Goal: Obtain resource: Download file/media

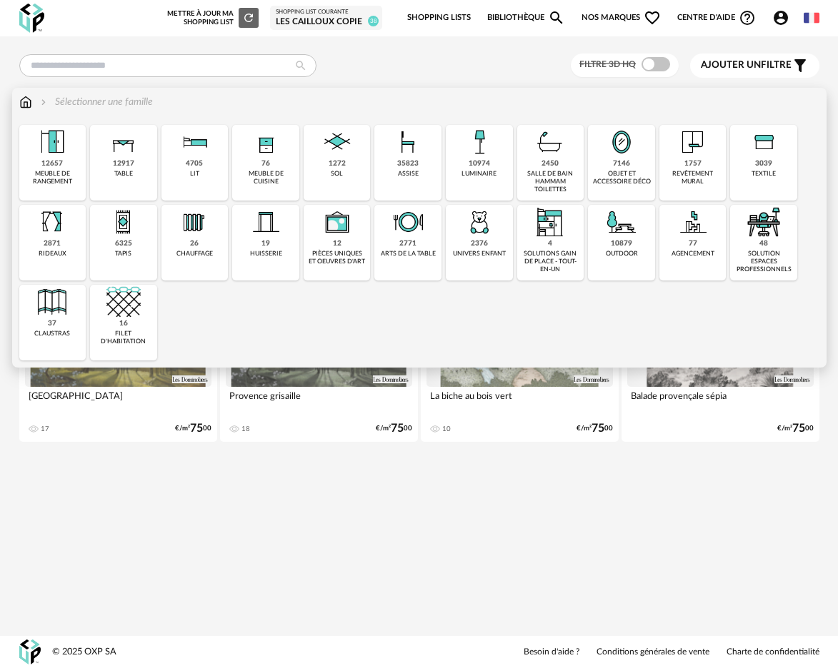
click at [136, 179] on div "12917 table" at bounding box center [123, 163] width 67 height 76
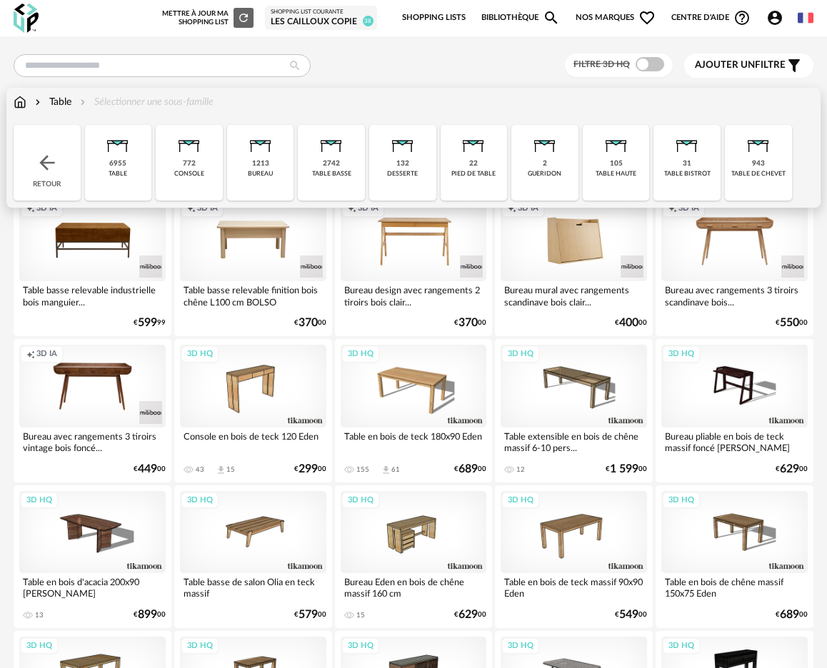
click at [343, 186] on div "2742 table basse" at bounding box center [331, 163] width 67 height 76
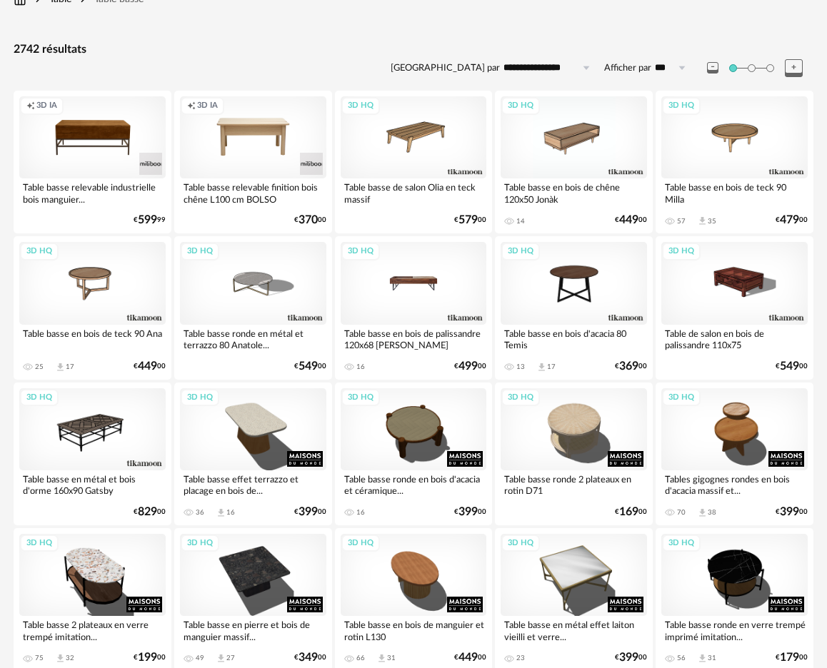
scroll to position [106, 0]
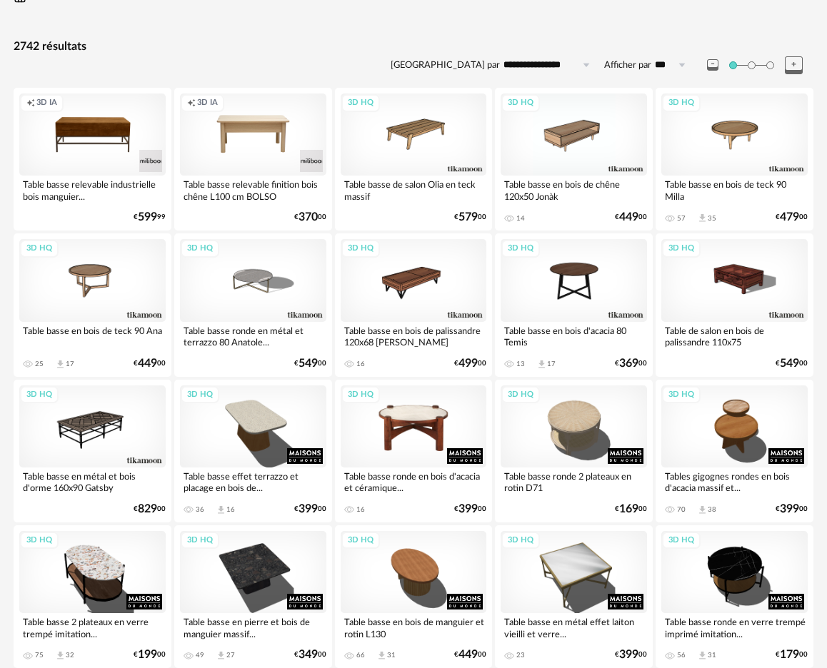
click at [421, 436] on div "3D HQ" at bounding box center [414, 427] width 146 height 82
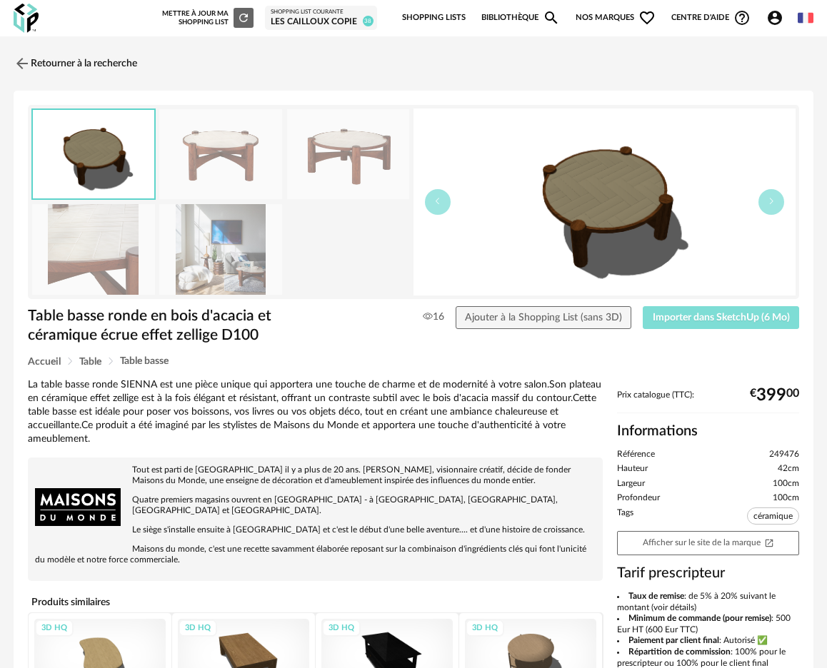
click at [696, 322] on span "Importer dans SketchUp (6 Mo)" at bounding box center [721, 318] width 137 height 10
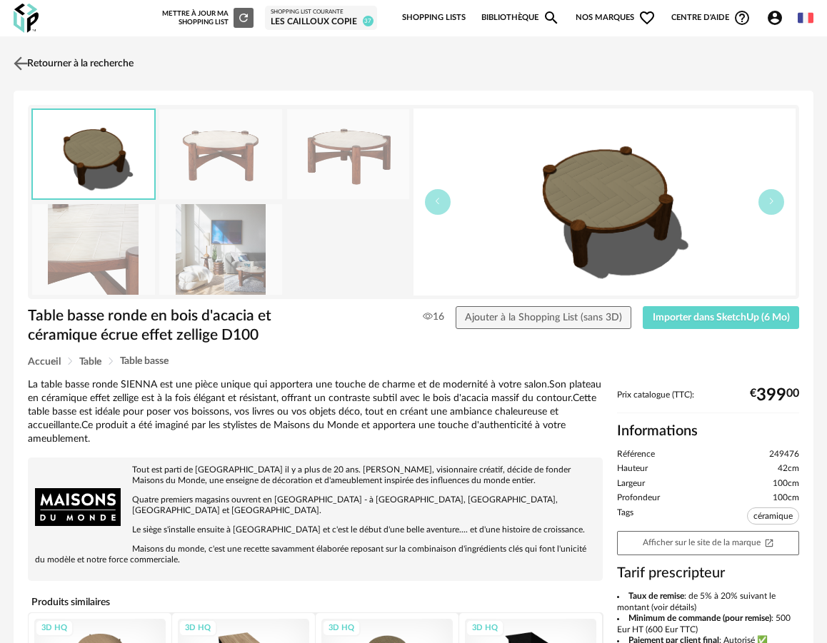
click at [21, 56] on img at bounding box center [21, 63] width 21 height 21
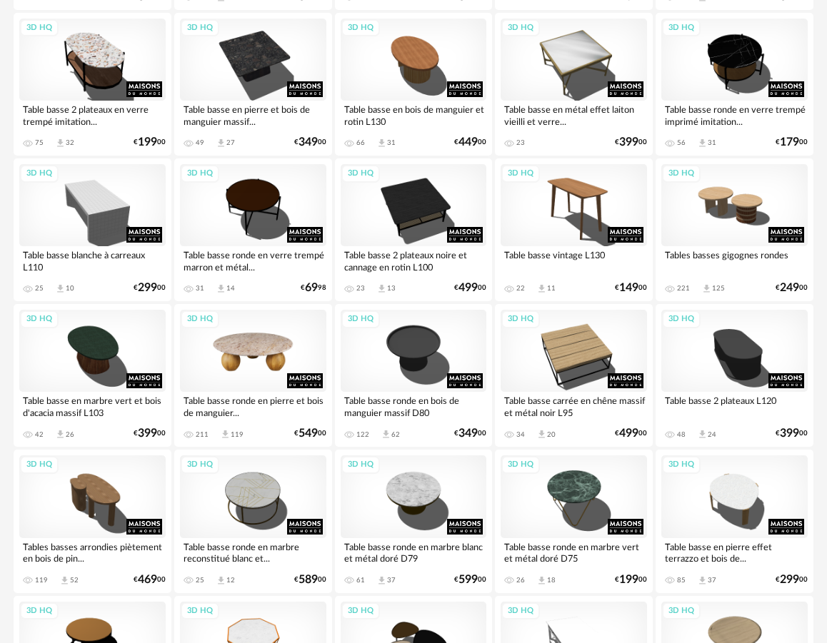
scroll to position [626, 0]
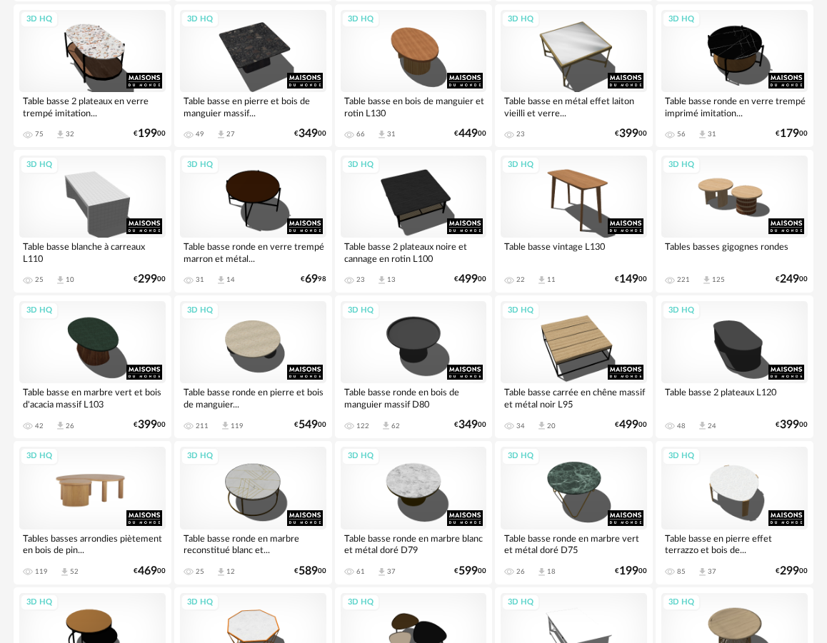
click at [124, 486] on div "3D HQ" at bounding box center [92, 488] width 146 height 82
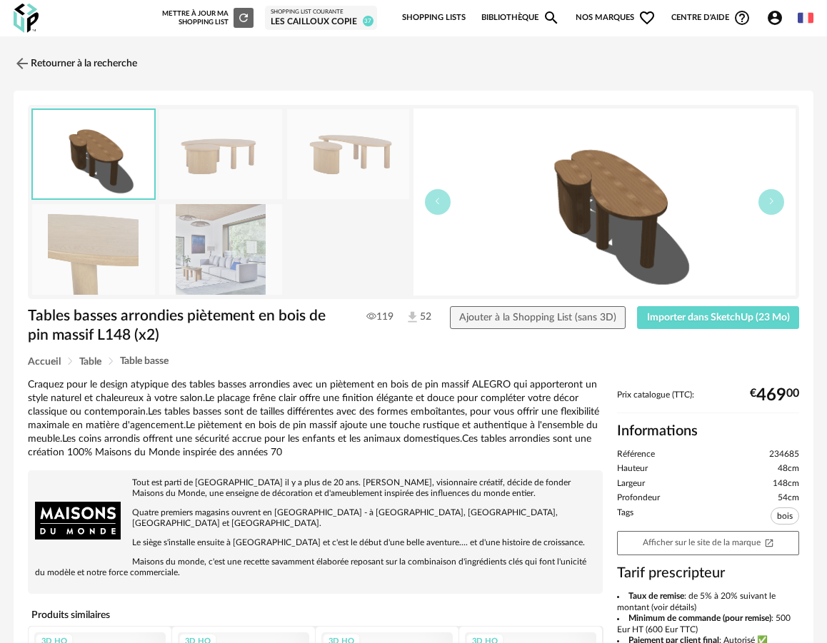
click at [688, 321] on span "Importer dans SketchUp (23 Mo)" at bounding box center [718, 318] width 143 height 10
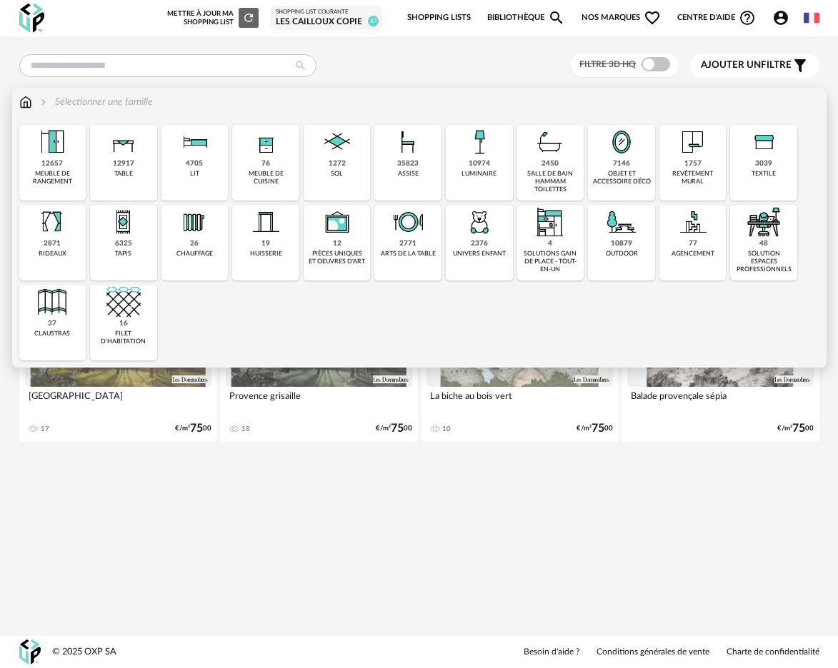
click at [150, 174] on div "12917 table" at bounding box center [123, 163] width 67 height 76
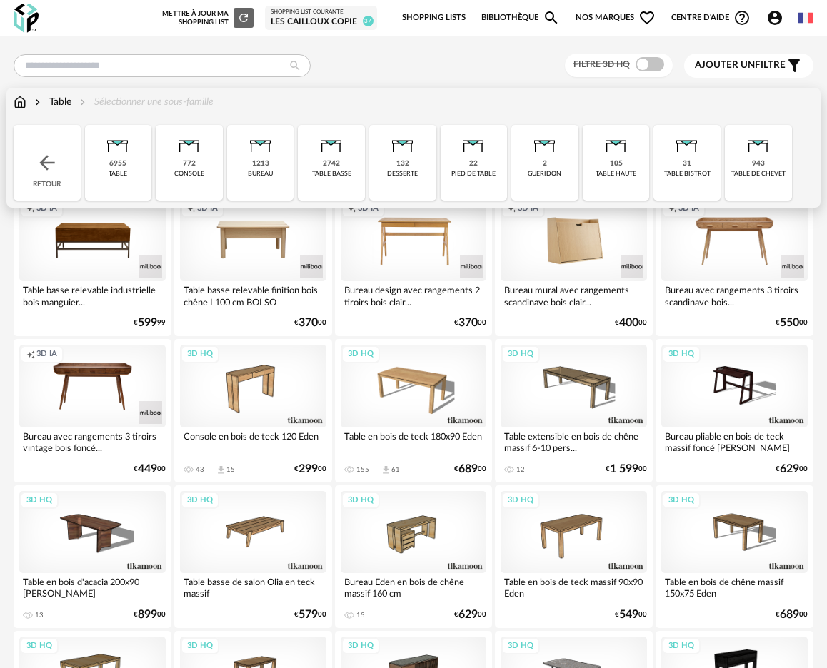
click at [66, 104] on div "Table" at bounding box center [51, 102] width 39 height 14
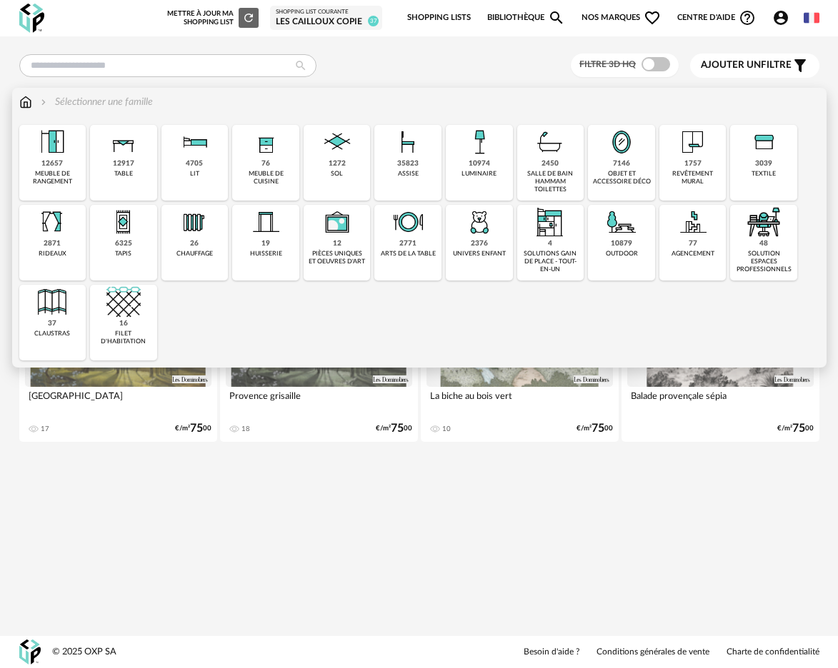
click at [149, 163] on div "12917 table" at bounding box center [123, 163] width 67 height 76
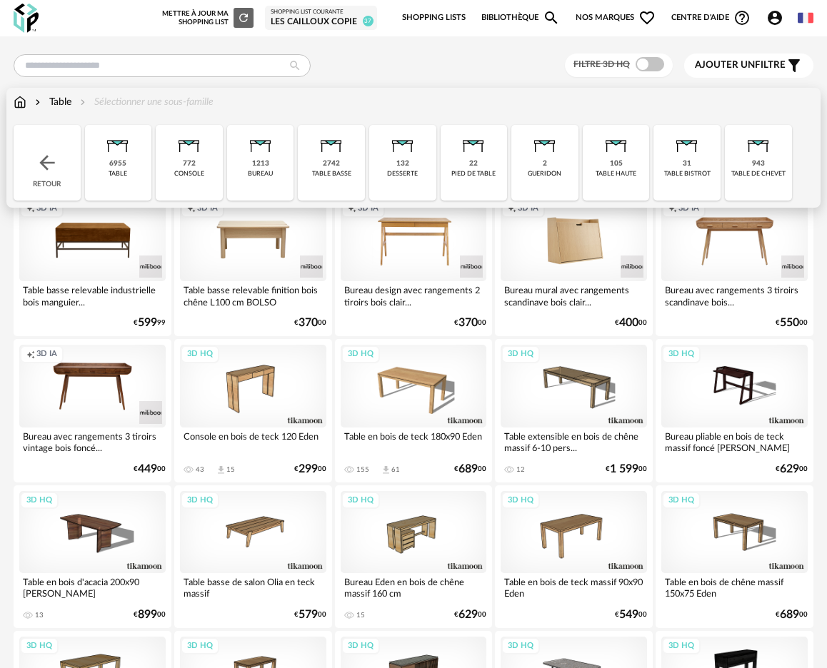
click at [328, 166] on div "2742" at bounding box center [331, 163] width 17 height 9
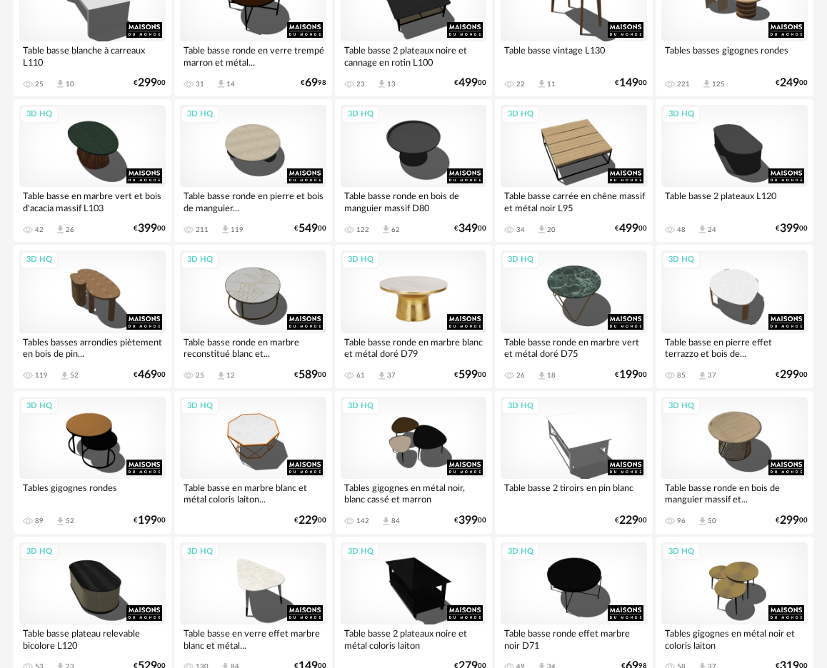
scroll to position [860, 0]
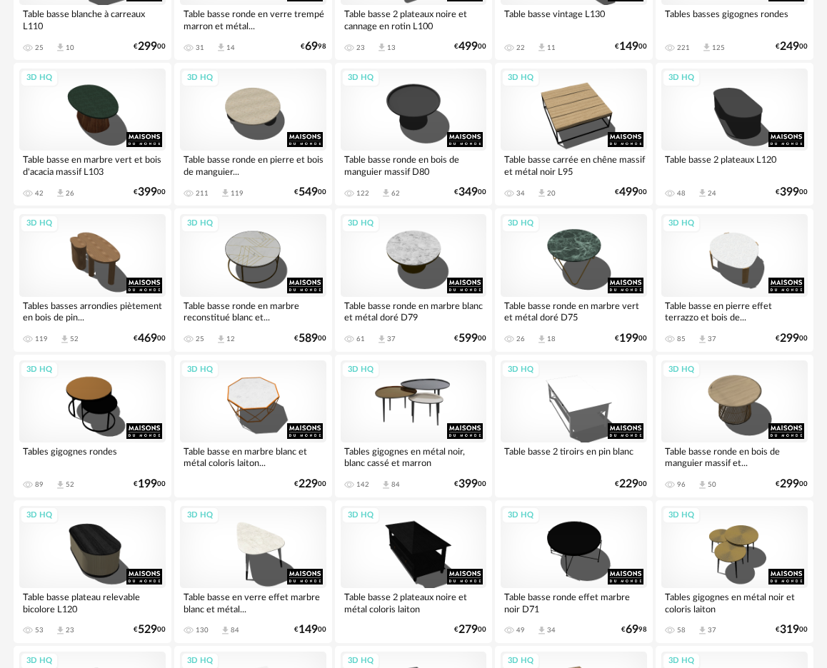
click at [428, 410] on div "3D HQ" at bounding box center [414, 402] width 146 height 82
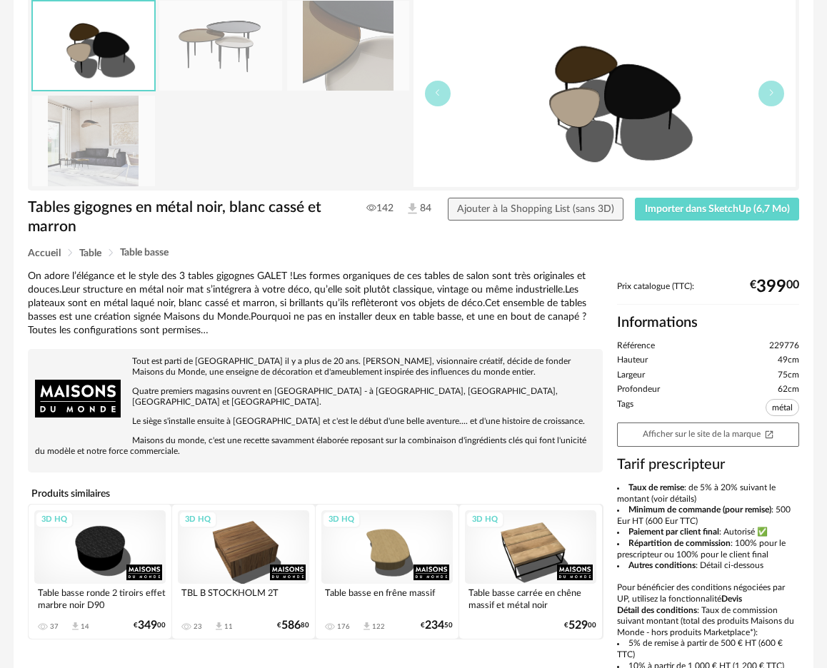
scroll to position [109, 0]
click at [693, 218] on button "Importer dans SketchUp (6,7 Mo)" at bounding box center [717, 209] width 164 height 23
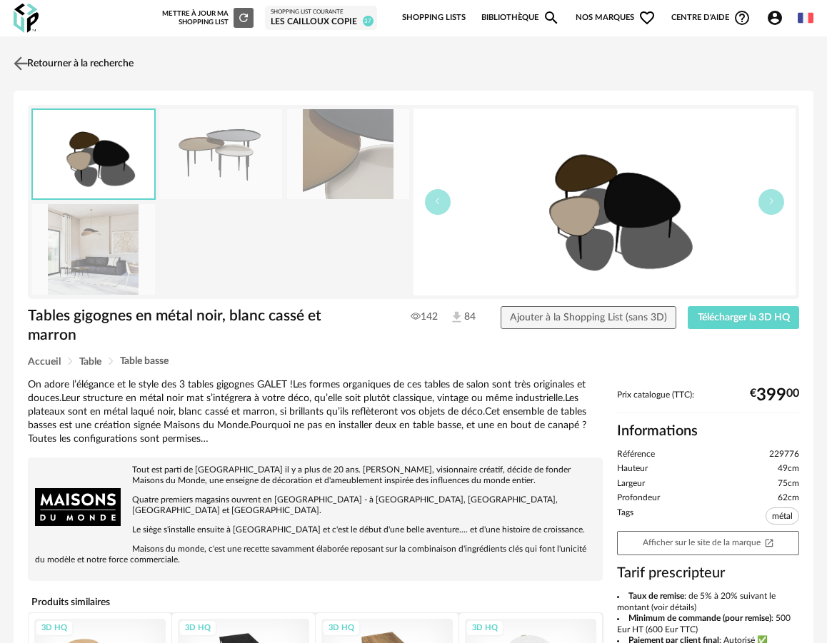
click at [100, 62] on link "Retourner à la recherche" at bounding box center [72, 63] width 124 height 31
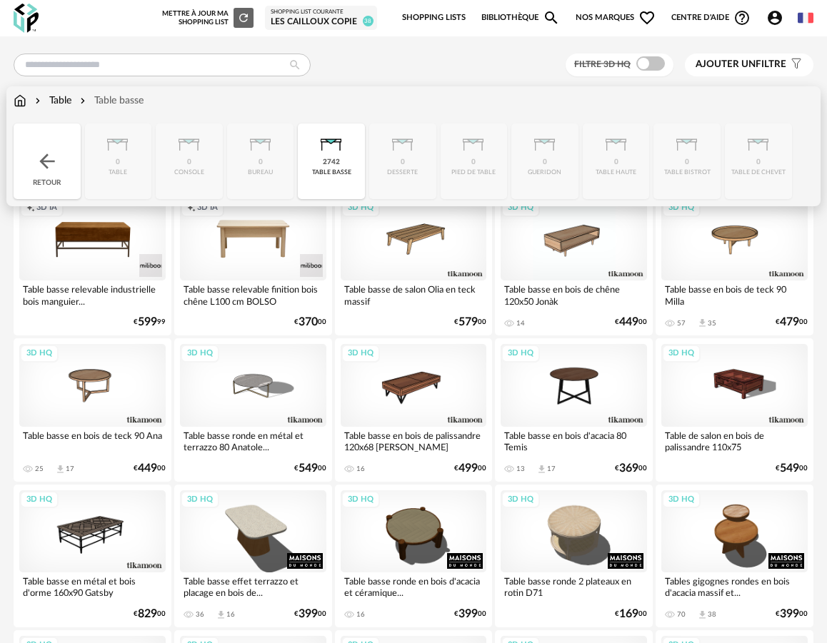
click at [62, 105] on div "Table" at bounding box center [51, 101] width 39 height 14
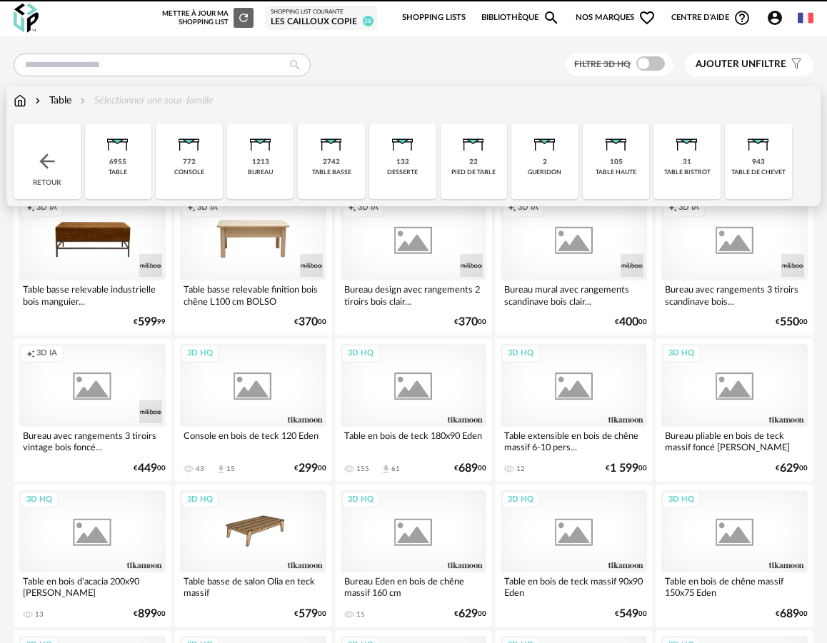
click at [21, 102] on img at bounding box center [20, 101] width 13 height 14
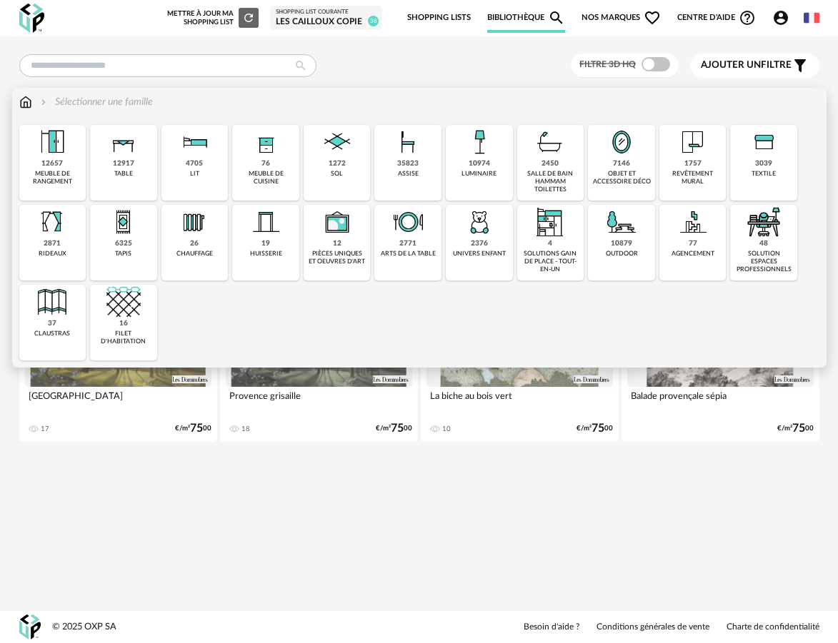
click at [148, 253] on div "6325 tapis" at bounding box center [123, 243] width 67 height 76
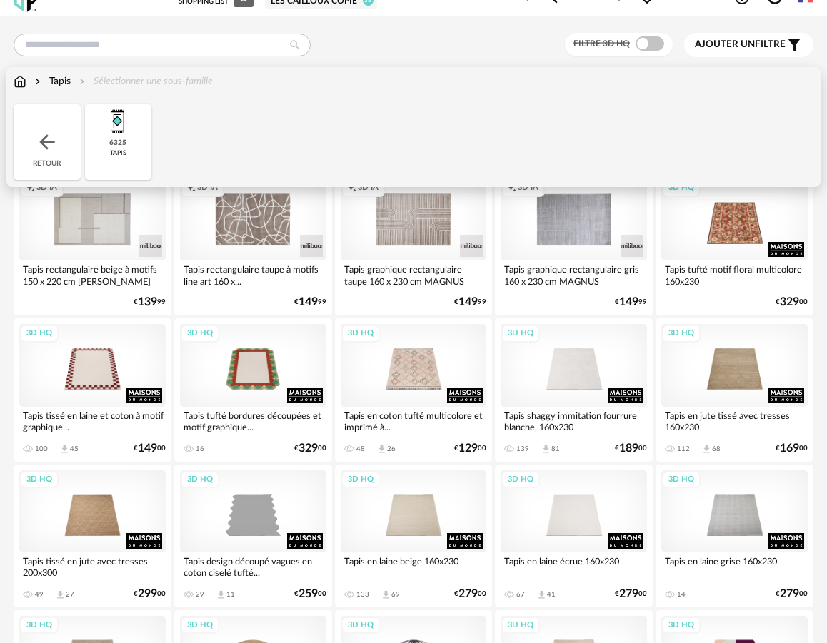
scroll to position [24, 0]
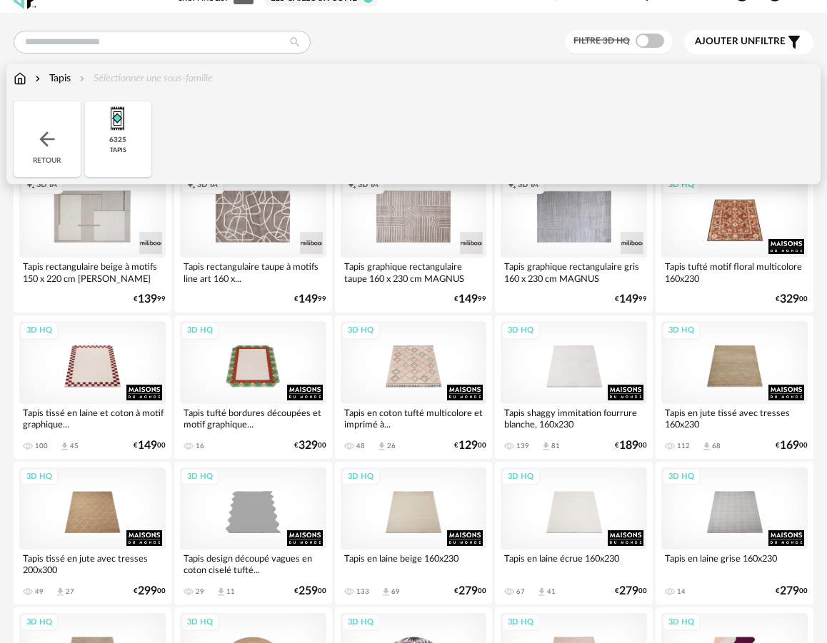
click at [135, 153] on div "6325 tapis" at bounding box center [118, 139] width 67 height 76
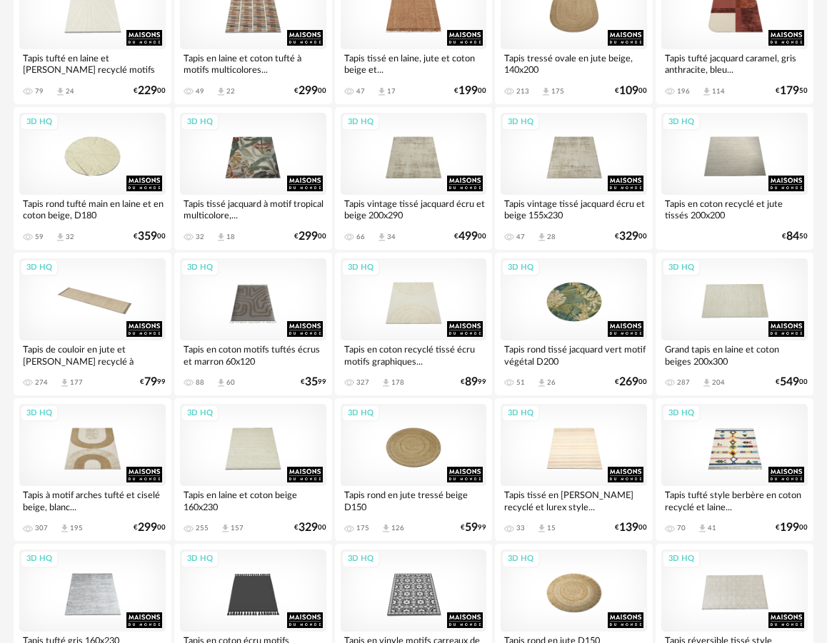
scroll to position [1852, 0]
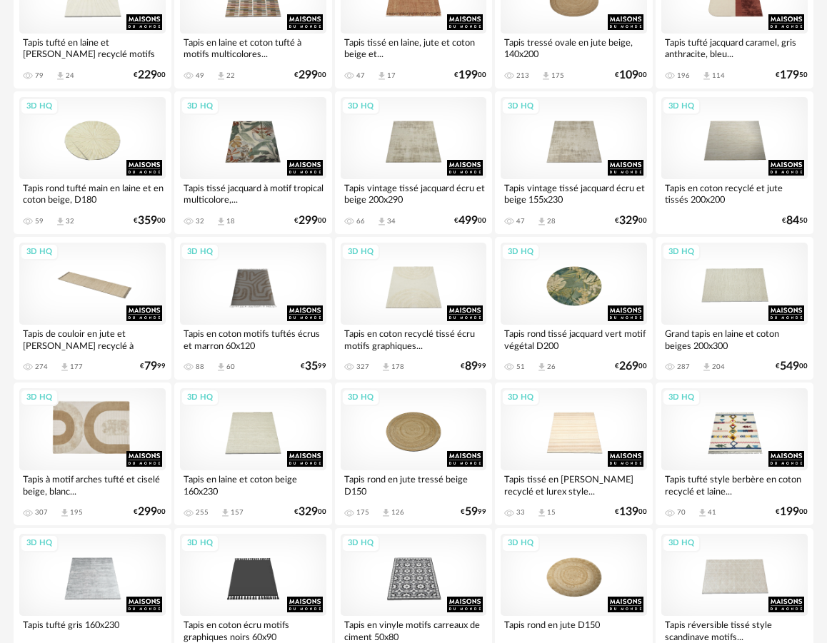
click at [132, 433] on div "3D HQ" at bounding box center [92, 429] width 146 height 82
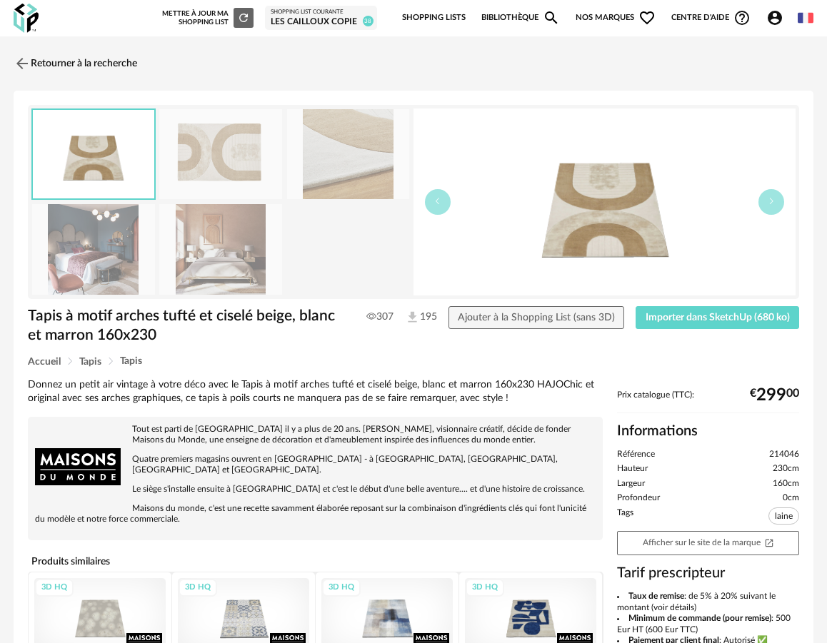
click at [188, 250] on img at bounding box center [220, 249] width 123 height 91
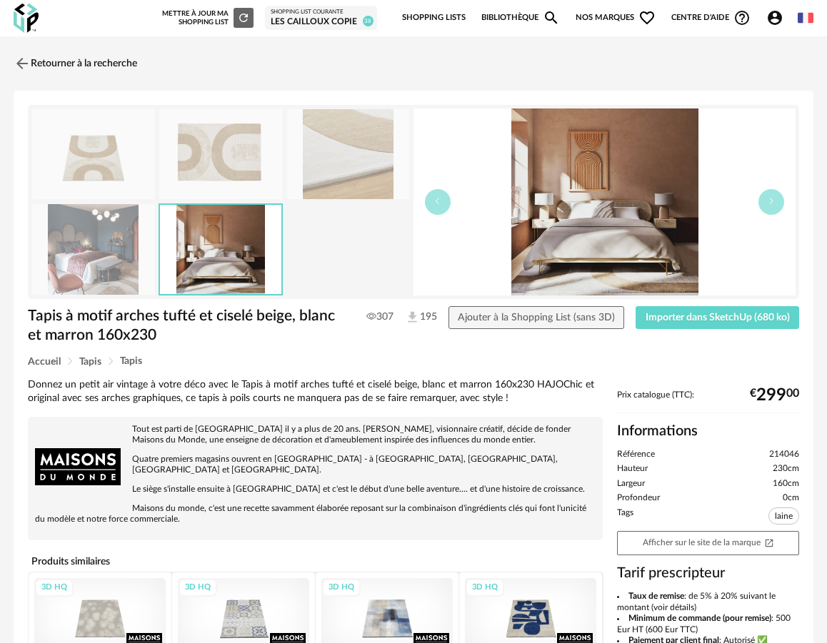
click at [133, 257] on img at bounding box center [93, 249] width 123 height 91
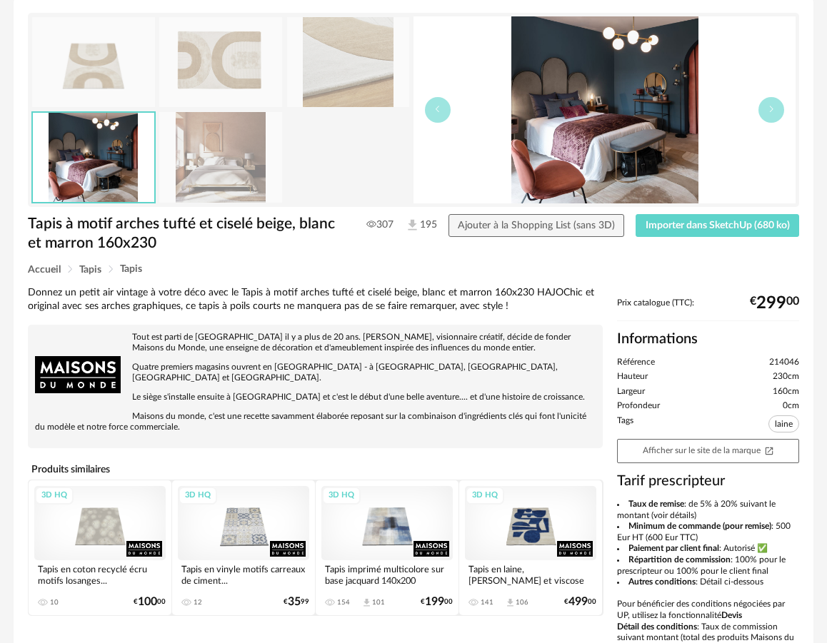
scroll to position [91, 0]
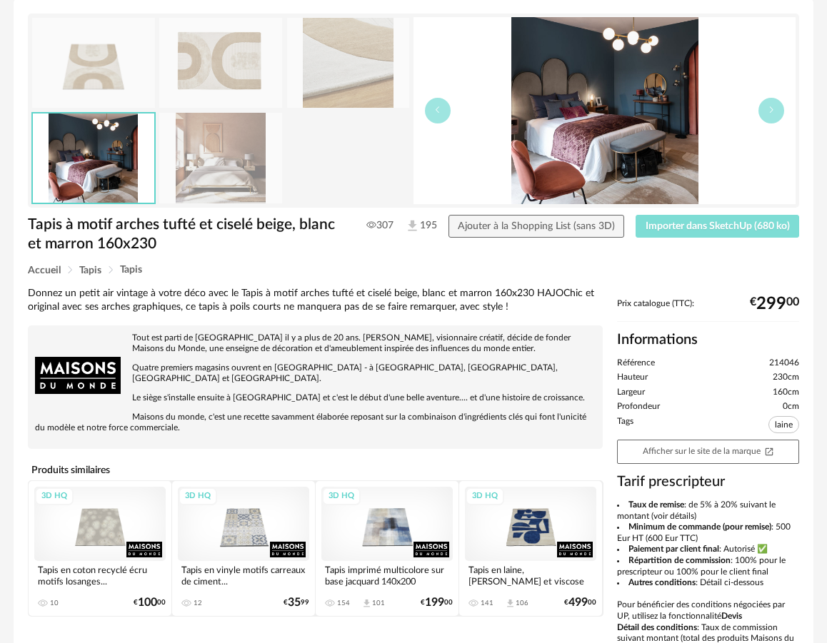
click at [681, 228] on span "Importer dans SketchUp (680 ko)" at bounding box center [718, 226] width 144 height 10
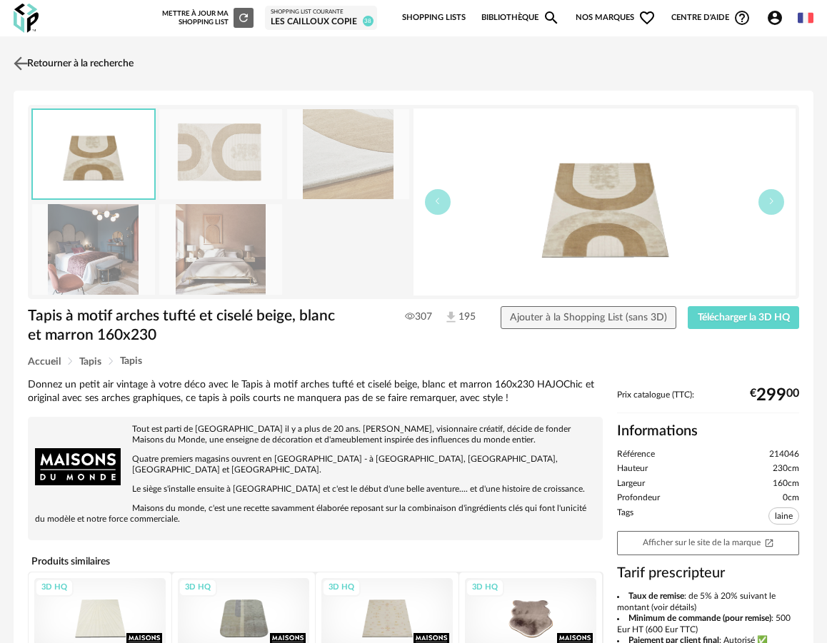
click at [25, 66] on img at bounding box center [21, 63] width 21 height 21
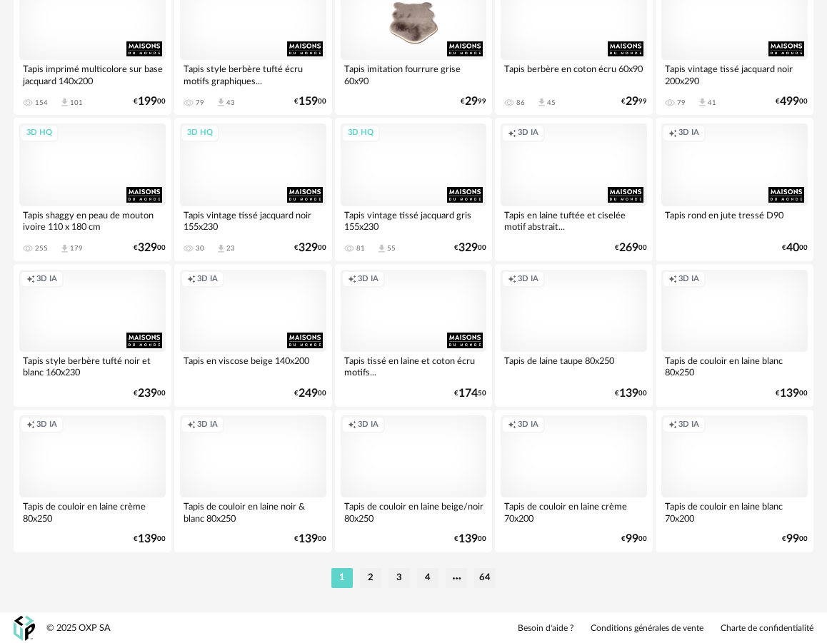
scroll to position [2556, 0]
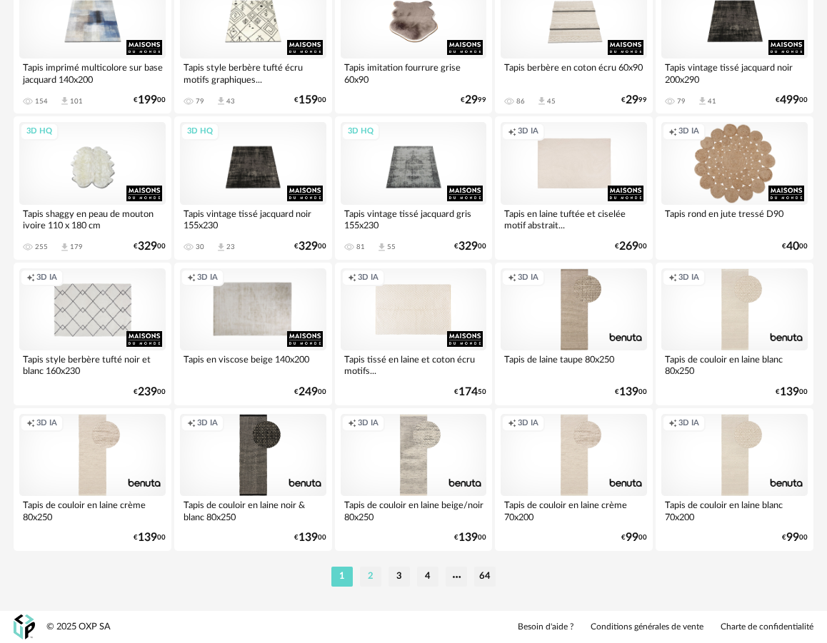
click at [367, 574] on li "2" at bounding box center [370, 577] width 21 height 20
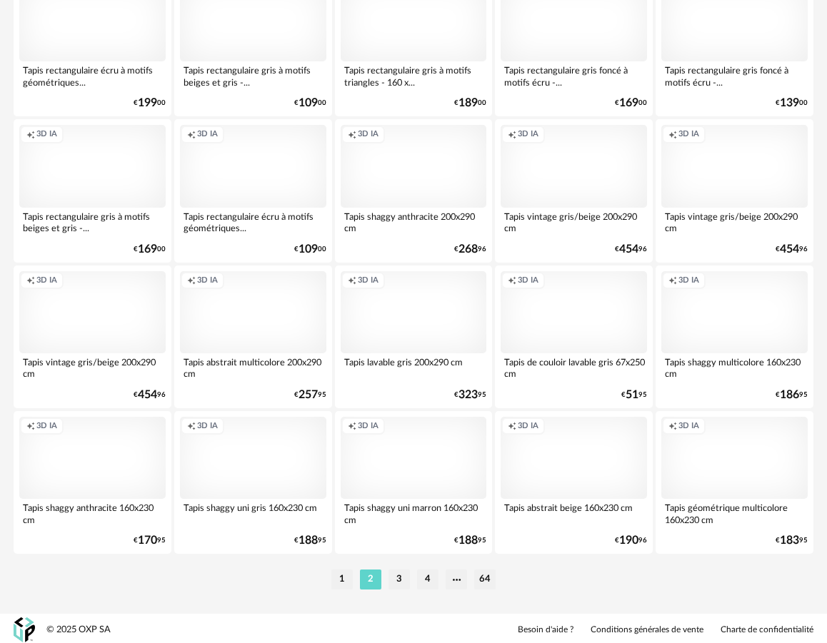
scroll to position [2556, 0]
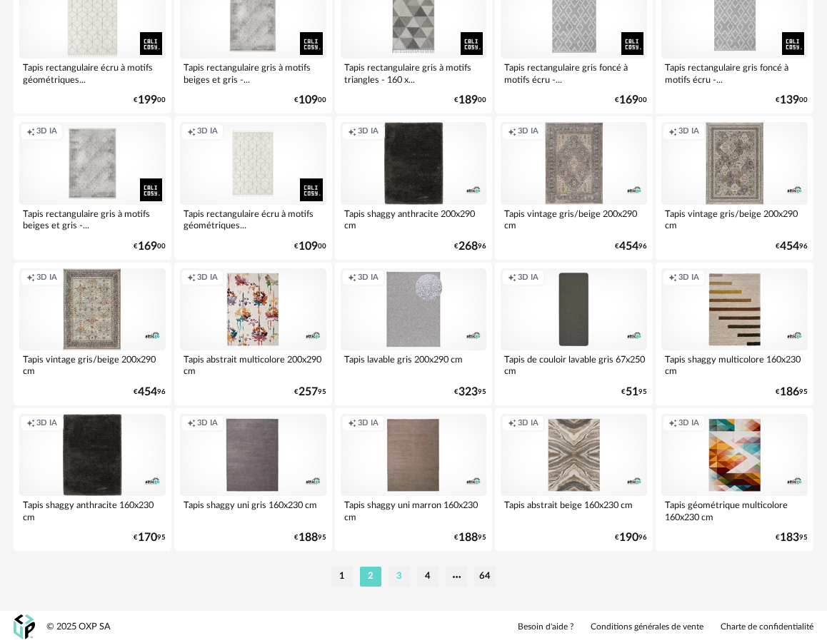
click at [401, 578] on li "3" at bounding box center [398, 577] width 21 height 20
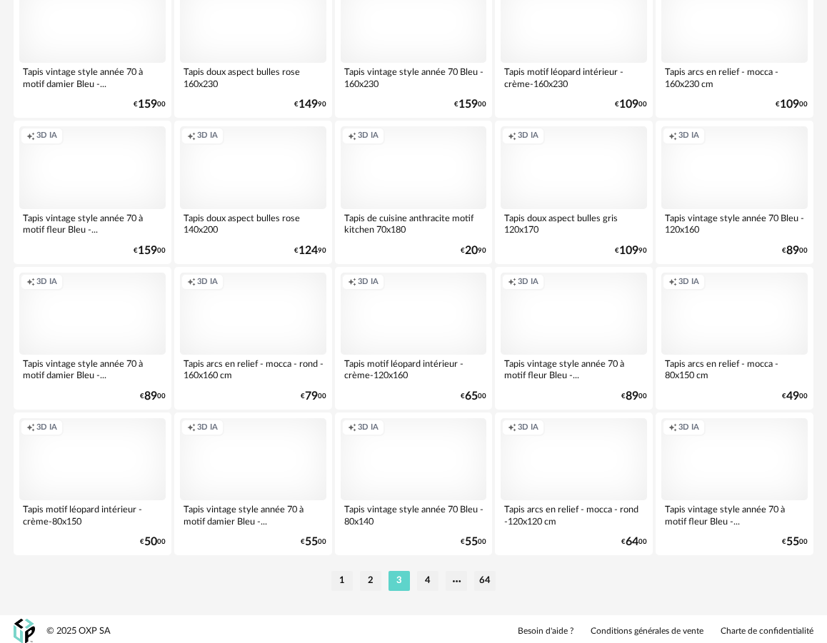
scroll to position [2556, 0]
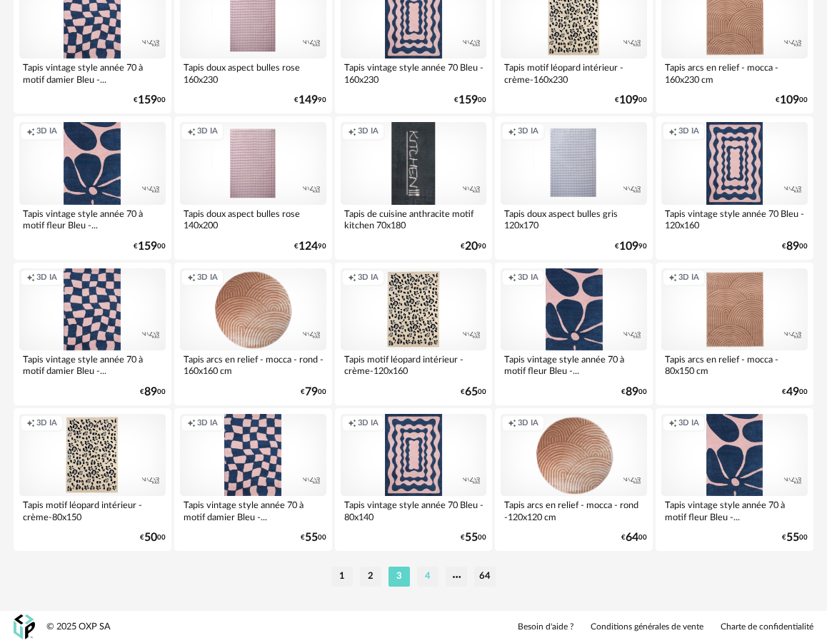
click at [425, 573] on li "4" at bounding box center [427, 577] width 21 height 20
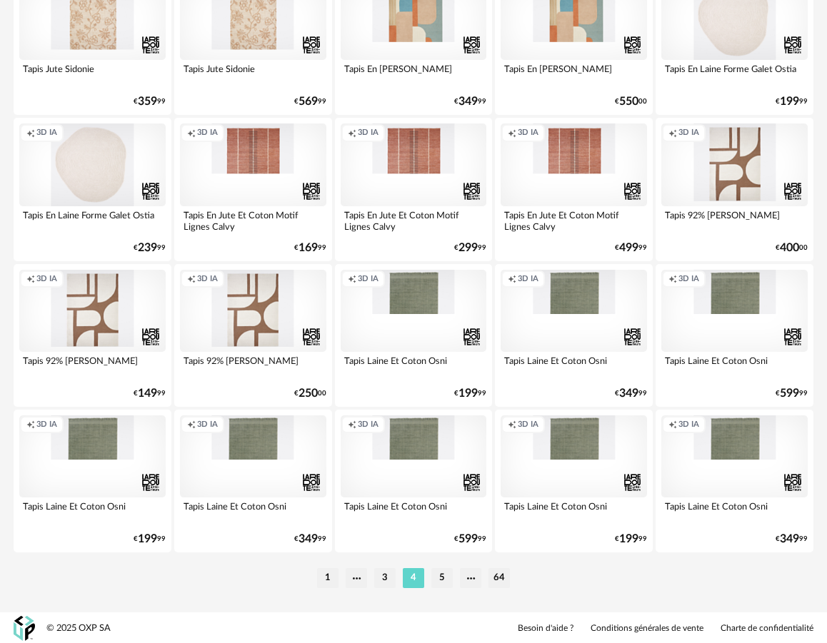
scroll to position [2556, 0]
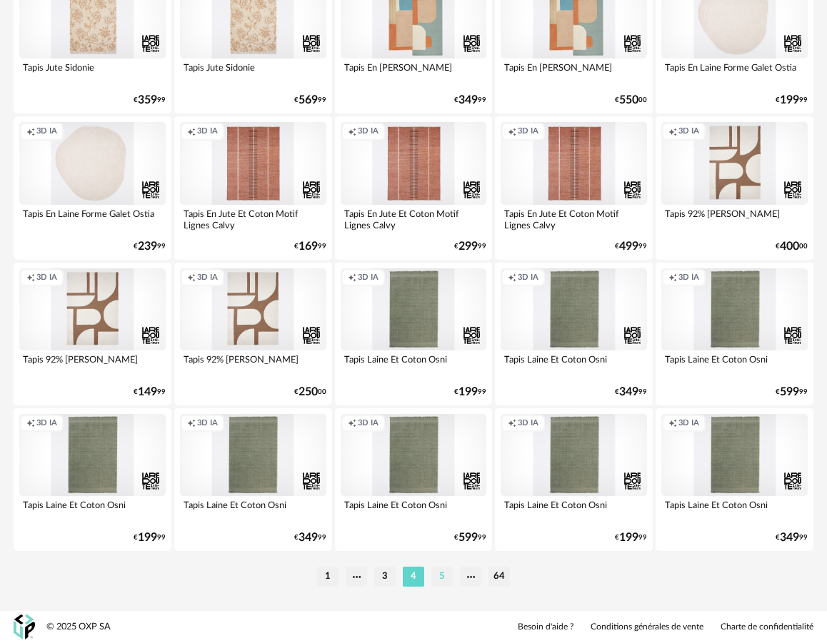
click at [445, 579] on li "5" at bounding box center [441, 577] width 21 height 20
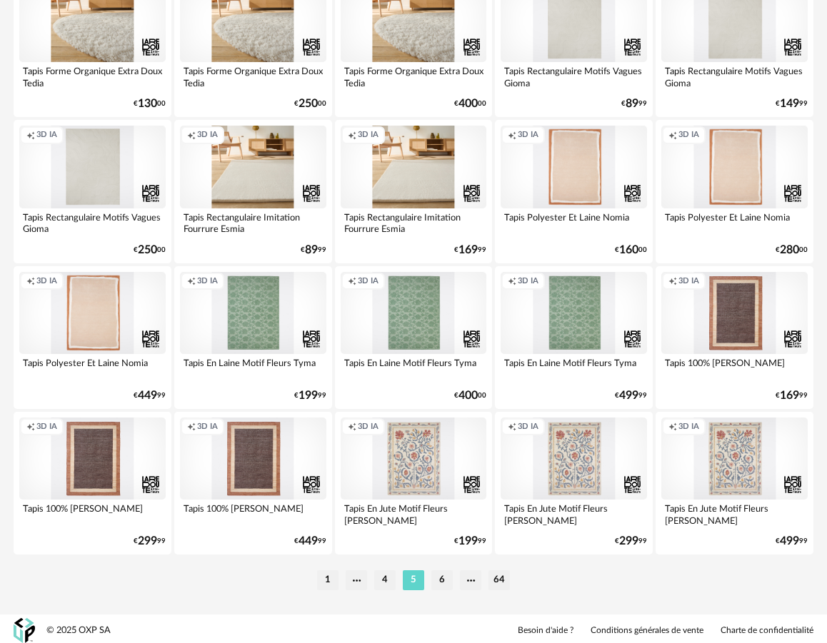
scroll to position [2556, 0]
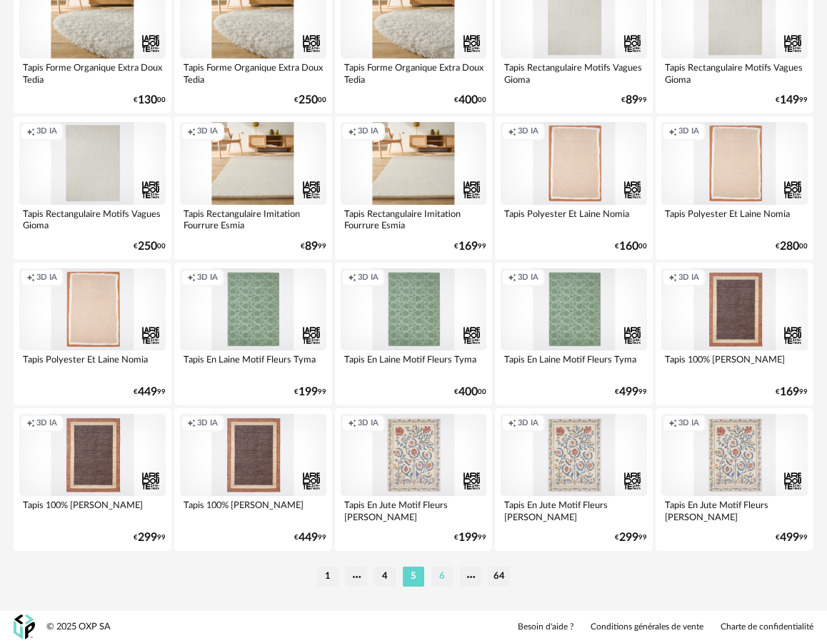
click at [431, 579] on li "6" at bounding box center [441, 577] width 21 height 20
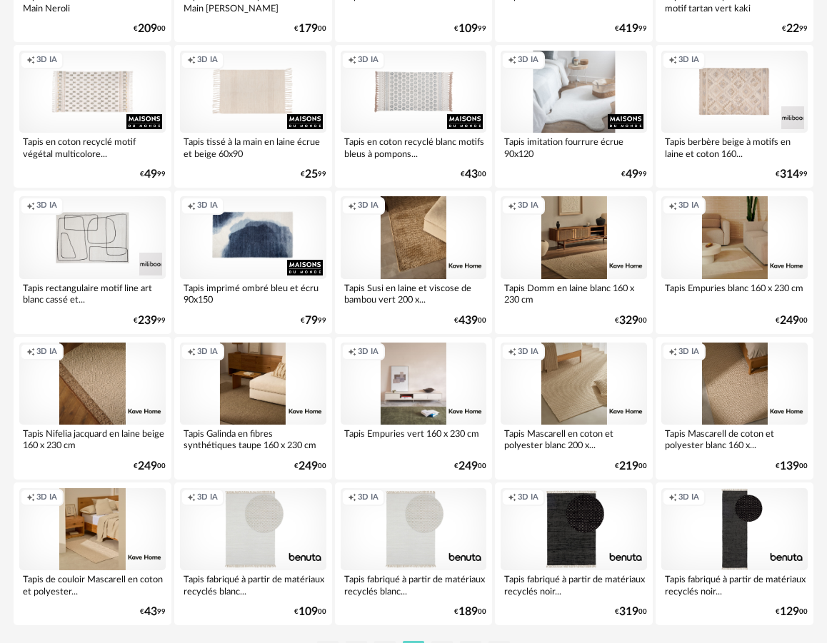
scroll to position [2556, 0]
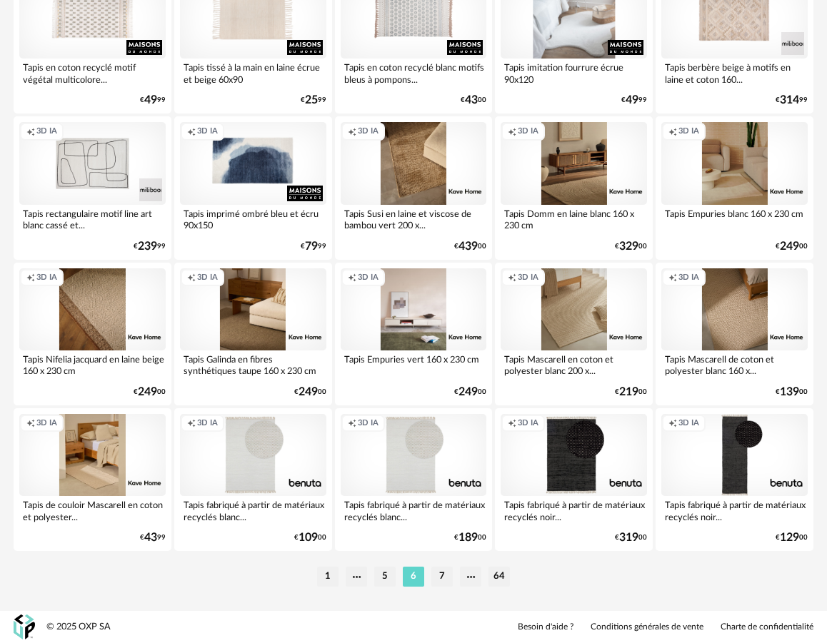
click at [431, 579] on li "7" at bounding box center [441, 577] width 21 height 20
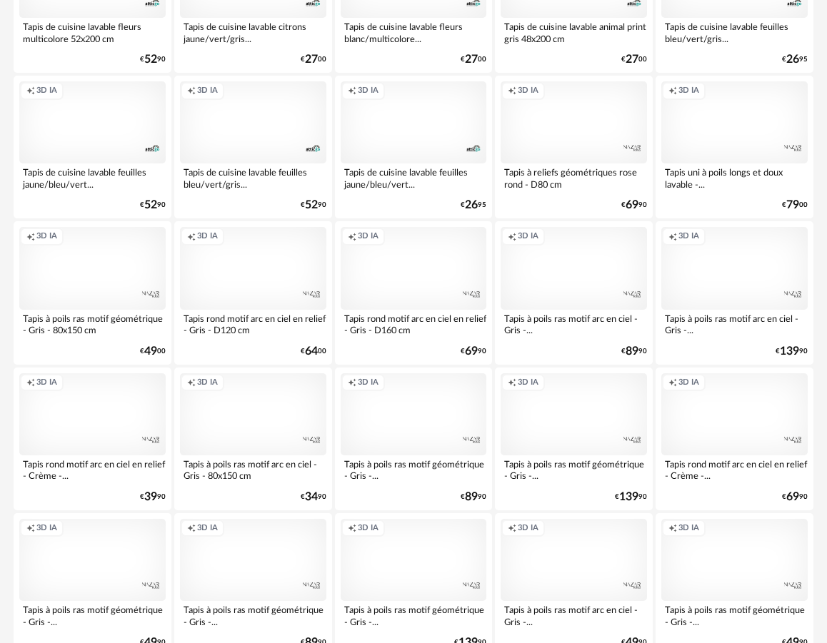
scroll to position [2556, 0]
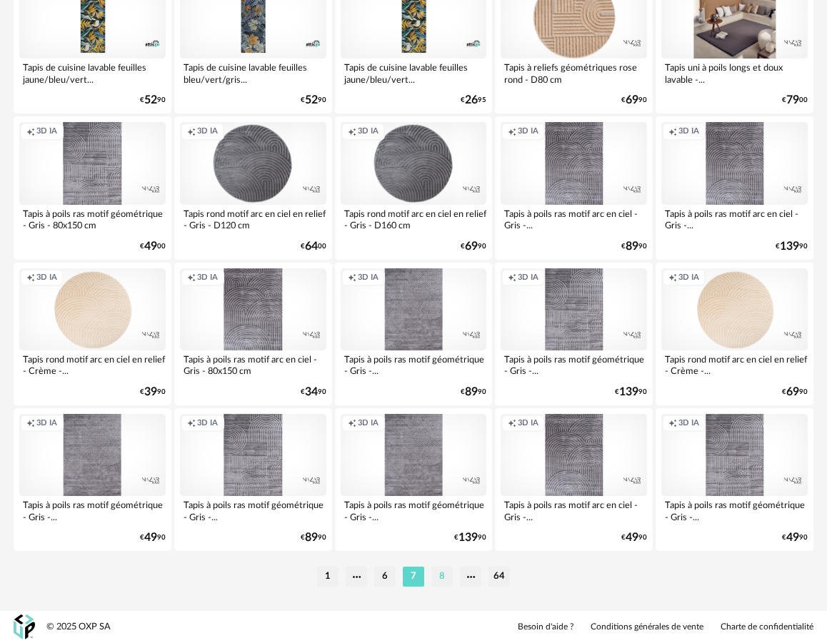
click at [431, 578] on li "8" at bounding box center [441, 577] width 21 height 20
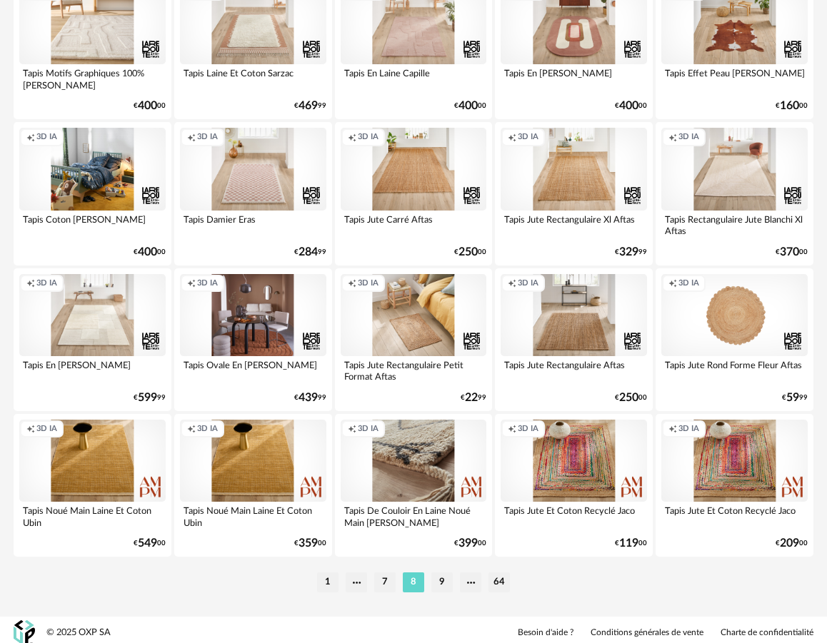
scroll to position [2556, 0]
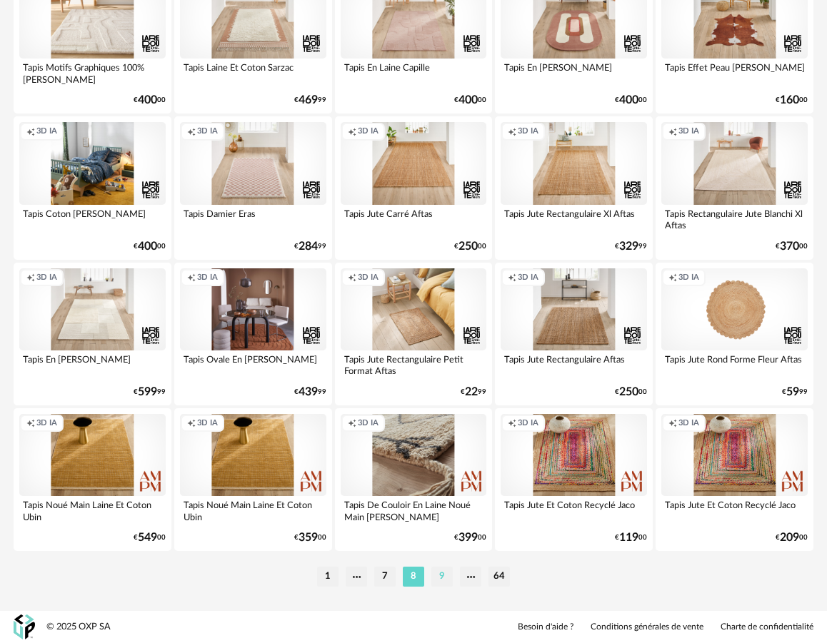
click at [436, 573] on li "9" at bounding box center [441, 577] width 21 height 20
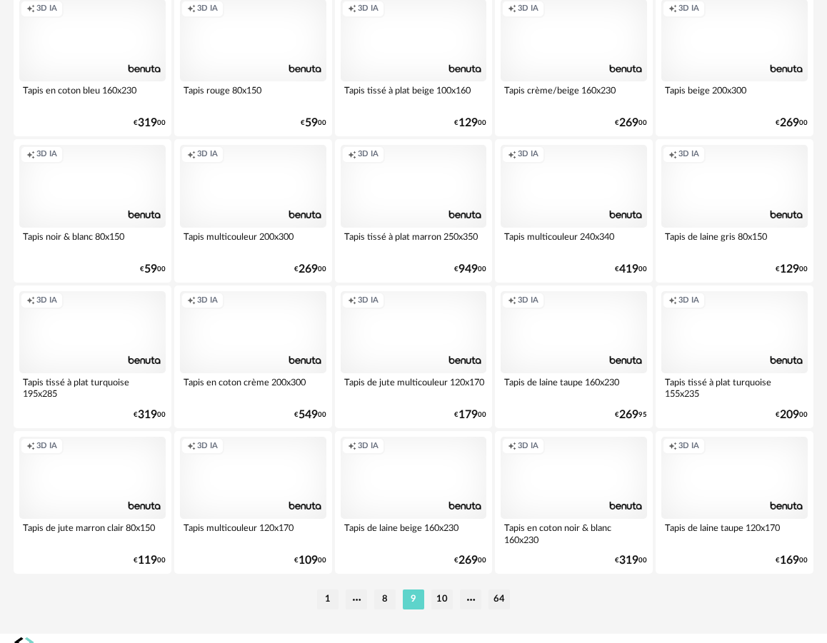
scroll to position [2556, 0]
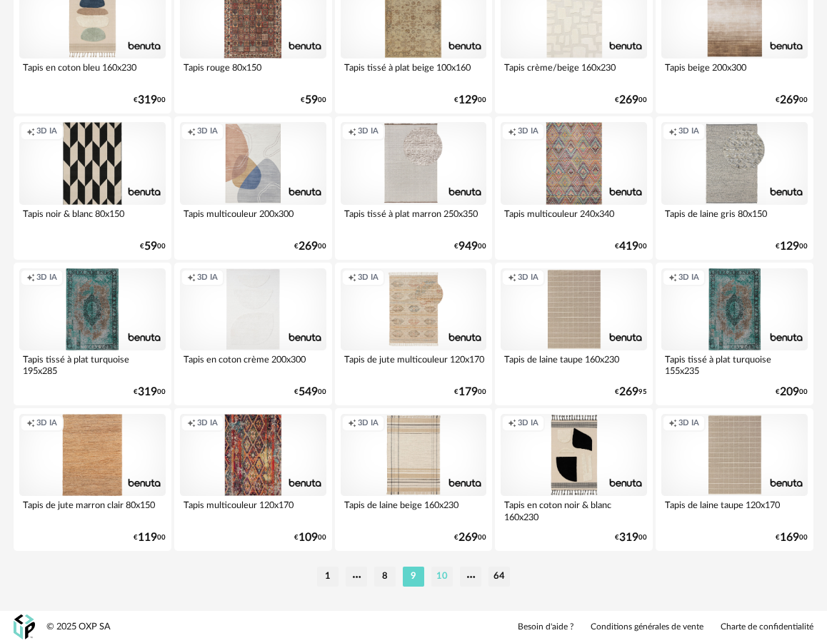
click at [443, 576] on li "10" at bounding box center [441, 577] width 21 height 20
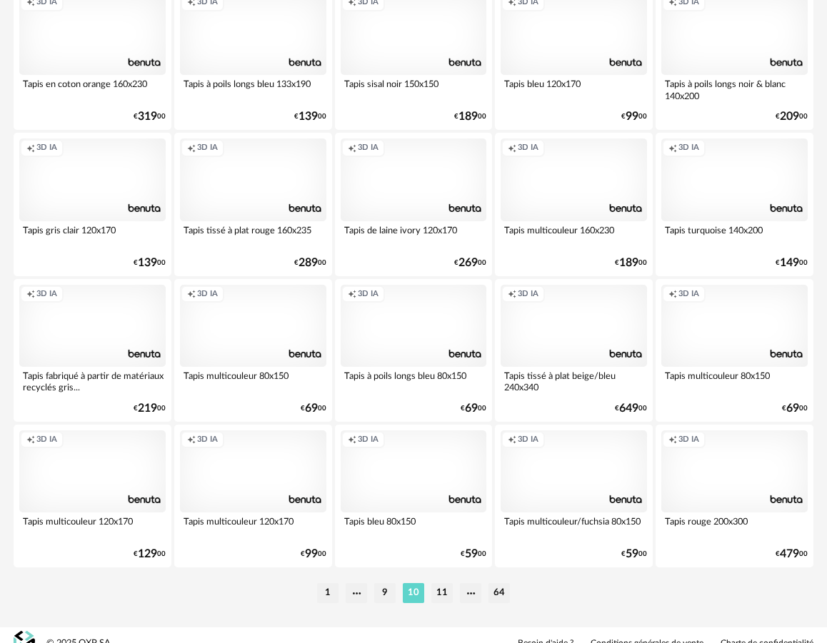
scroll to position [2556, 0]
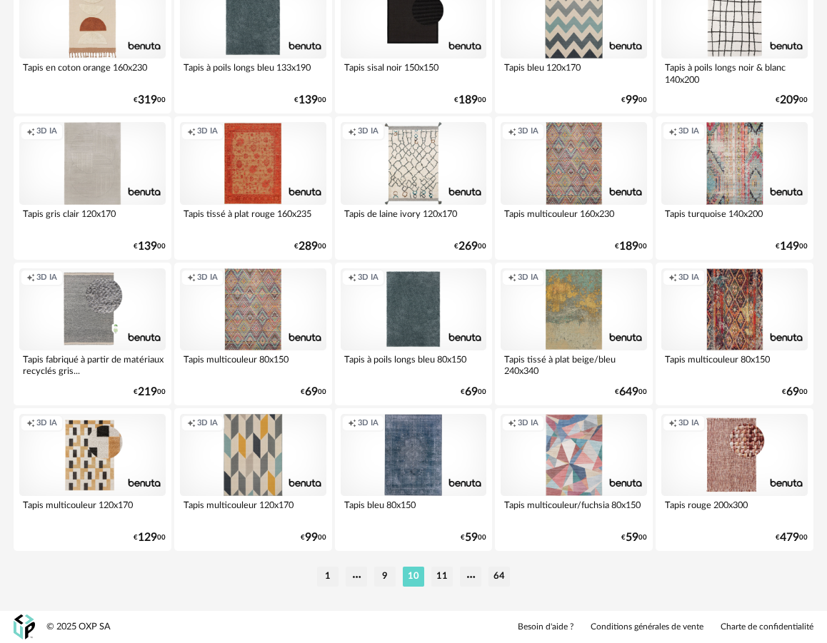
click at [443, 576] on li "11" at bounding box center [441, 577] width 21 height 20
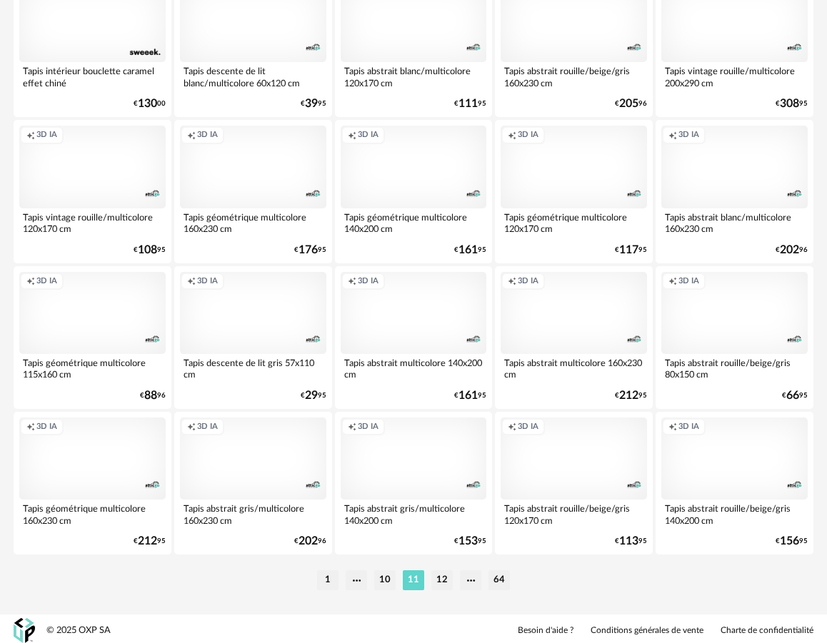
scroll to position [2556, 0]
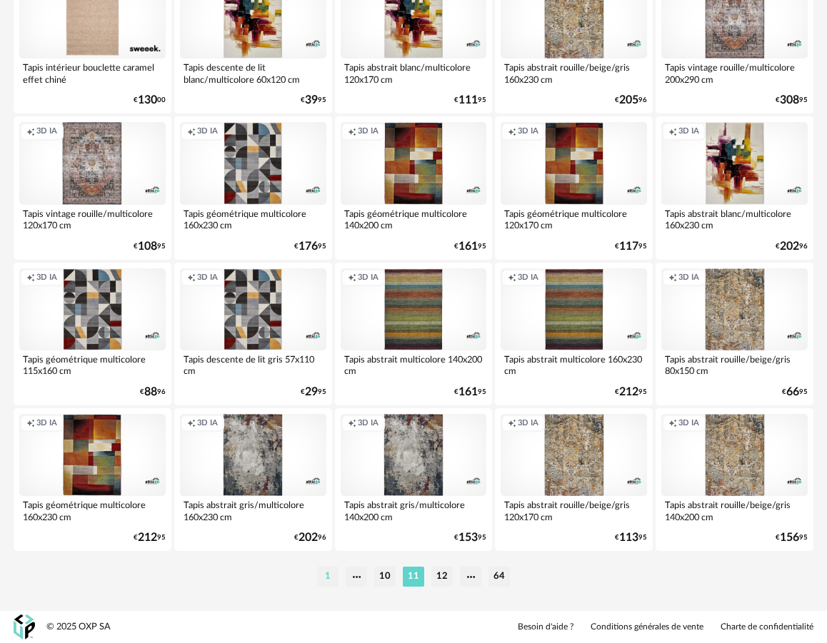
click at [333, 577] on li "1" at bounding box center [327, 577] width 21 height 20
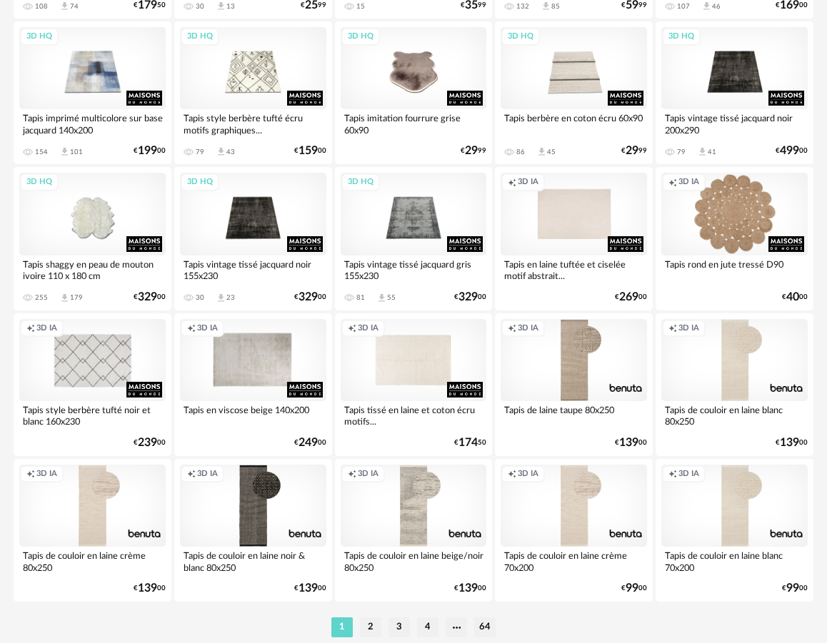
scroll to position [2556, 0]
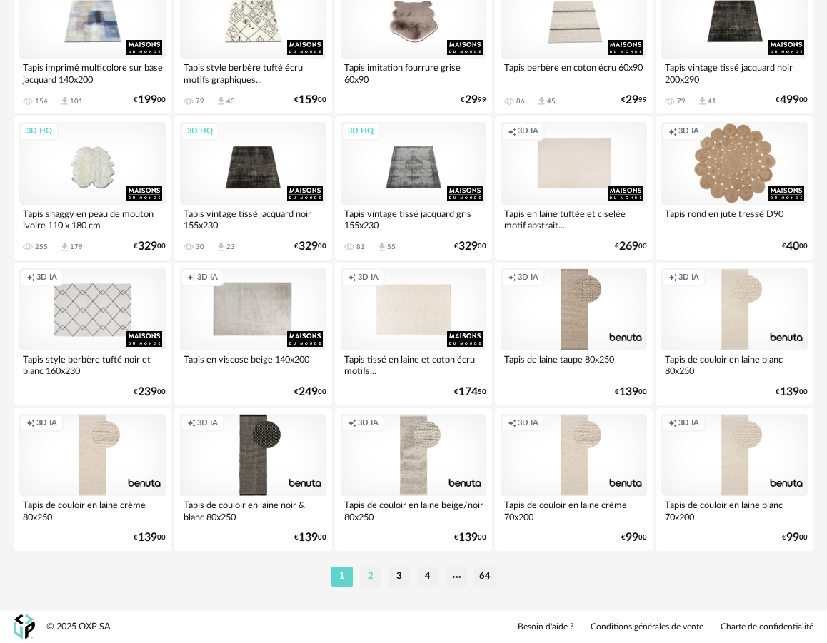
click at [376, 582] on li "2" at bounding box center [370, 577] width 21 height 20
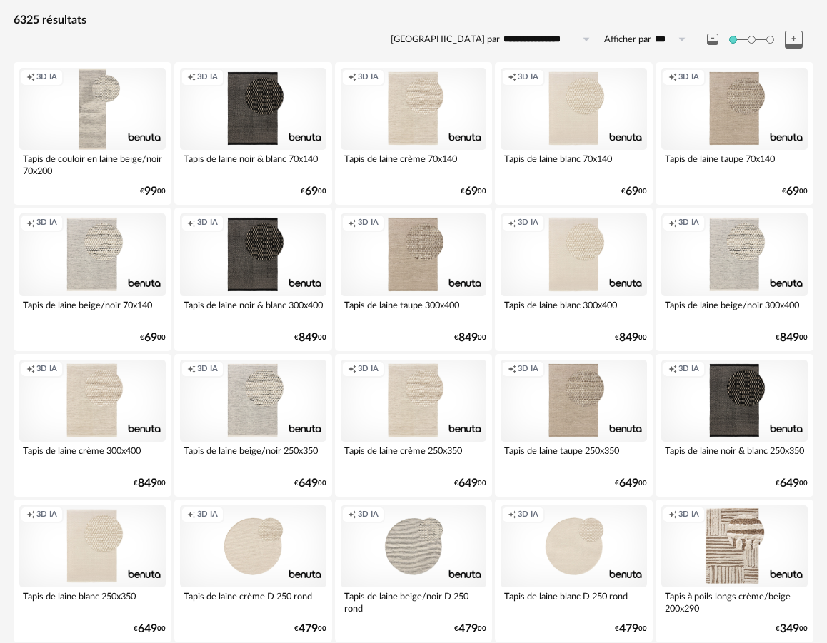
scroll to position [282, 0]
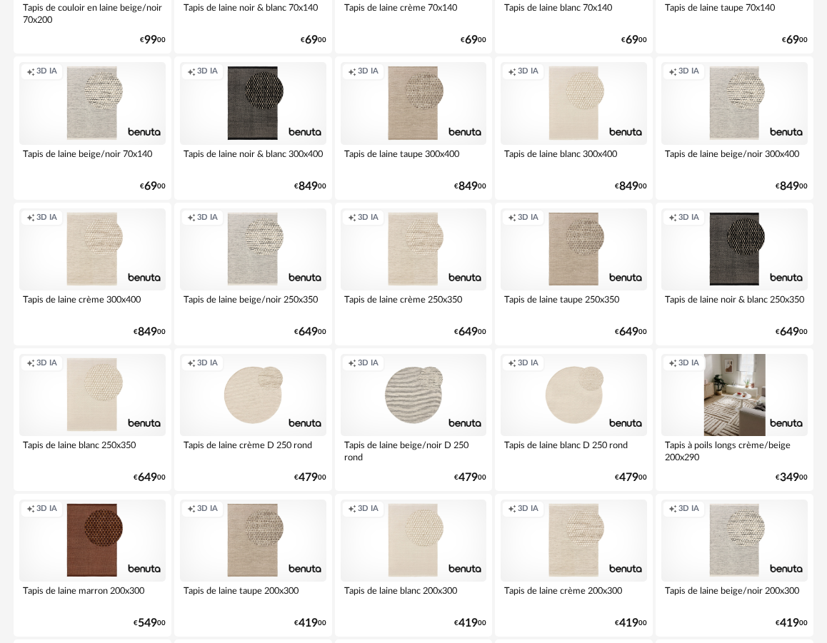
click at [730, 423] on div "Creation icon 3D IA" at bounding box center [734, 395] width 146 height 82
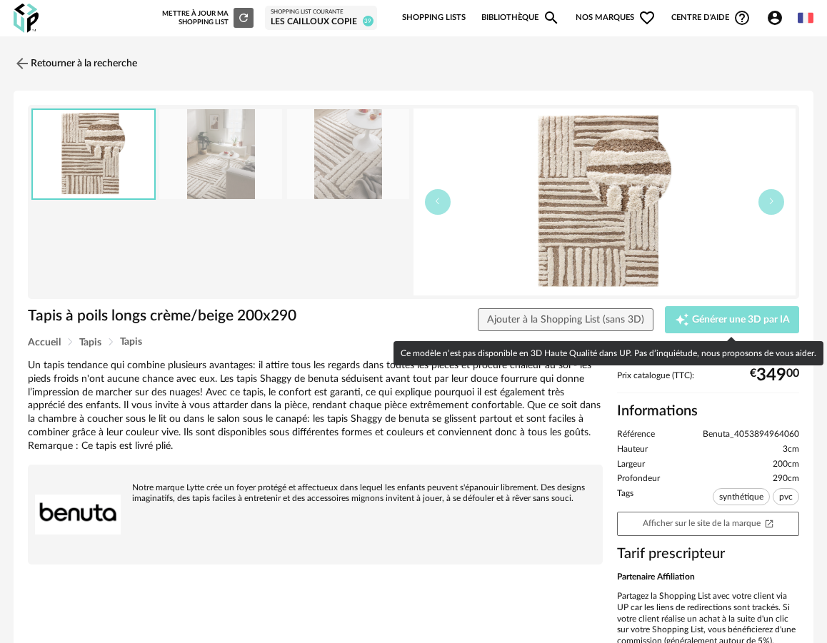
click at [708, 320] on span "Générer une 3D par IA" at bounding box center [741, 320] width 98 height 10
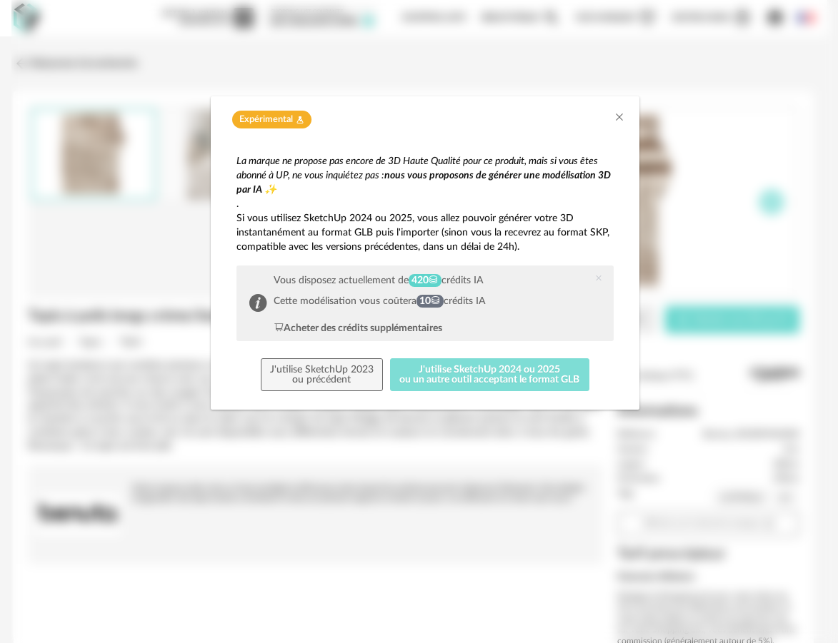
click at [483, 388] on button "J'utilise SketchUp 2024 ou 2025 ou un autre outil acceptant le format GLB" at bounding box center [489, 374] width 199 height 33
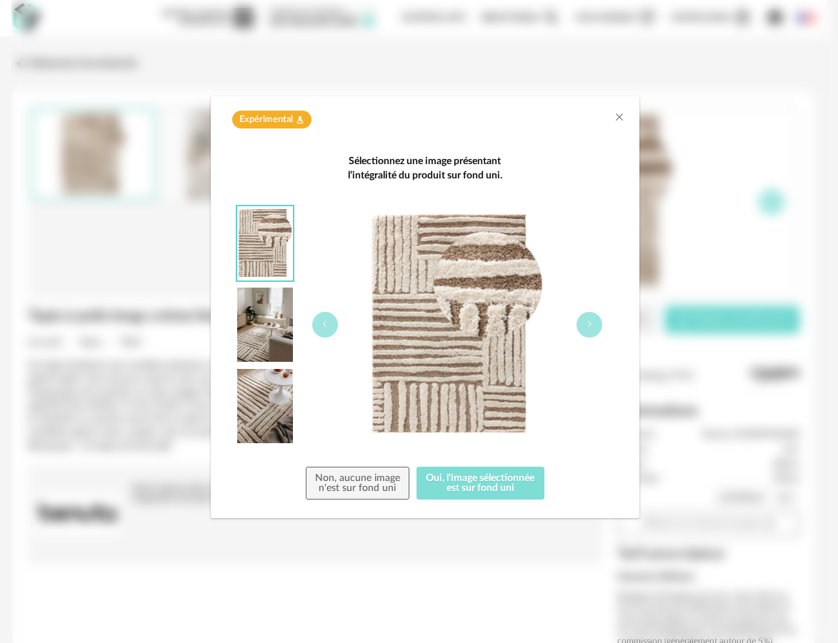
click at [466, 479] on button "Oui, l'image sélectionnée est sur fond uni" at bounding box center [480, 483] width 128 height 33
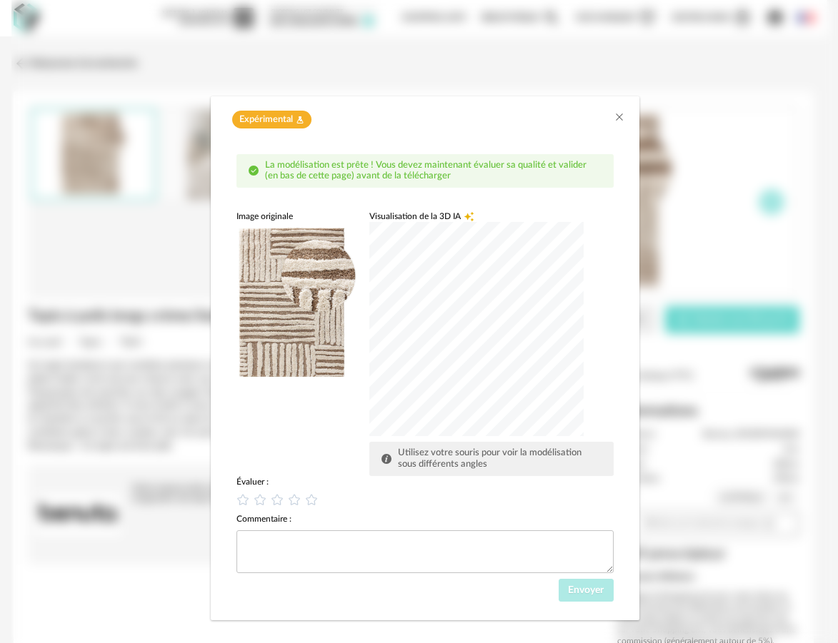
click at [479, 338] on div "dialog" at bounding box center [476, 329] width 214 height 214
click at [492, 333] on div "dialog" at bounding box center [476, 329] width 214 height 214
click at [615, 117] on icon "Close" at bounding box center [618, 116] width 11 height 11
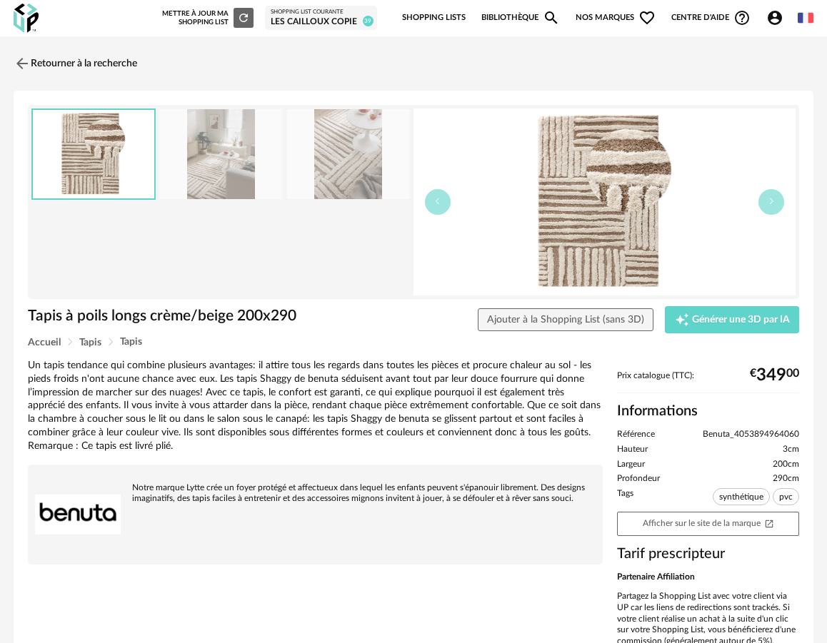
click at [359, 168] on img at bounding box center [348, 154] width 123 height 91
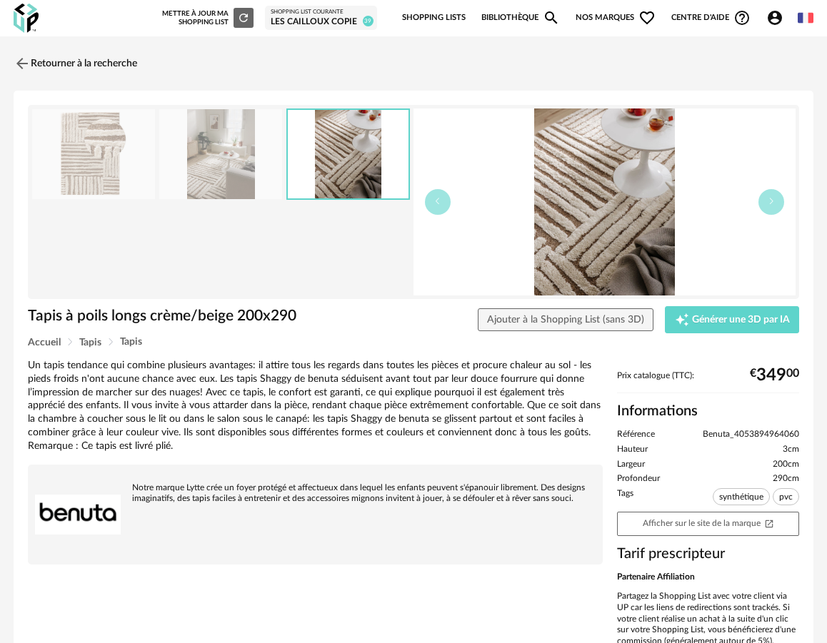
click at [266, 169] on img at bounding box center [220, 154] width 123 height 91
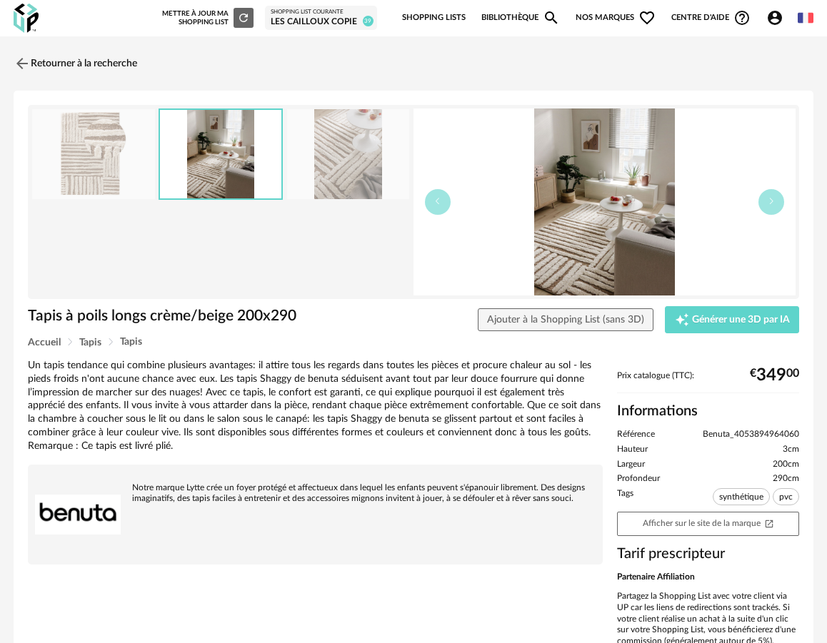
click at [86, 155] on img at bounding box center [93, 154] width 123 height 91
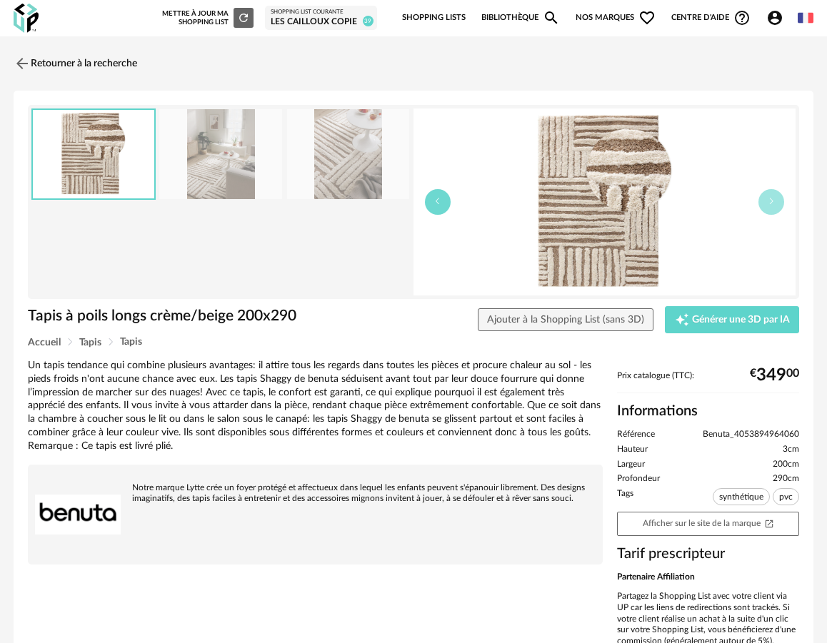
click at [436, 202] on icon "button" at bounding box center [437, 201] width 9 height 9
click at [26, 54] on img at bounding box center [21, 63] width 21 height 21
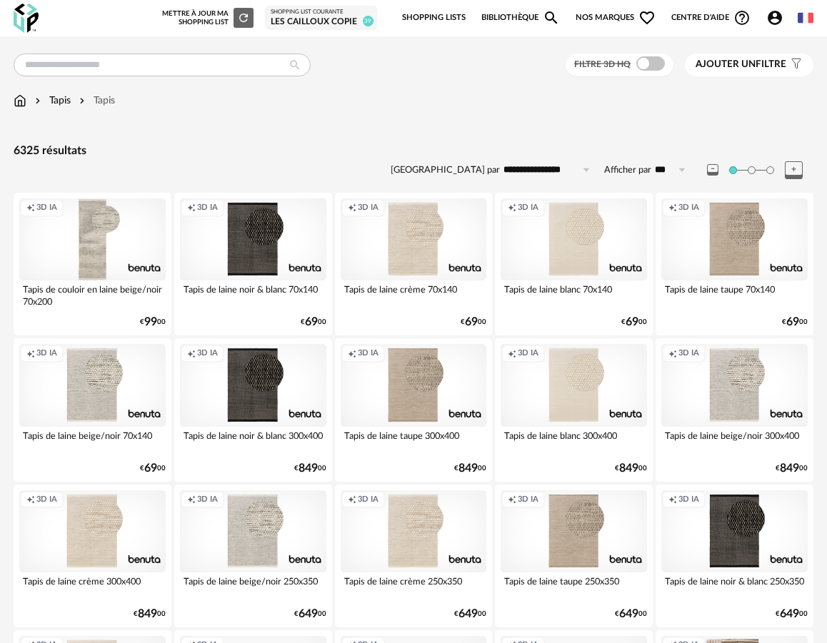
click at [776, 12] on icon "Account Circle icon" at bounding box center [775, 18] width 14 height 14
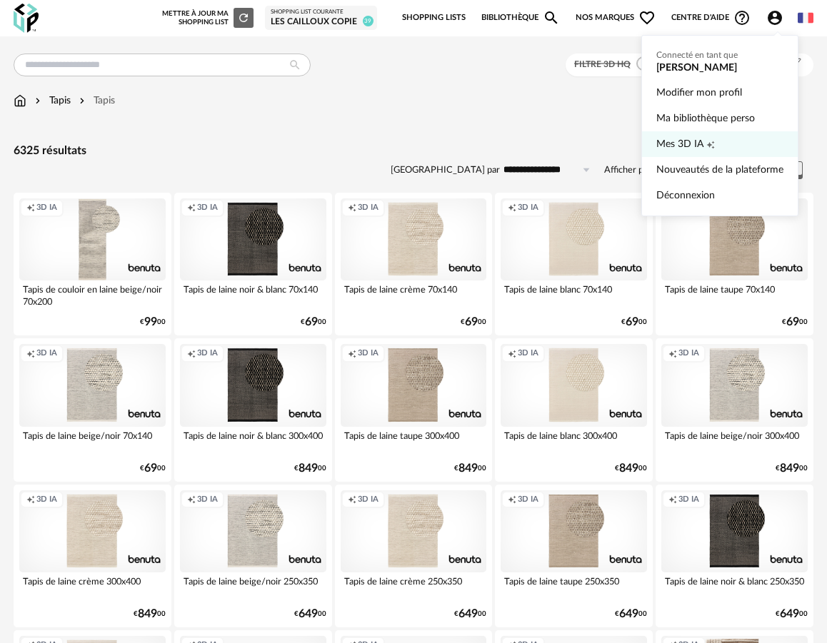
click at [703, 151] on span "Mes 3D IA" at bounding box center [679, 144] width 47 height 26
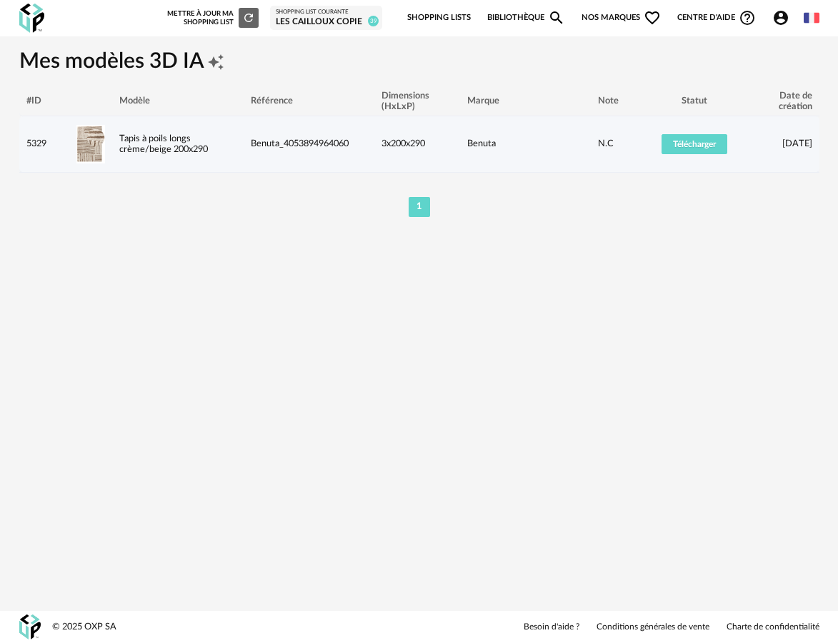
click at [323, 141] on span "Benuta_4053894964060" at bounding box center [300, 143] width 98 height 9
click at [697, 142] on span "Télécharger" at bounding box center [694, 144] width 43 height 9
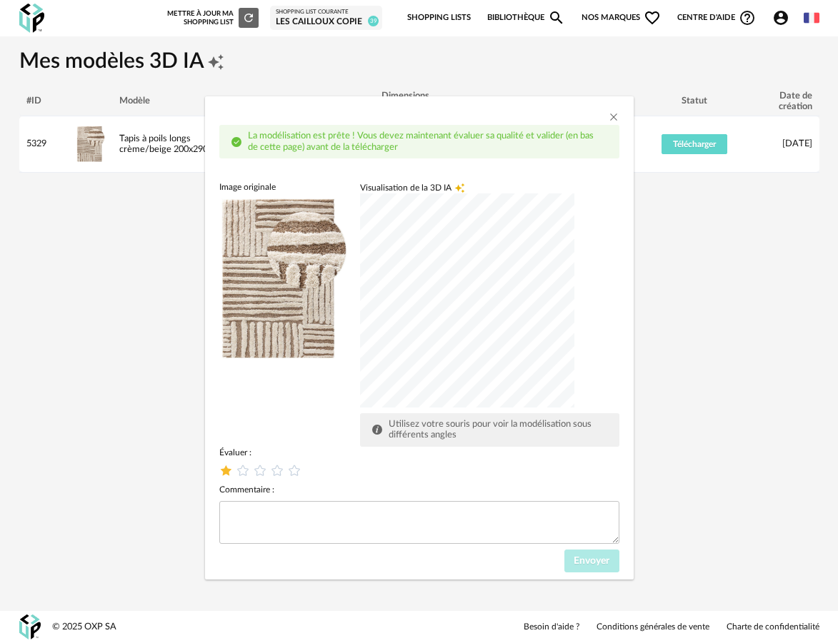
click at [224, 471] on icon "dialog" at bounding box center [225, 470] width 15 height 15
click at [253, 526] on textarea "dialog" at bounding box center [419, 522] width 400 height 43
type textarea "**********"
click at [586, 566] on span "Envoyer" at bounding box center [591, 561] width 36 height 10
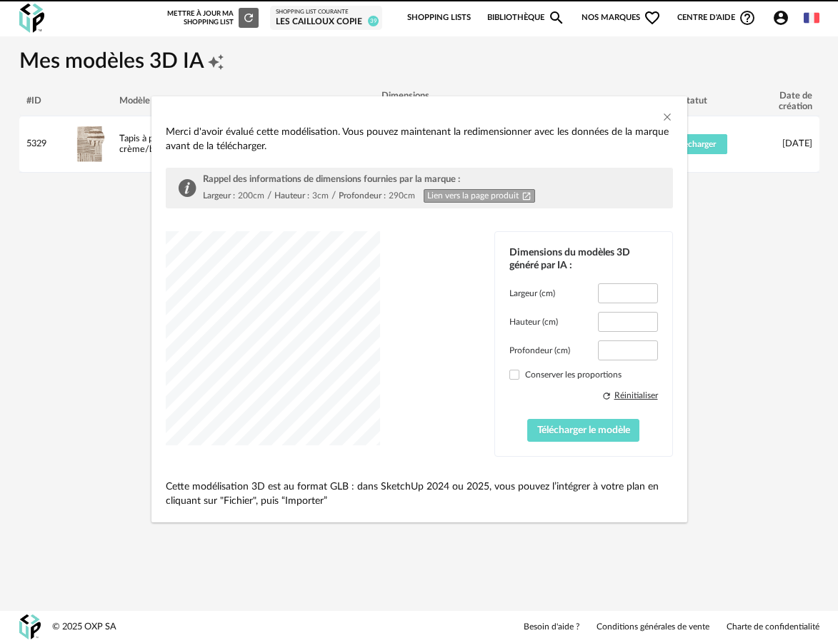
type input "***"
click at [665, 117] on icon "Close" at bounding box center [666, 116] width 11 height 11
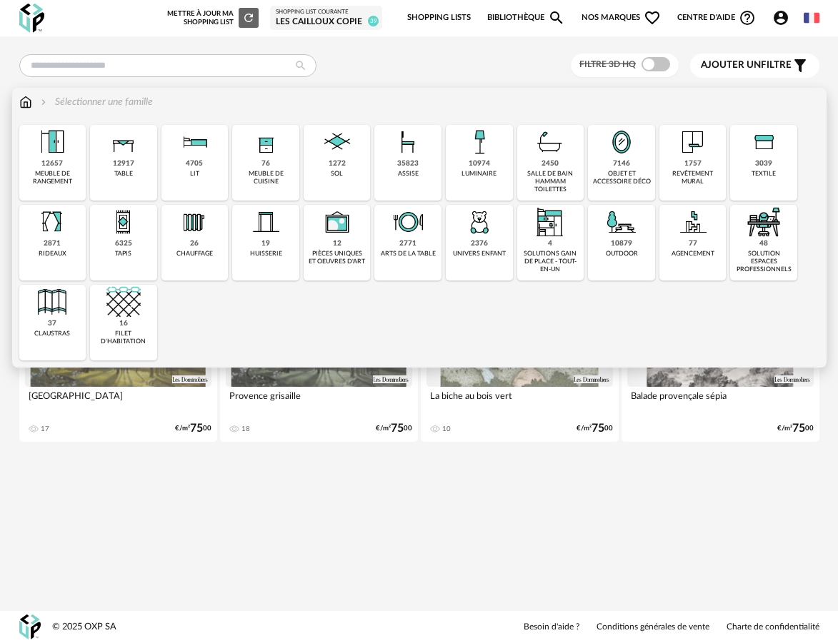
click at [623, 170] on div "objet et accessoire déco" at bounding box center [621, 178] width 59 height 16
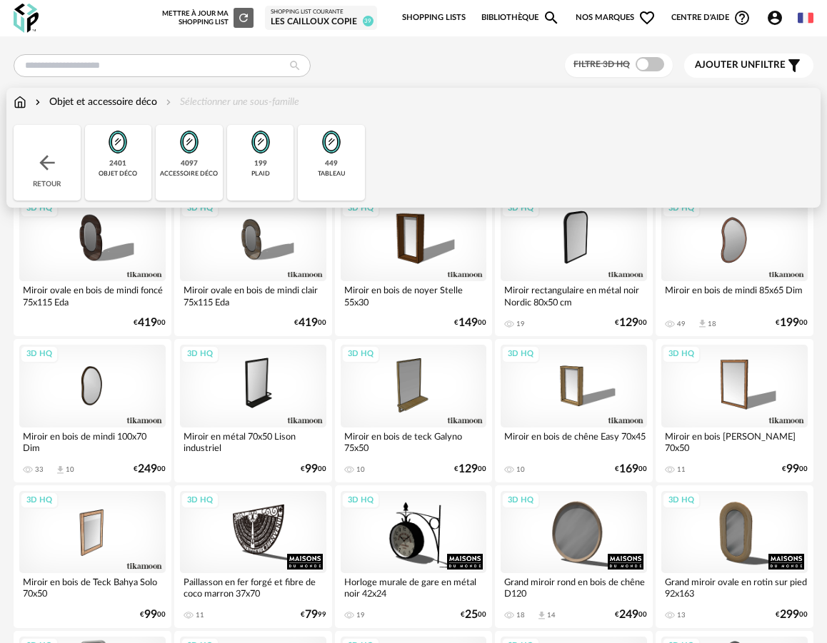
click at [20, 166] on div "Retour" at bounding box center [47, 163] width 67 height 76
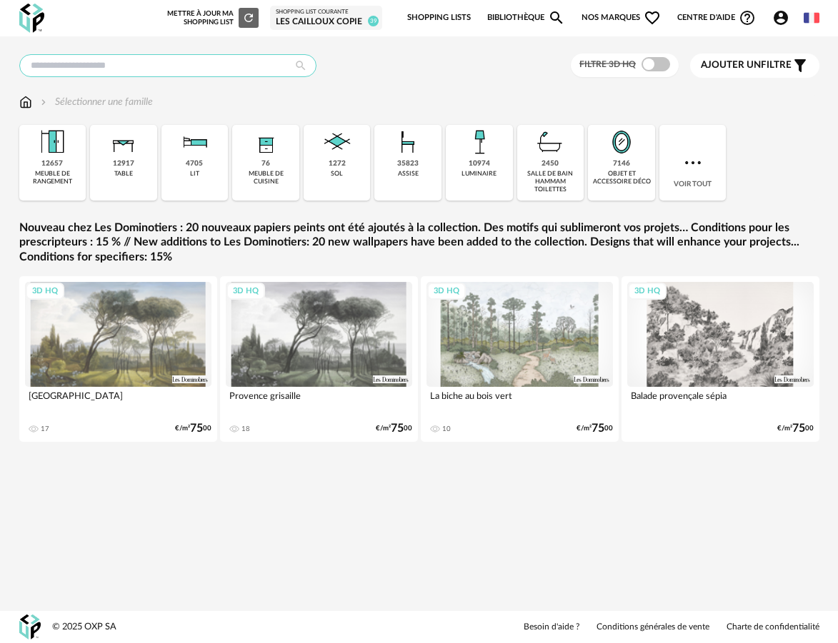
click at [228, 61] on input "text" at bounding box center [167, 65] width 297 height 23
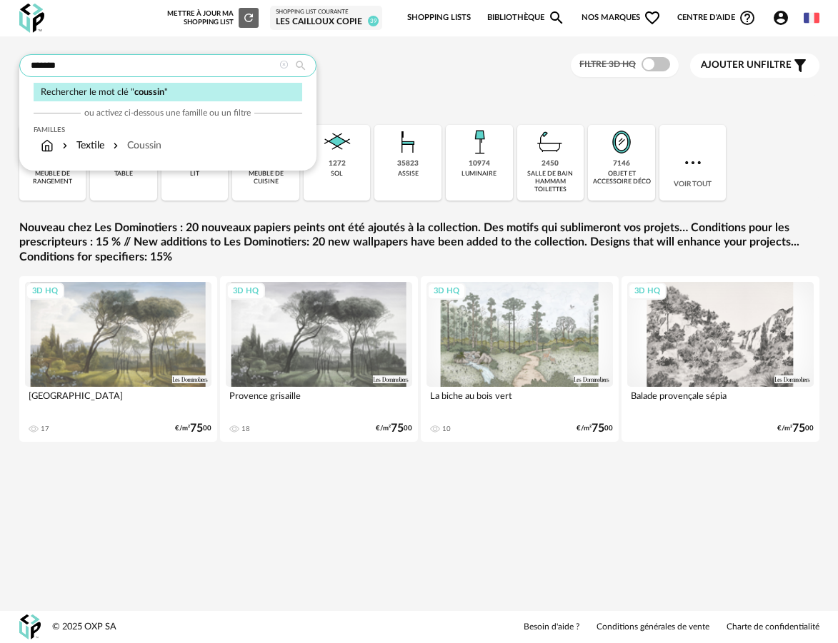
type input "*******"
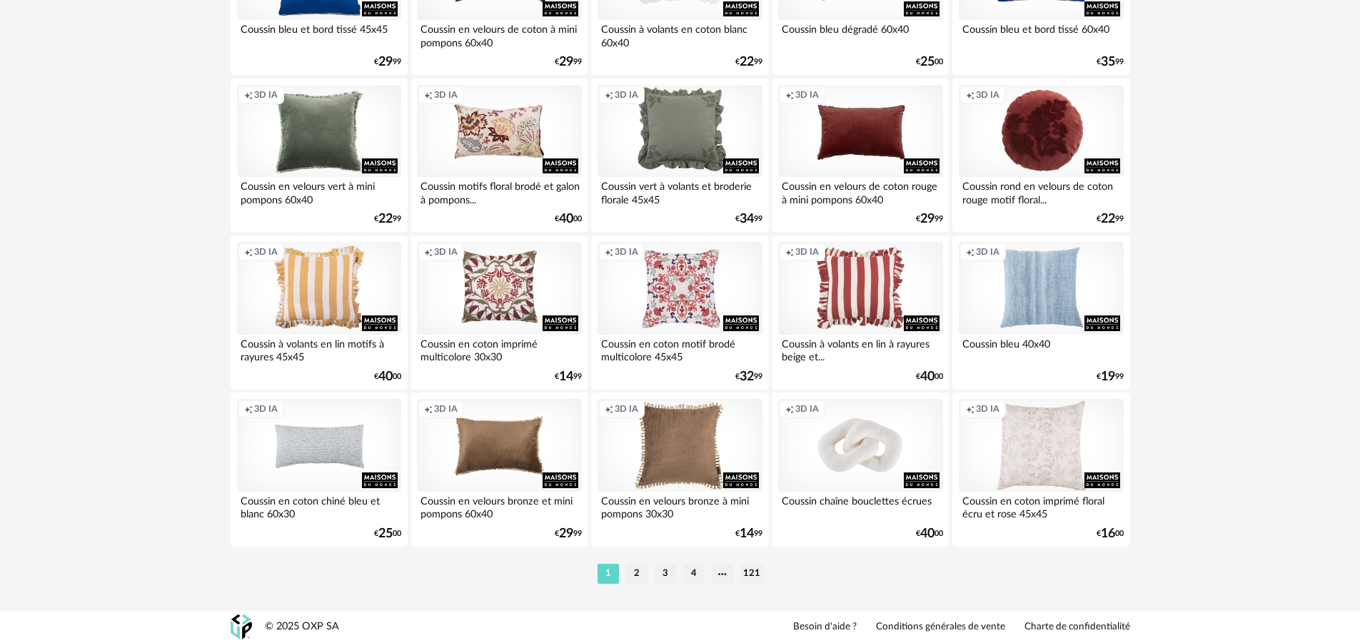
scroll to position [2810, 0]
click at [638, 570] on li "2" at bounding box center [636, 574] width 21 height 20
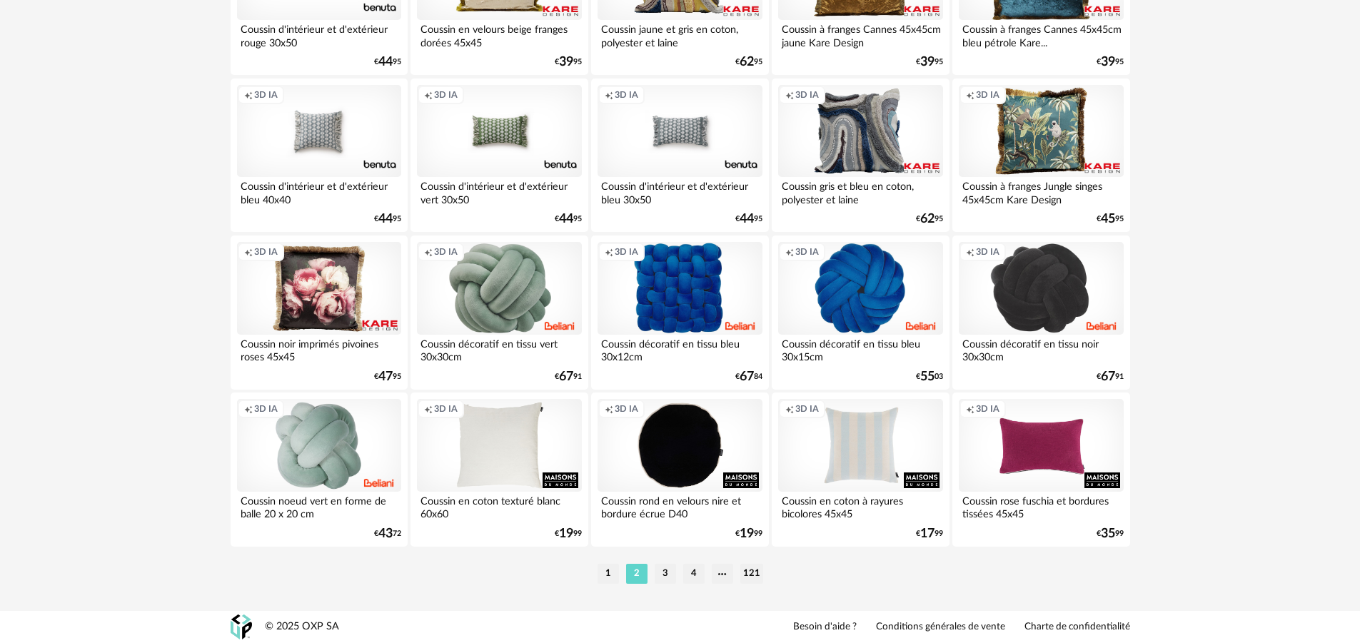
scroll to position [2810, 0]
click at [659, 572] on li "3" at bounding box center [665, 574] width 21 height 20
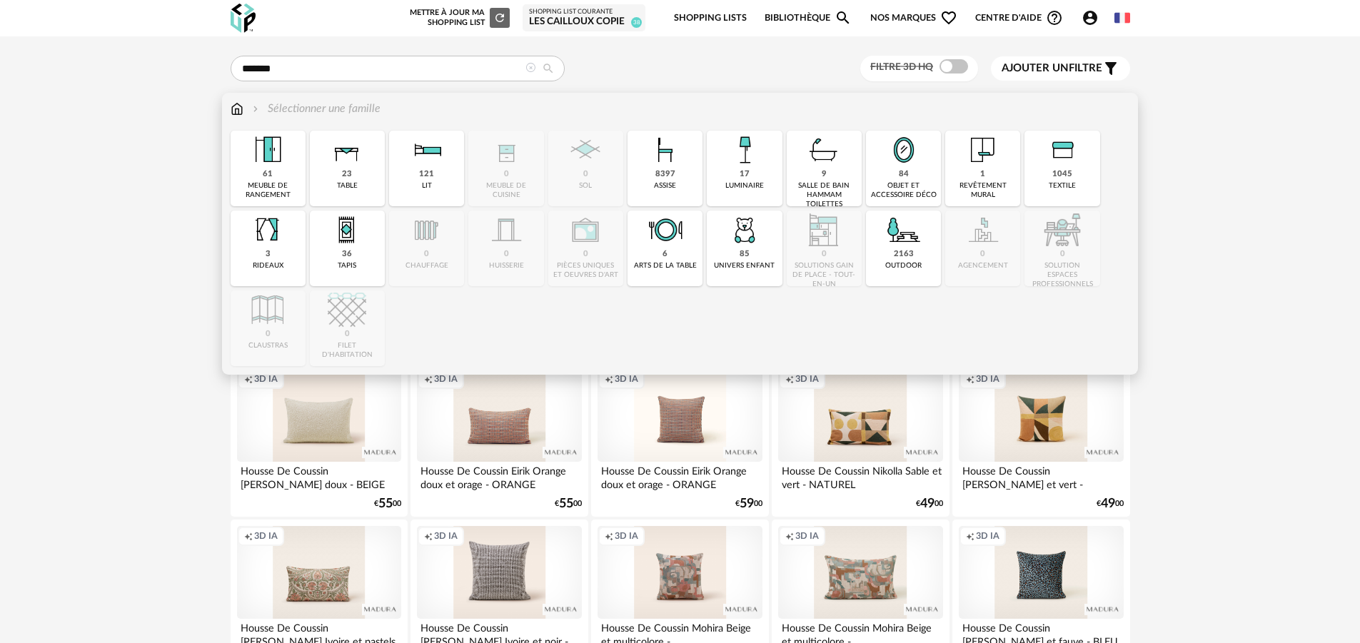
click at [242, 112] on img at bounding box center [237, 109] width 13 height 16
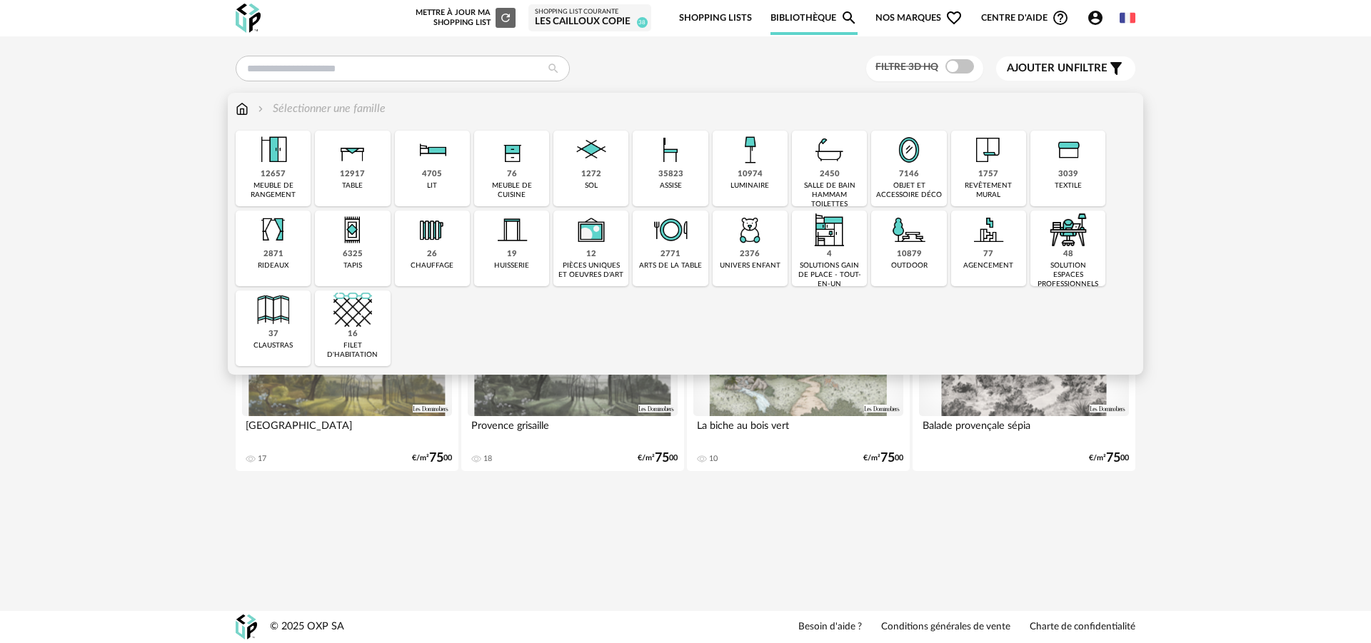
click at [733, 163] on img at bounding box center [750, 150] width 39 height 39
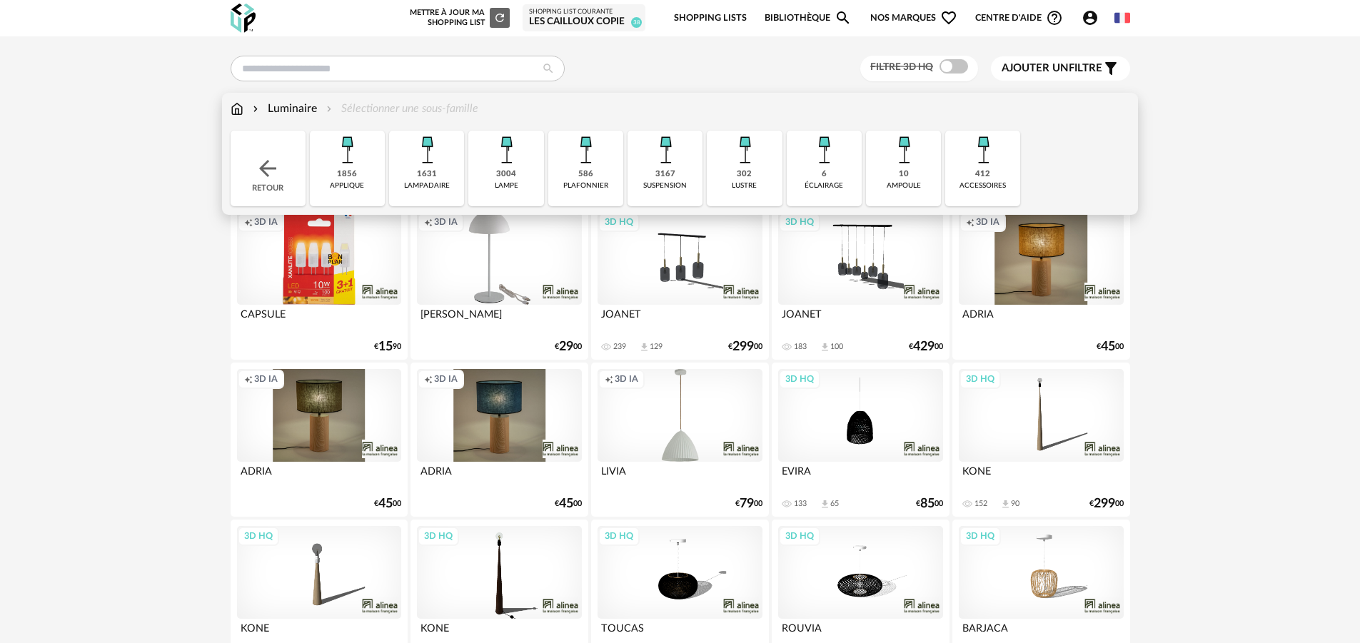
click at [672, 179] on div "3167" at bounding box center [666, 174] width 20 height 11
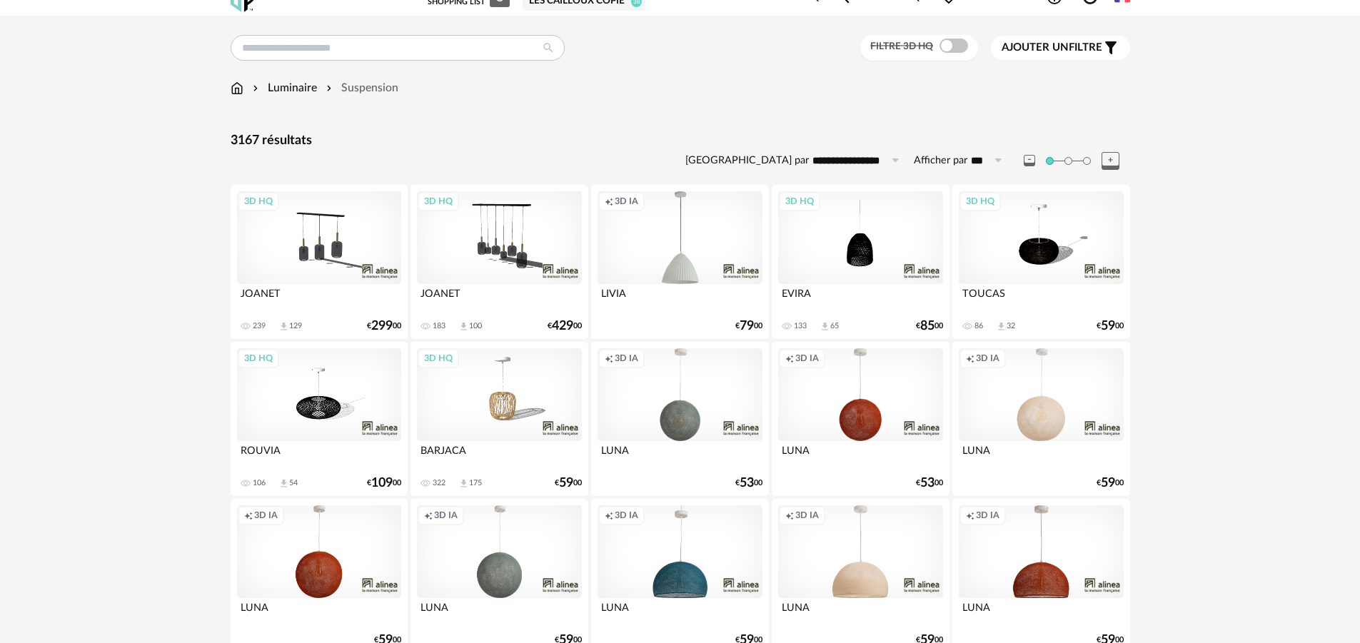
scroll to position [24, 0]
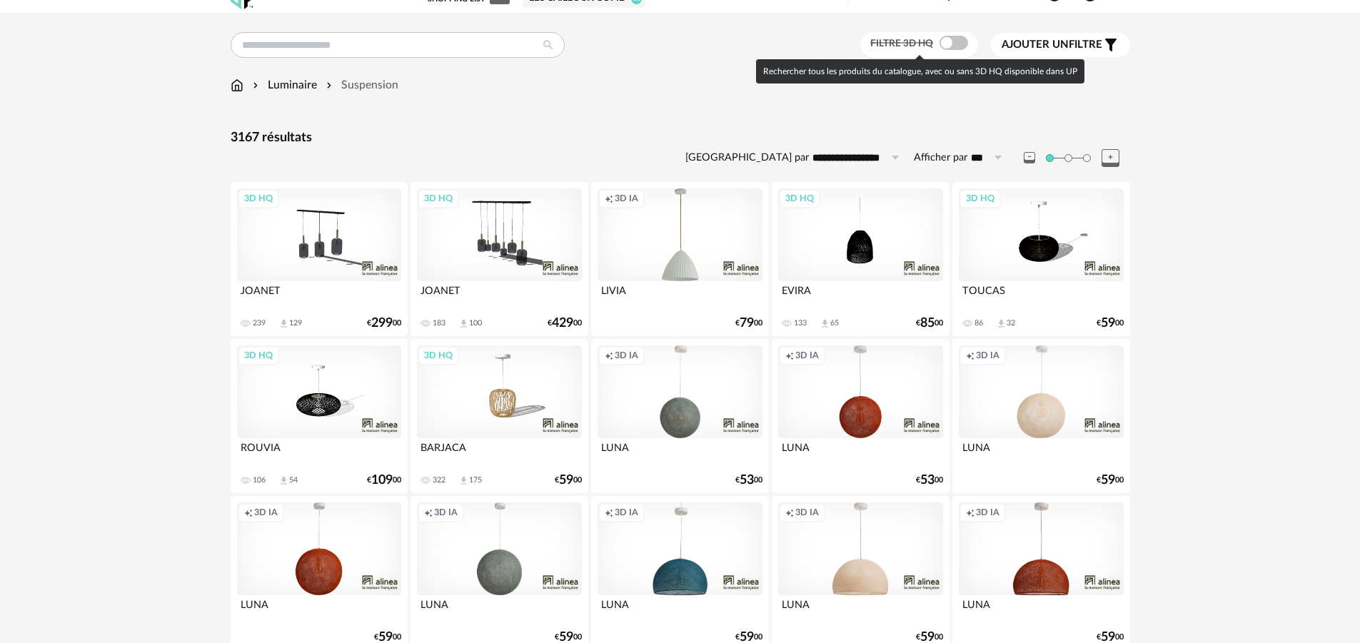
click at [959, 50] on span at bounding box center [954, 43] width 29 height 14
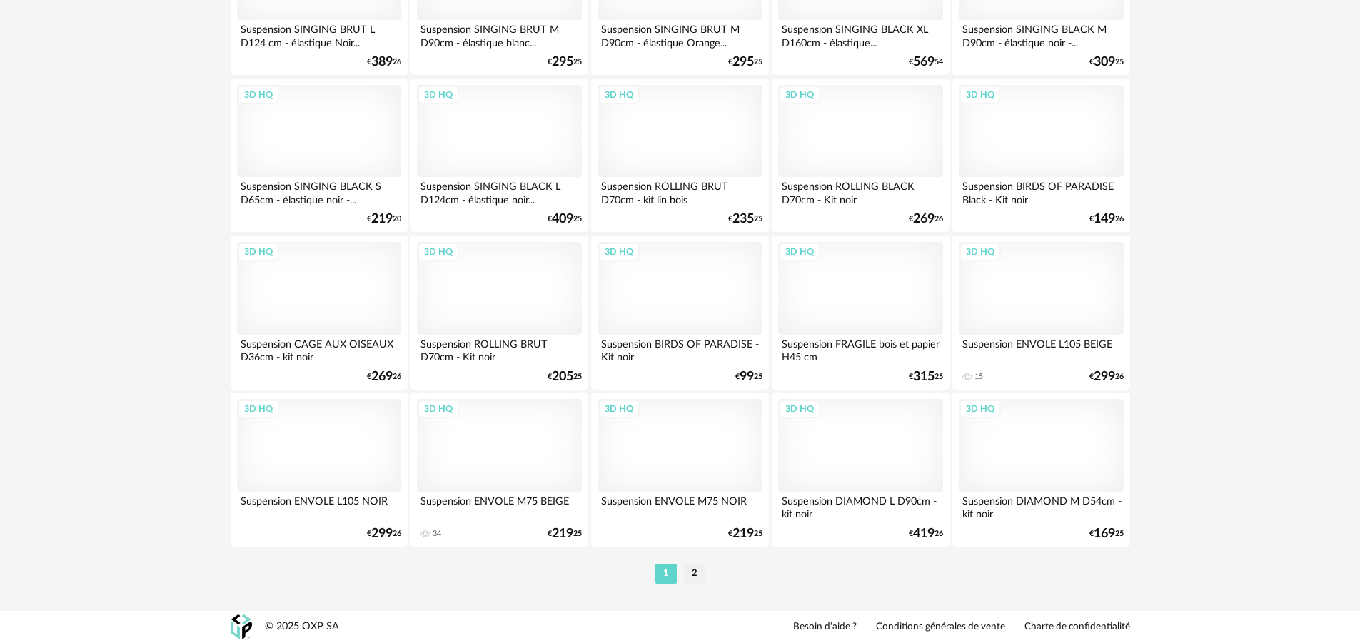
scroll to position [2810, 0]
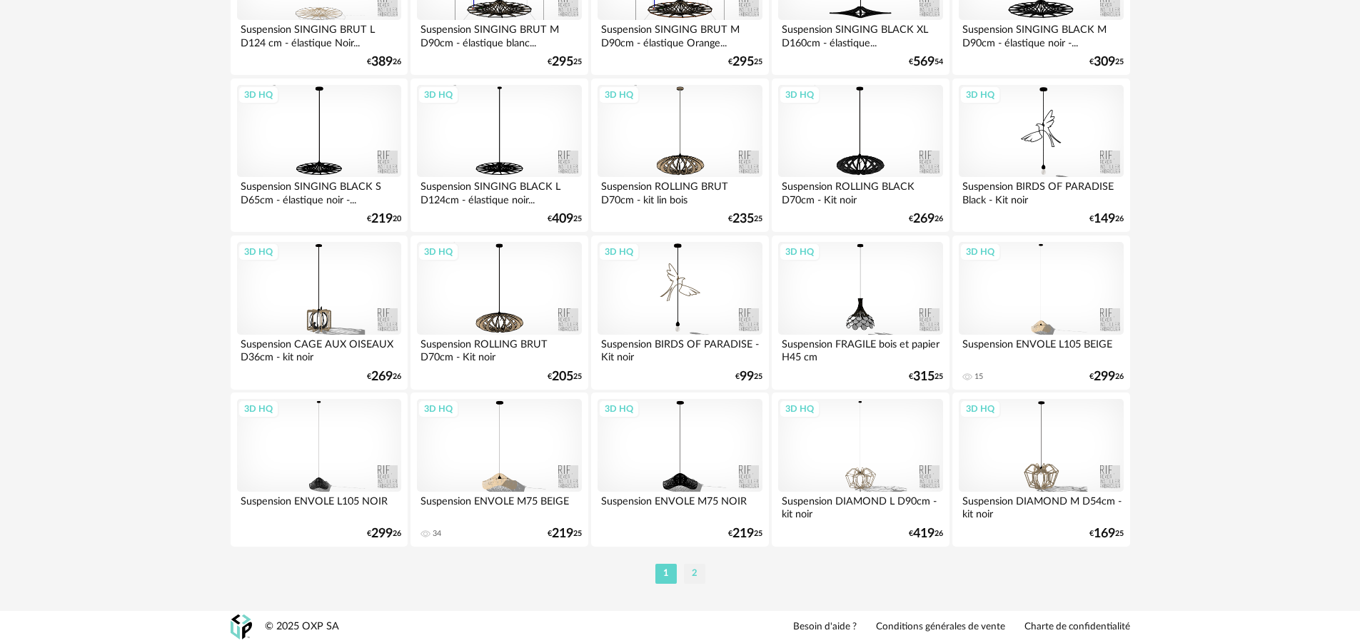
click at [691, 578] on li "2" at bounding box center [694, 574] width 21 height 20
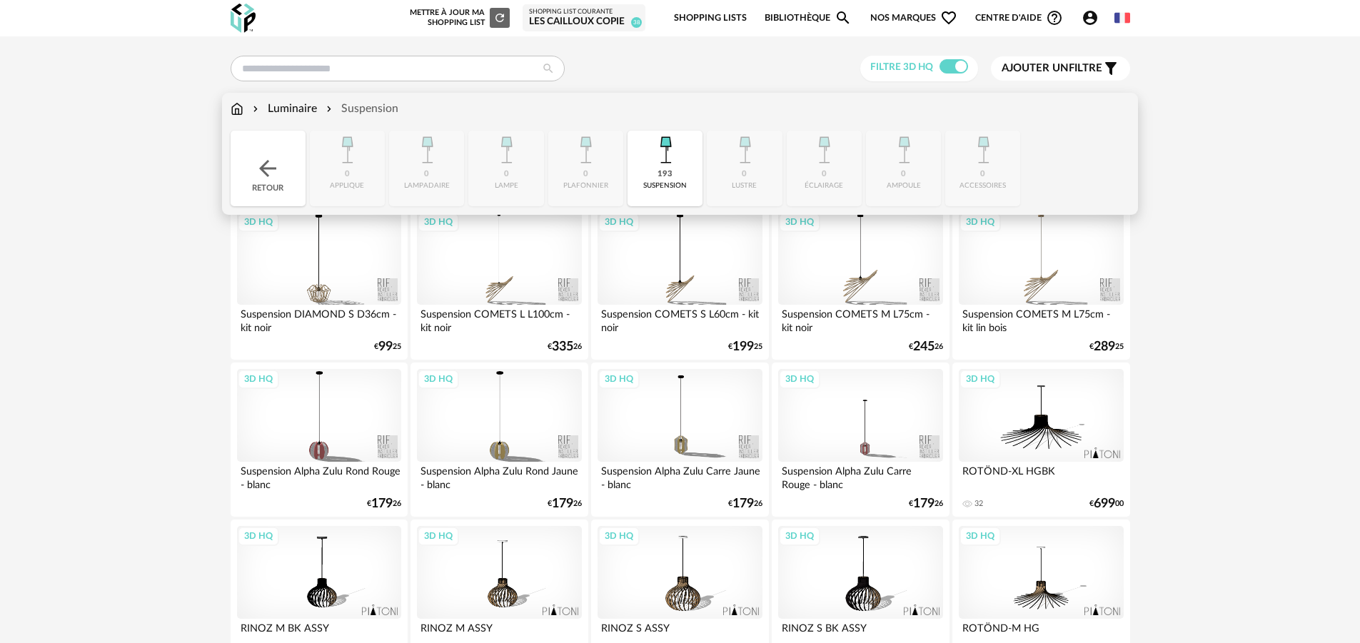
click at [226, 106] on div "Luminaire Suspension Close icon Retour 0 applique 0 [GEOGRAPHIC_DATA] 0 lampe 0…" at bounding box center [680, 154] width 916 height 122
click at [247, 109] on div "Luminaire Suspension" at bounding box center [315, 109] width 168 height 16
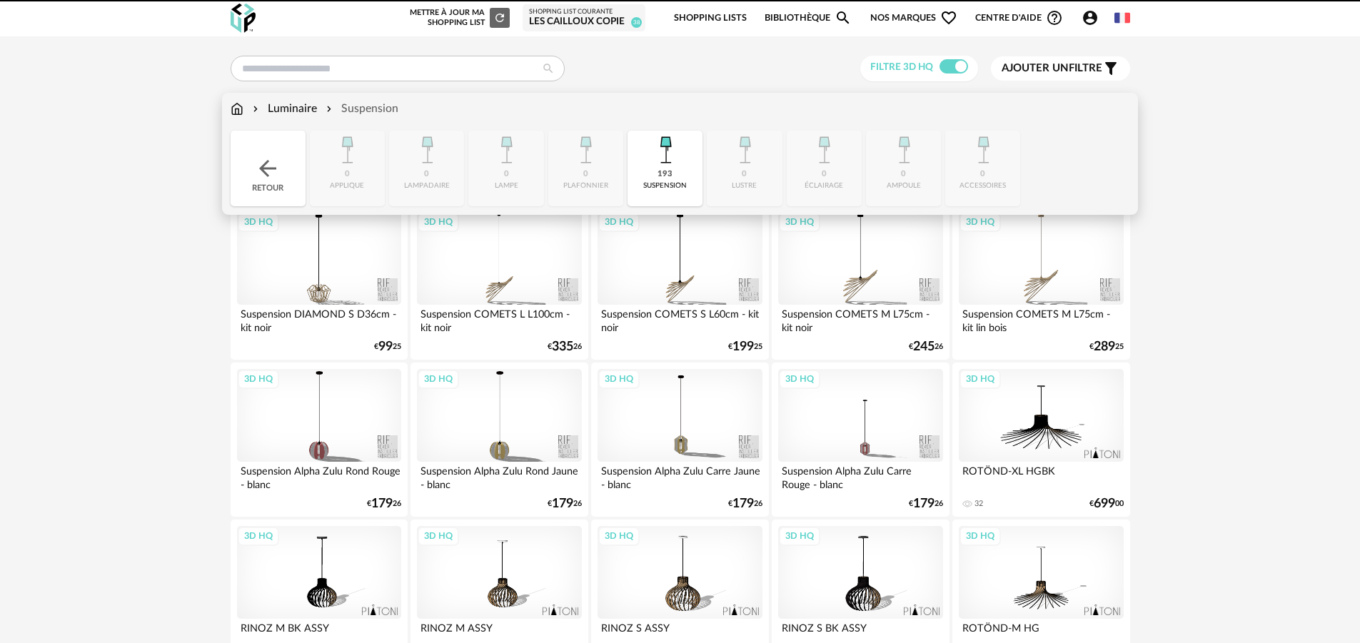
click at [244, 110] on div "Luminaire Suspension" at bounding box center [315, 109] width 168 height 16
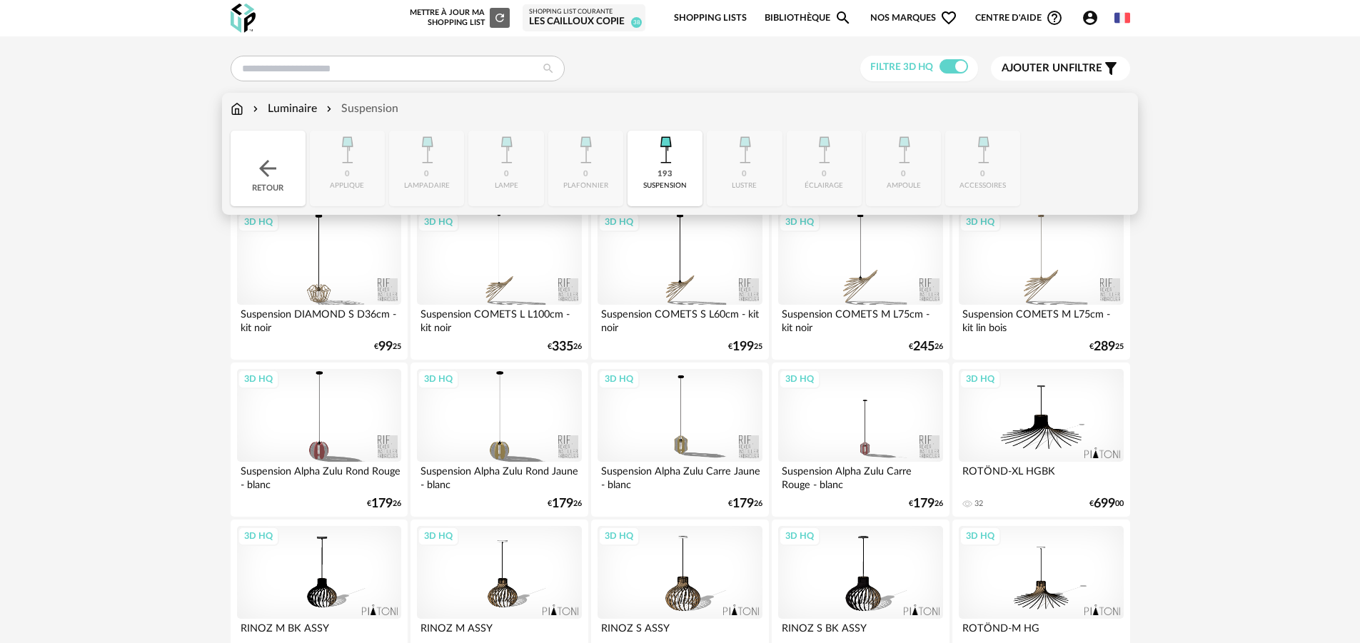
click at [241, 111] on img at bounding box center [237, 109] width 13 height 16
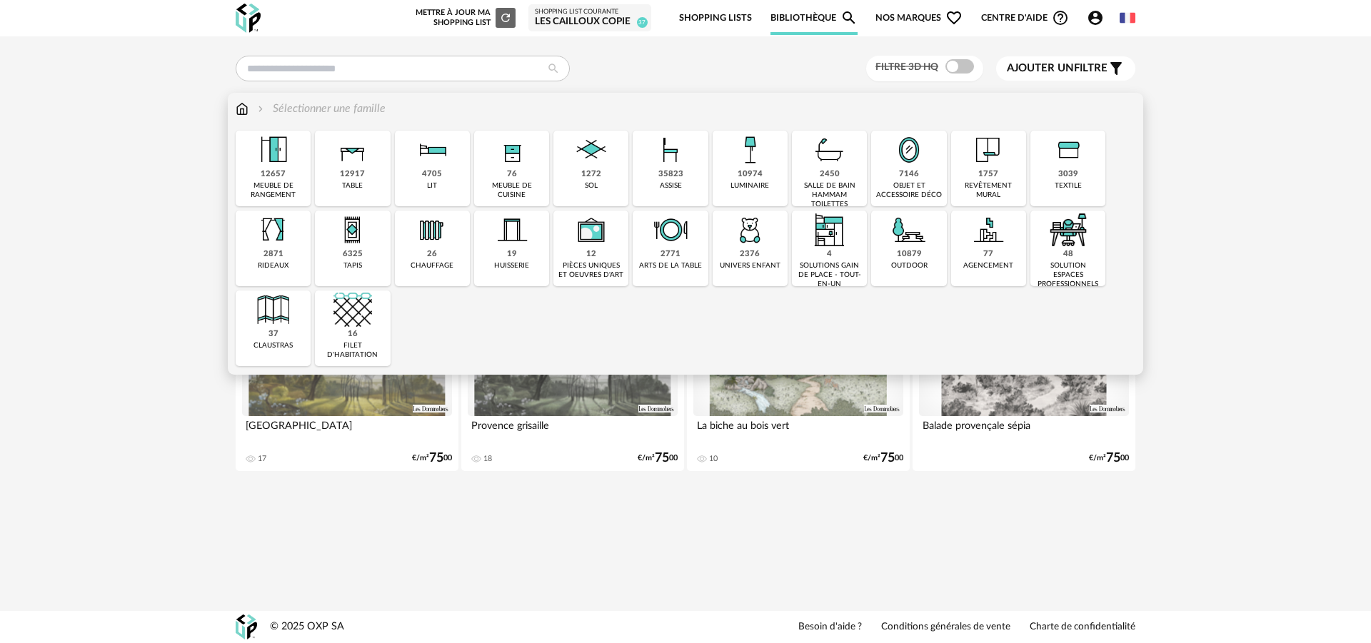
click at [361, 165] on img at bounding box center [352, 150] width 39 height 39
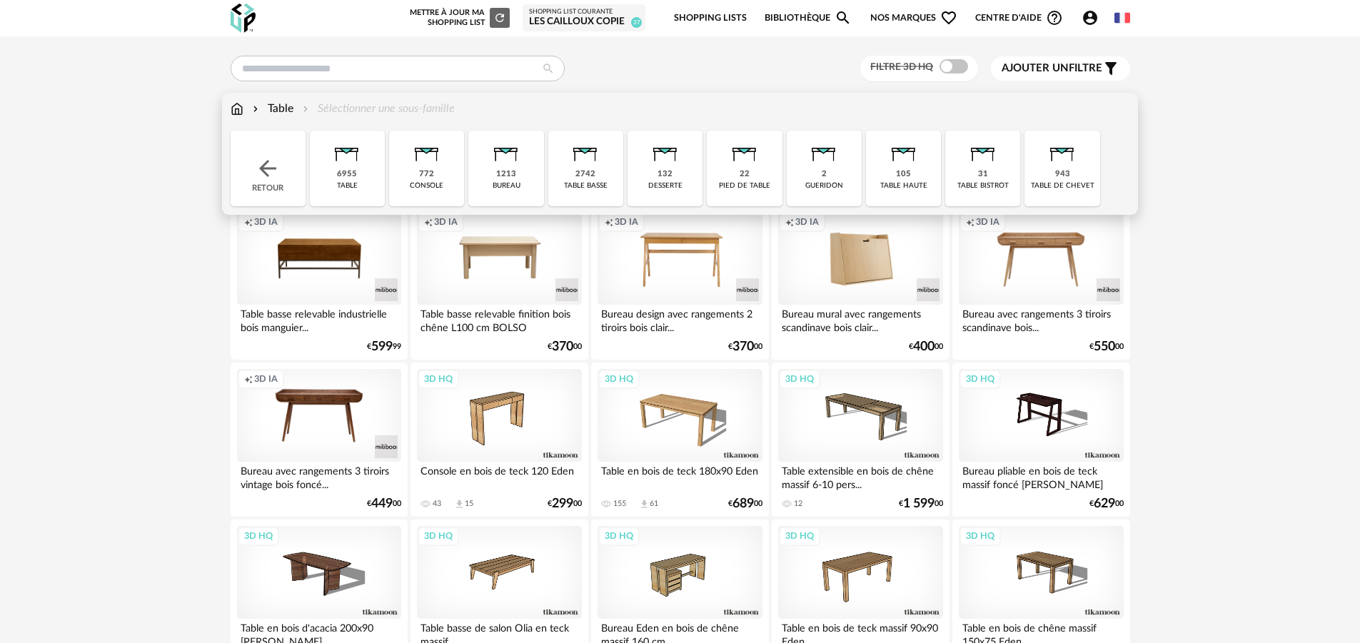
click at [370, 168] on div "6955 table" at bounding box center [347, 169] width 75 height 76
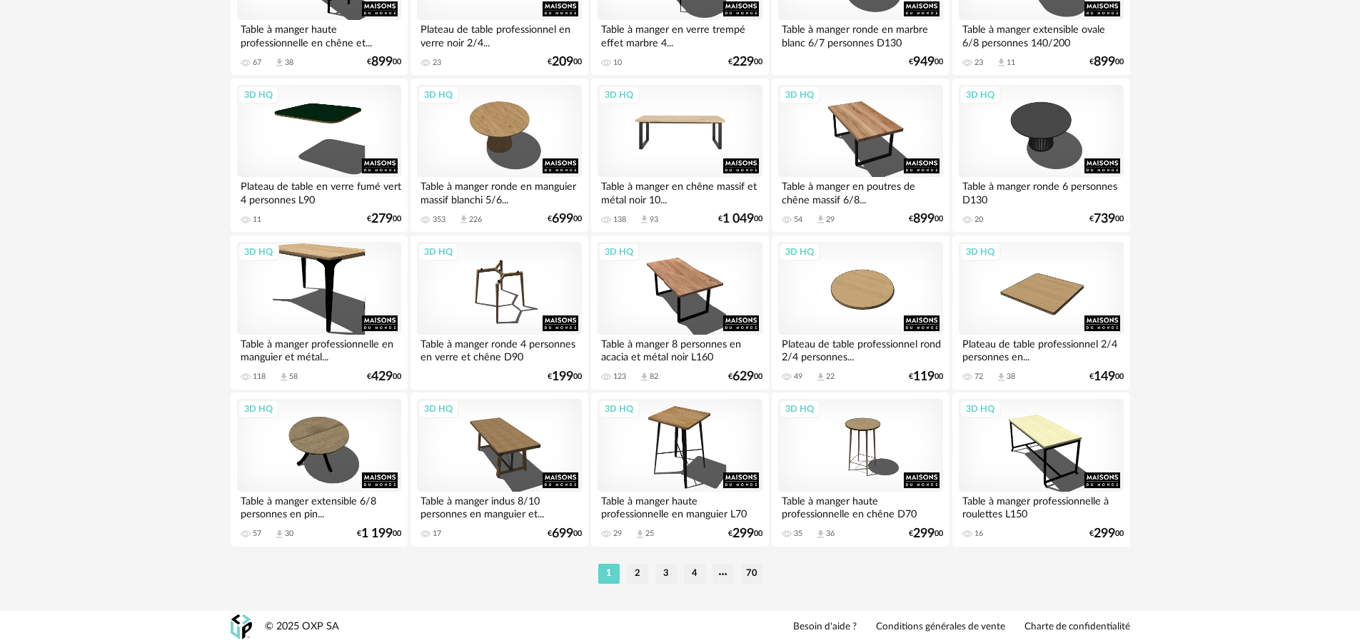
scroll to position [2810, 0]
click at [638, 568] on li "2" at bounding box center [637, 574] width 21 height 20
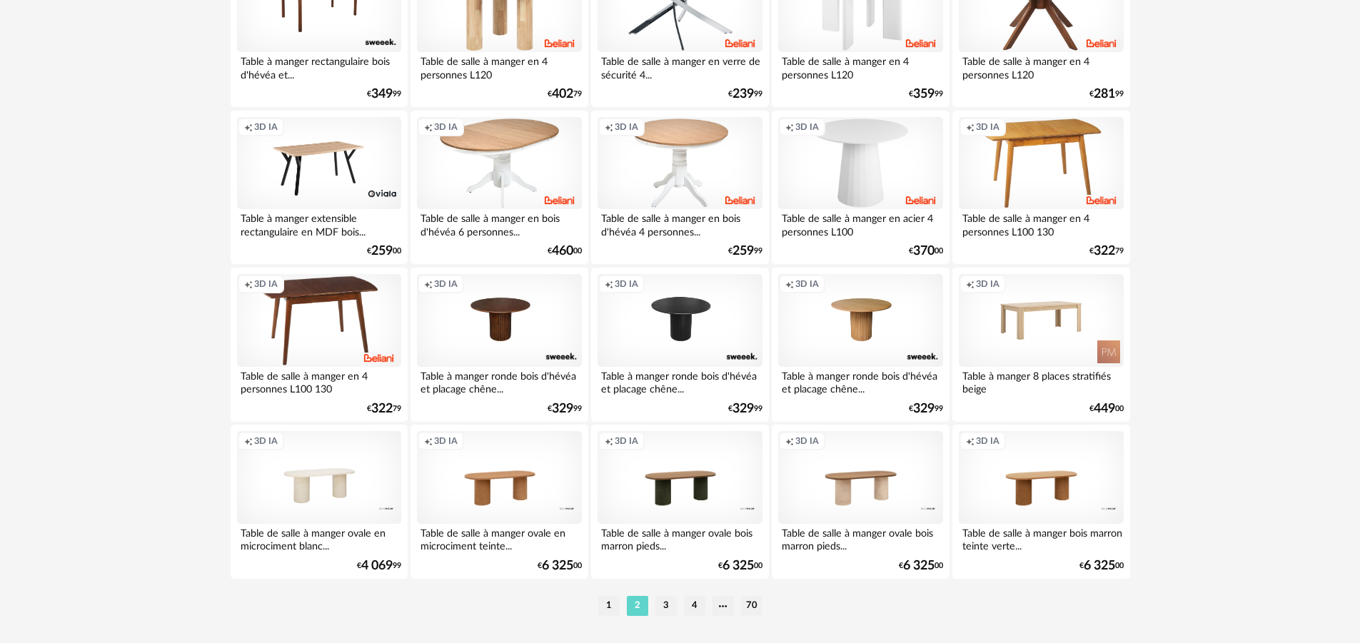
scroll to position [2810, 0]
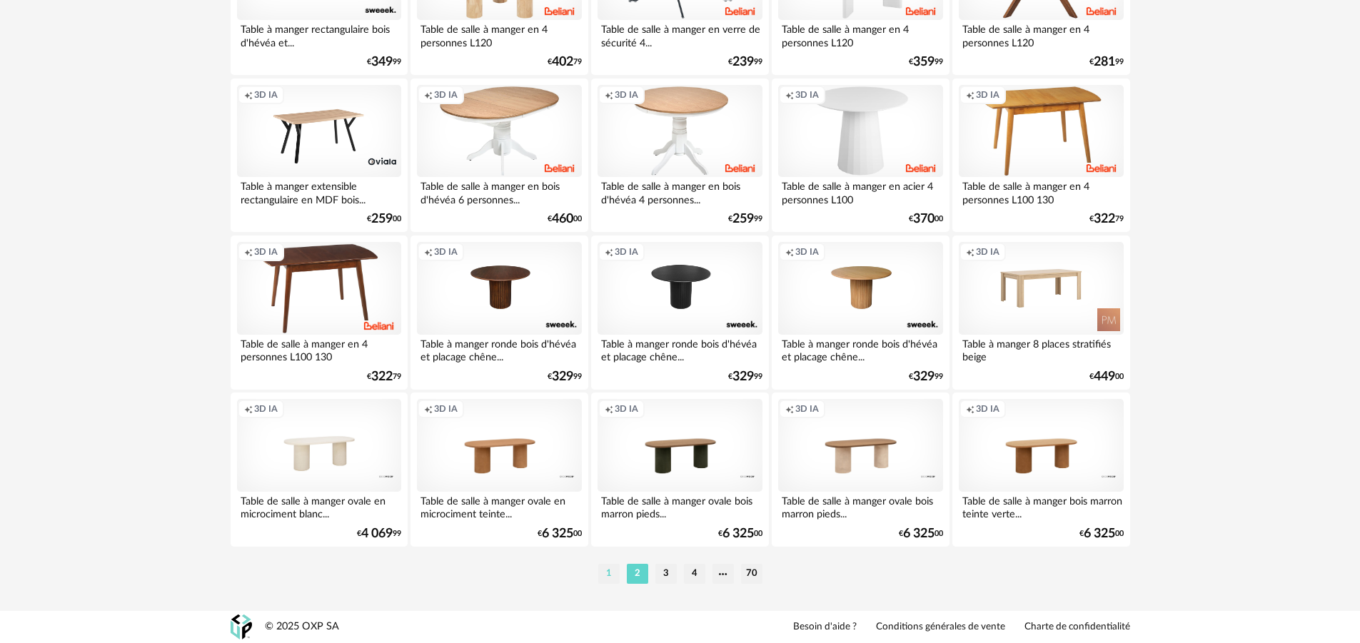
click at [611, 578] on li "1" at bounding box center [608, 574] width 21 height 20
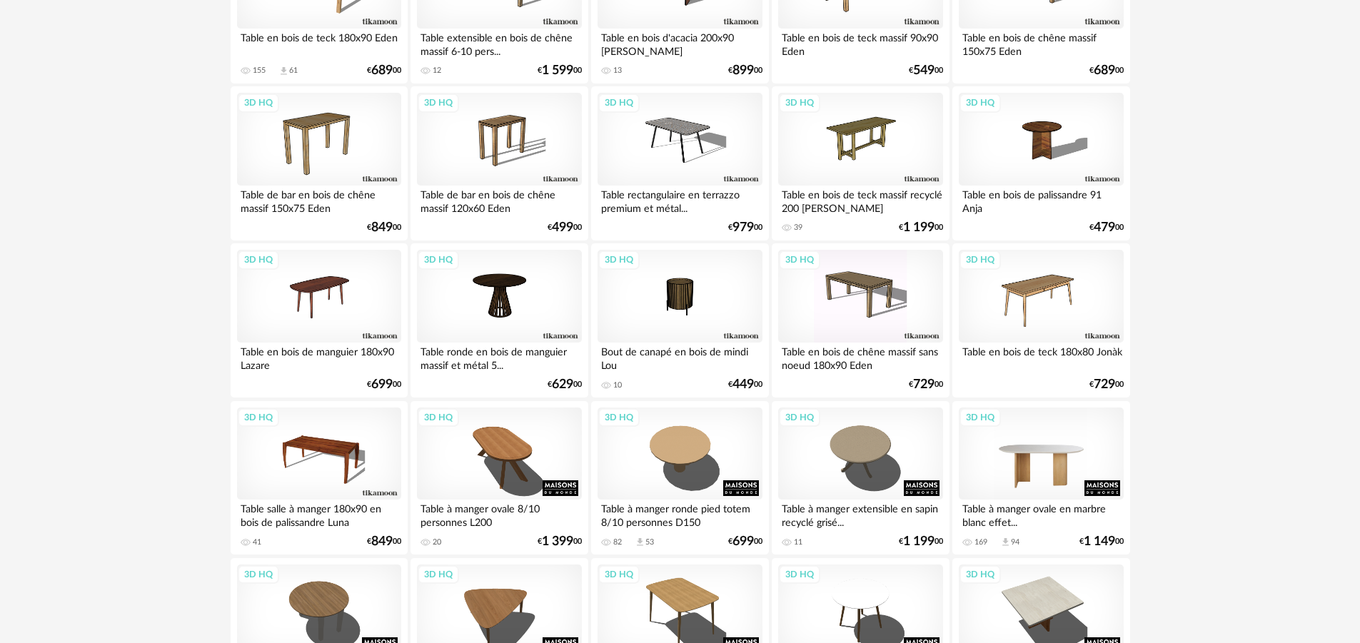
scroll to position [277, 0]
click at [1005, 476] on div "3D HQ" at bounding box center [1041, 453] width 164 height 93
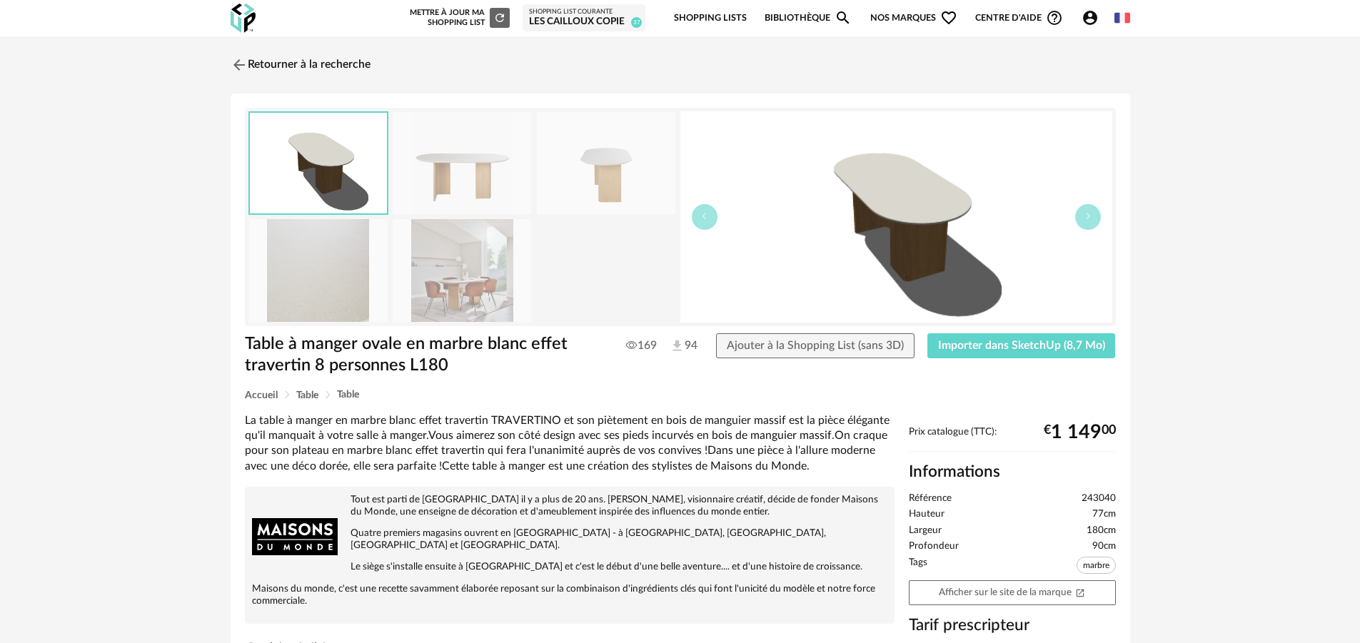
click at [474, 308] on img at bounding box center [462, 270] width 139 height 102
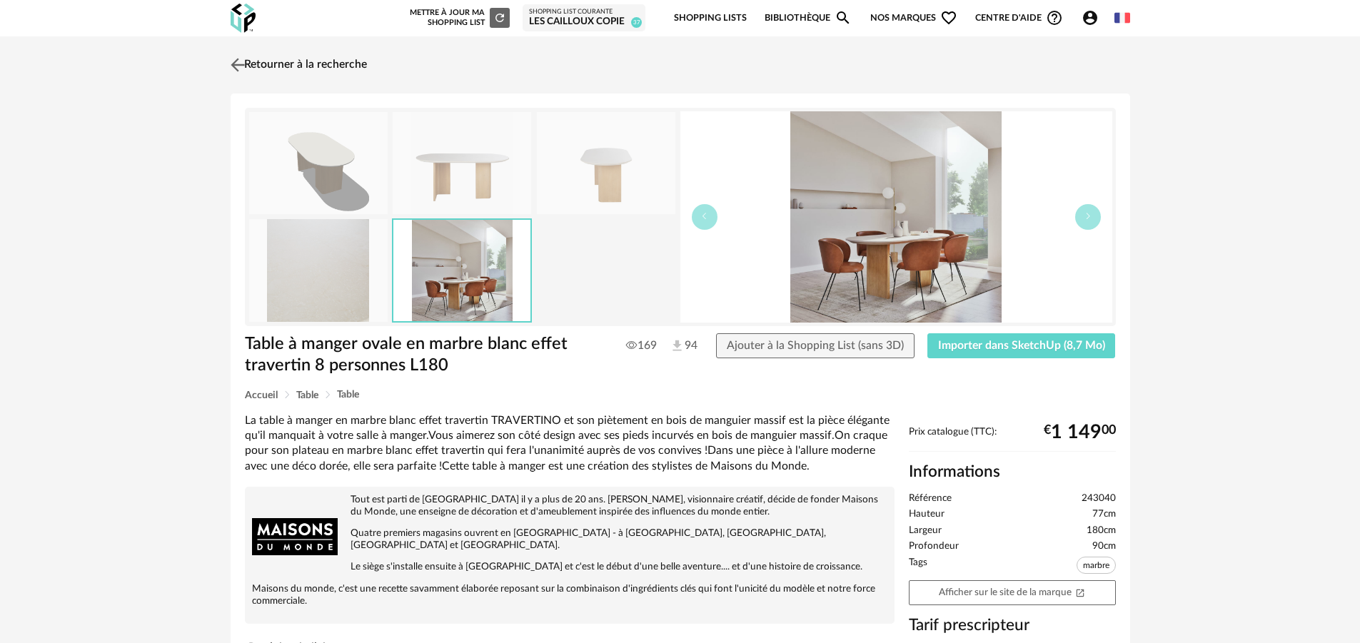
click at [288, 69] on link "Retourner à la recherche" at bounding box center [297, 64] width 140 height 31
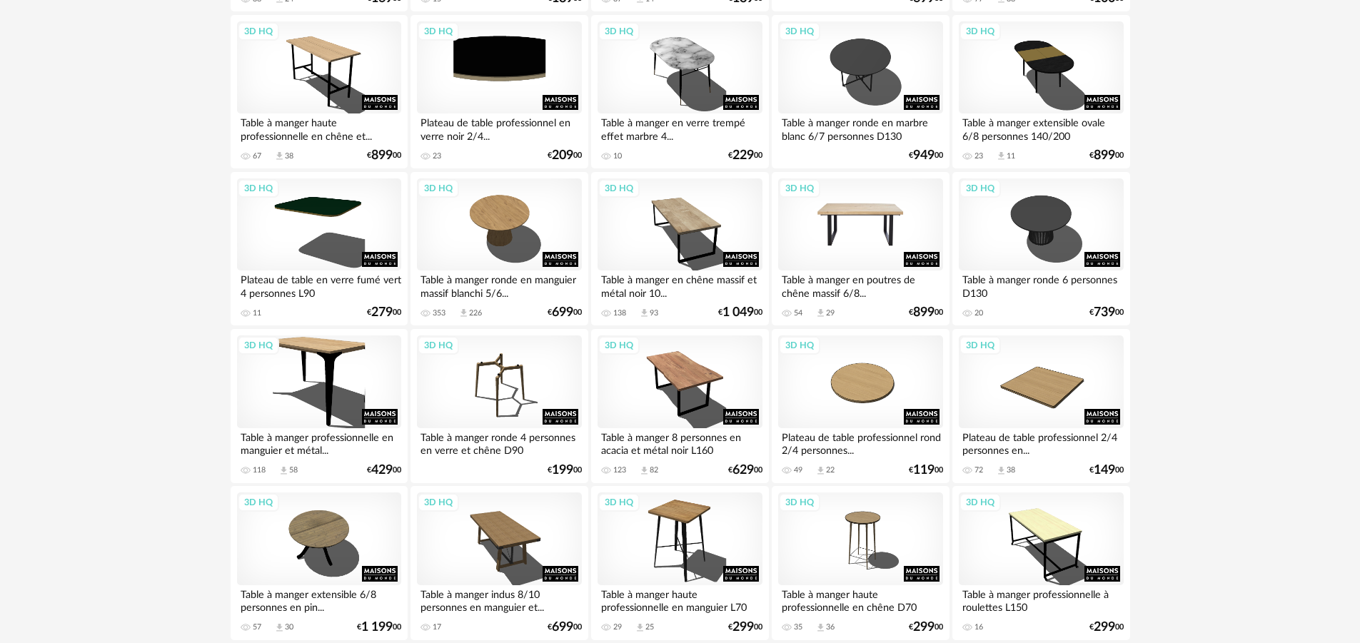
scroll to position [2810, 0]
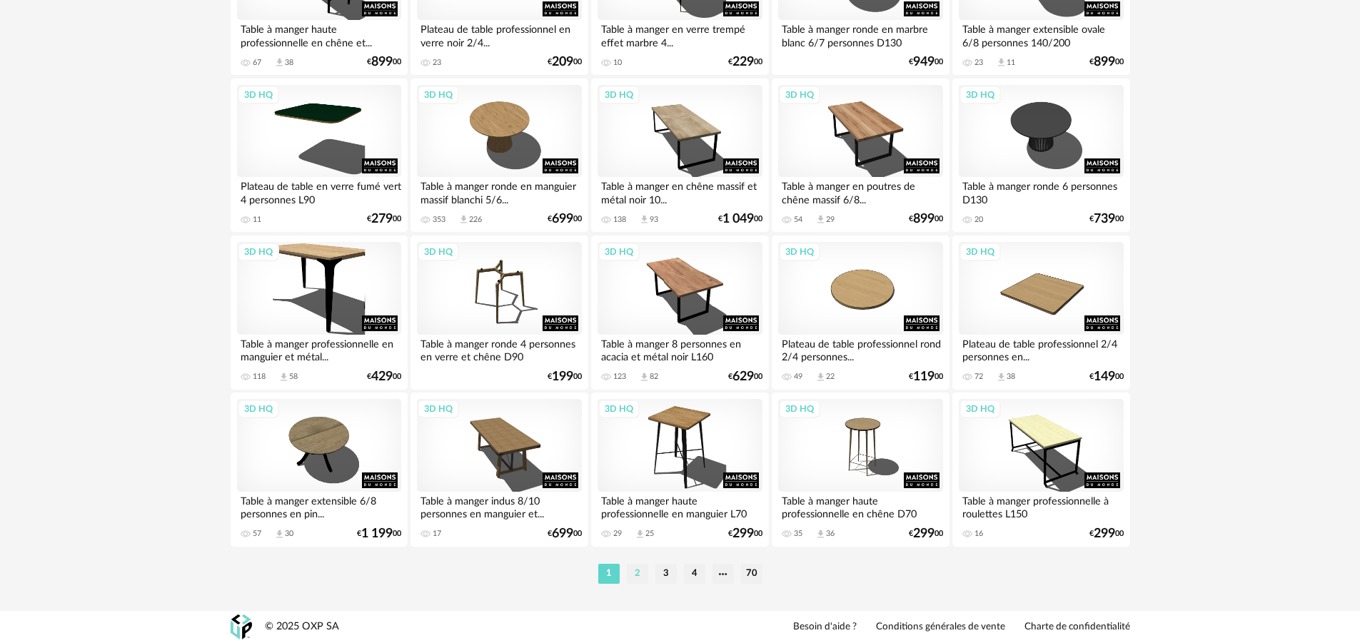
click at [638, 571] on li "2" at bounding box center [637, 574] width 21 height 20
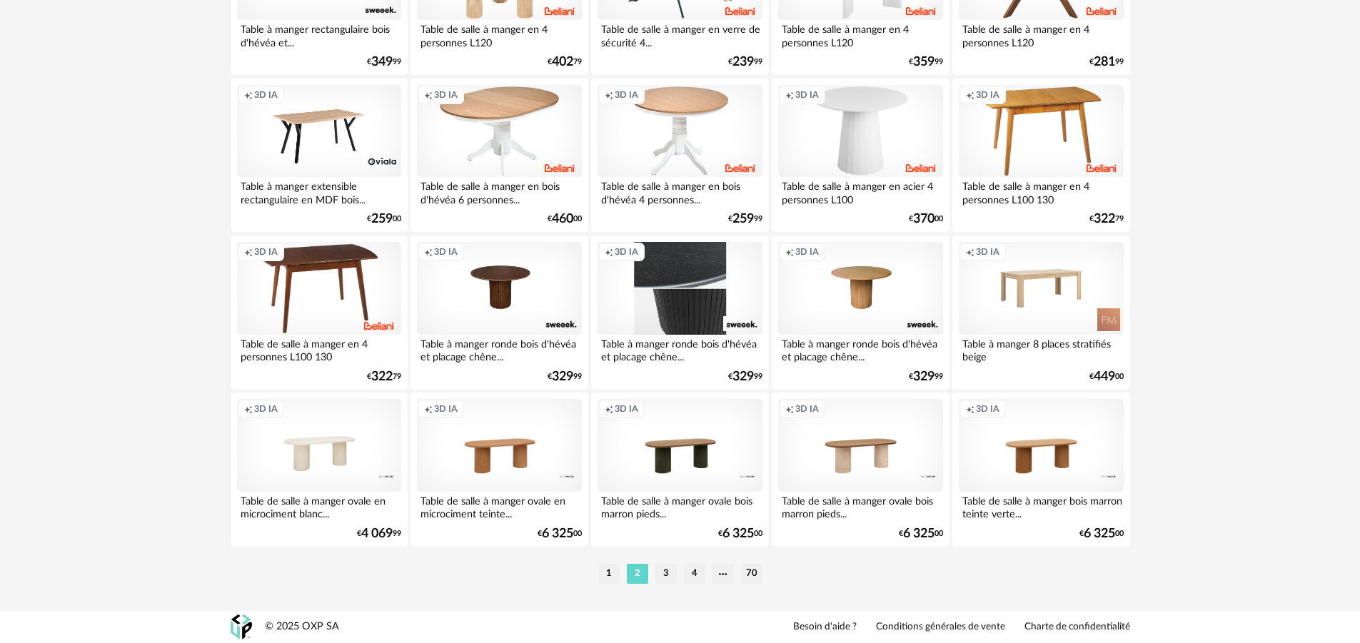
scroll to position [2802, 0]
click at [670, 583] on li "3" at bounding box center [666, 574] width 21 height 20
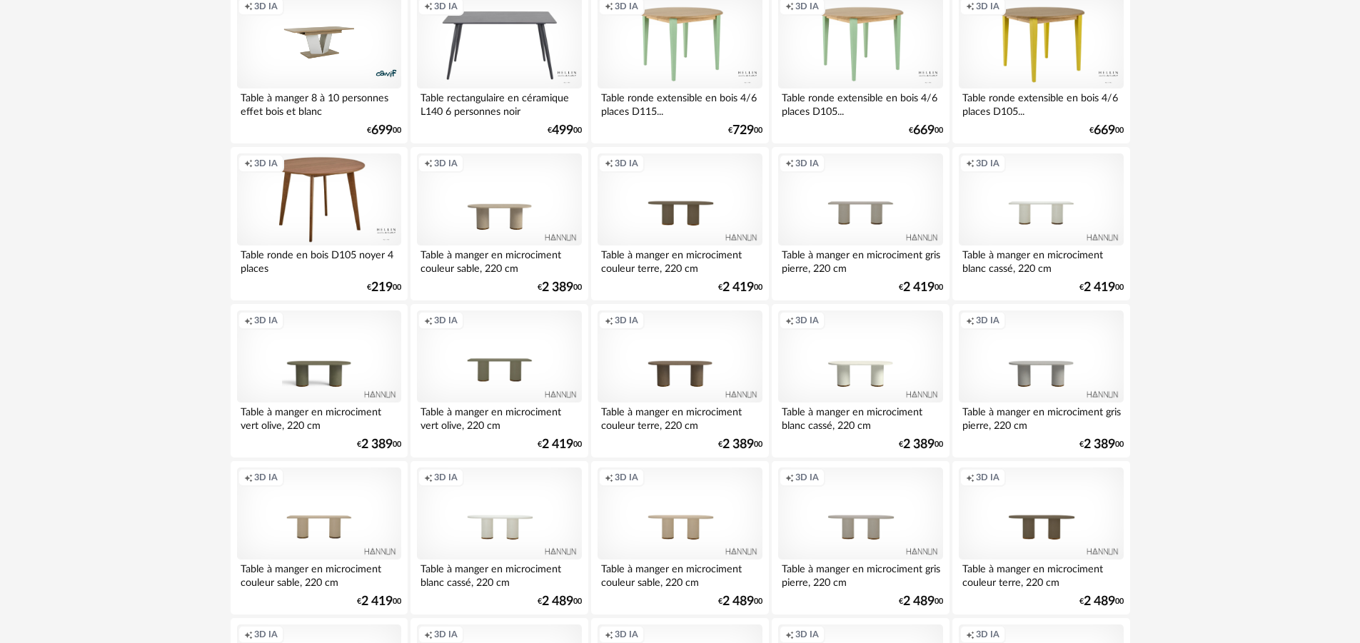
scroll to position [2810, 0]
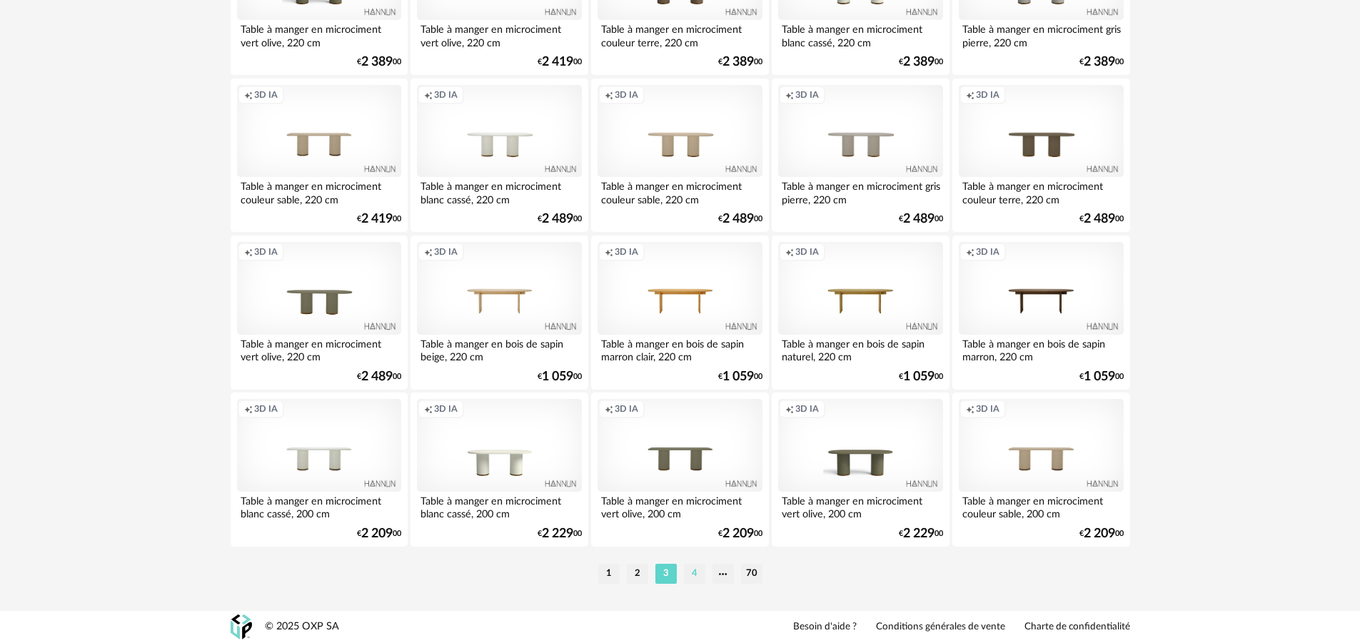
click at [703, 576] on li "4" at bounding box center [694, 574] width 21 height 20
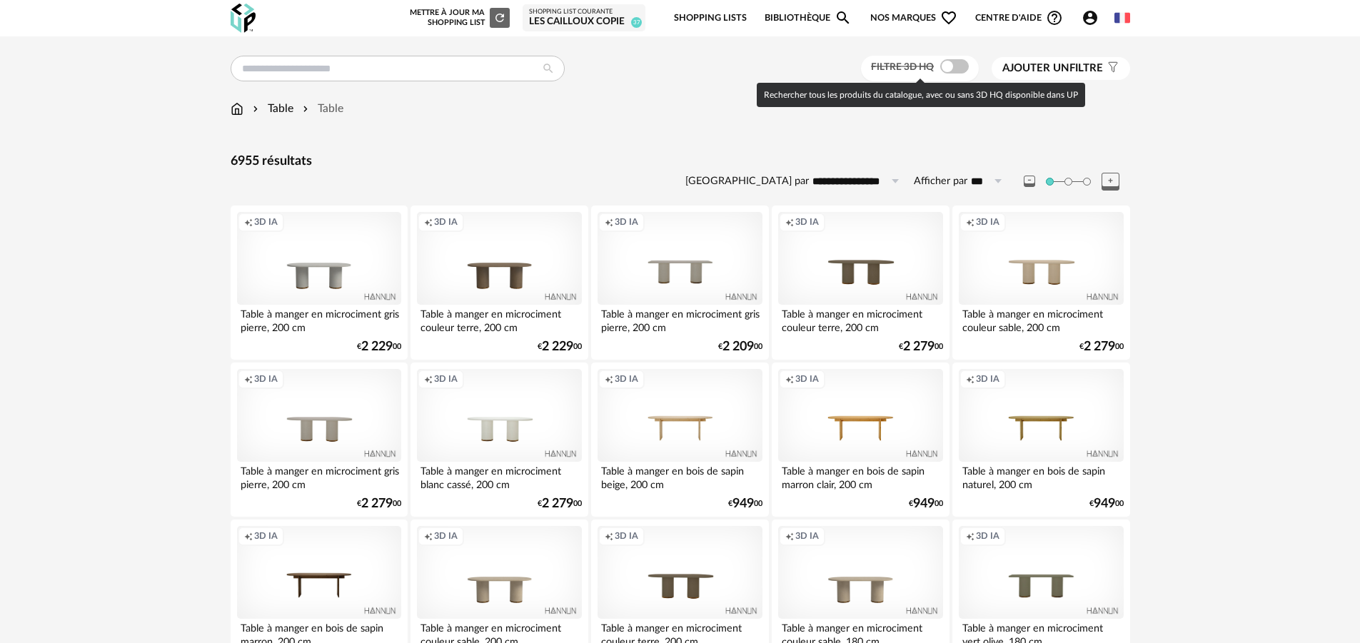
click at [958, 72] on span at bounding box center [954, 66] width 29 height 14
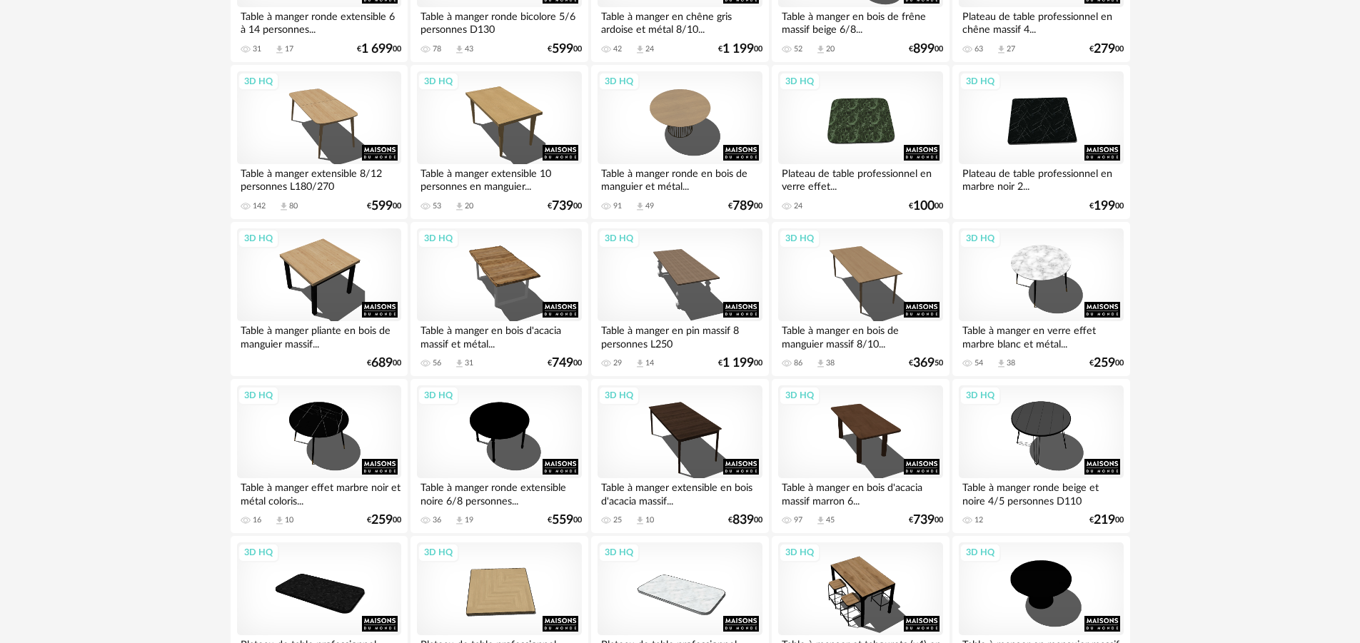
scroll to position [1556, 0]
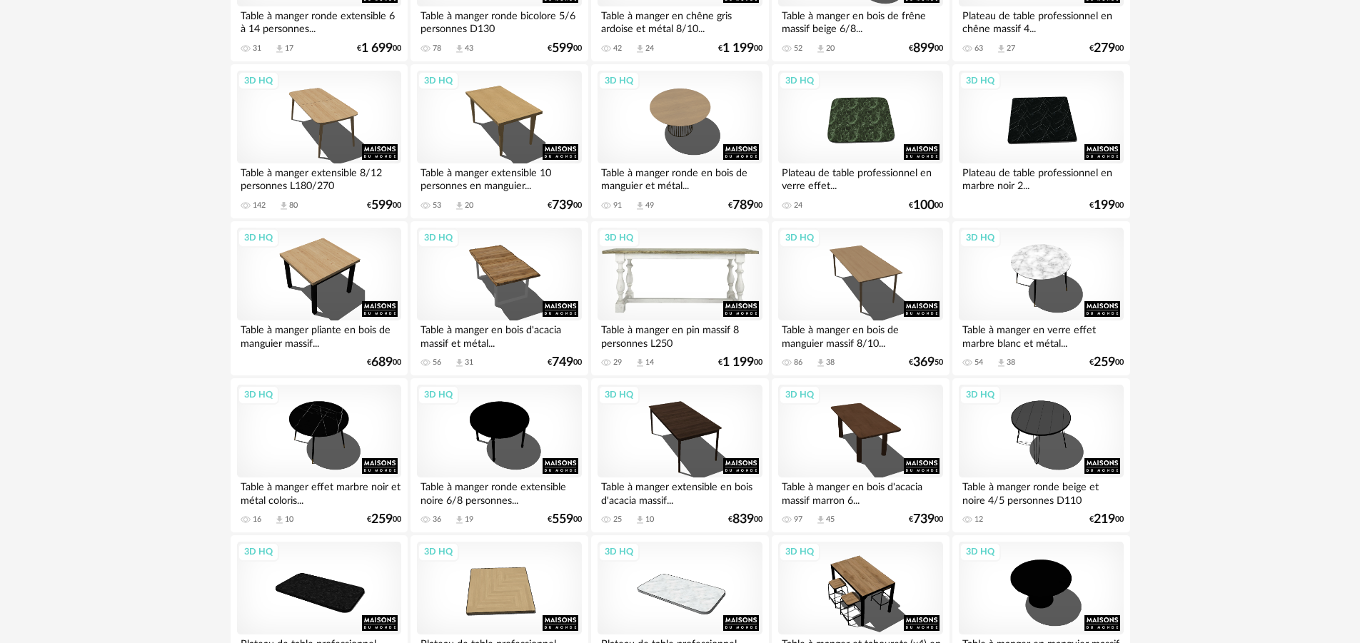
click at [693, 291] on div "3D HQ" at bounding box center [680, 274] width 164 height 93
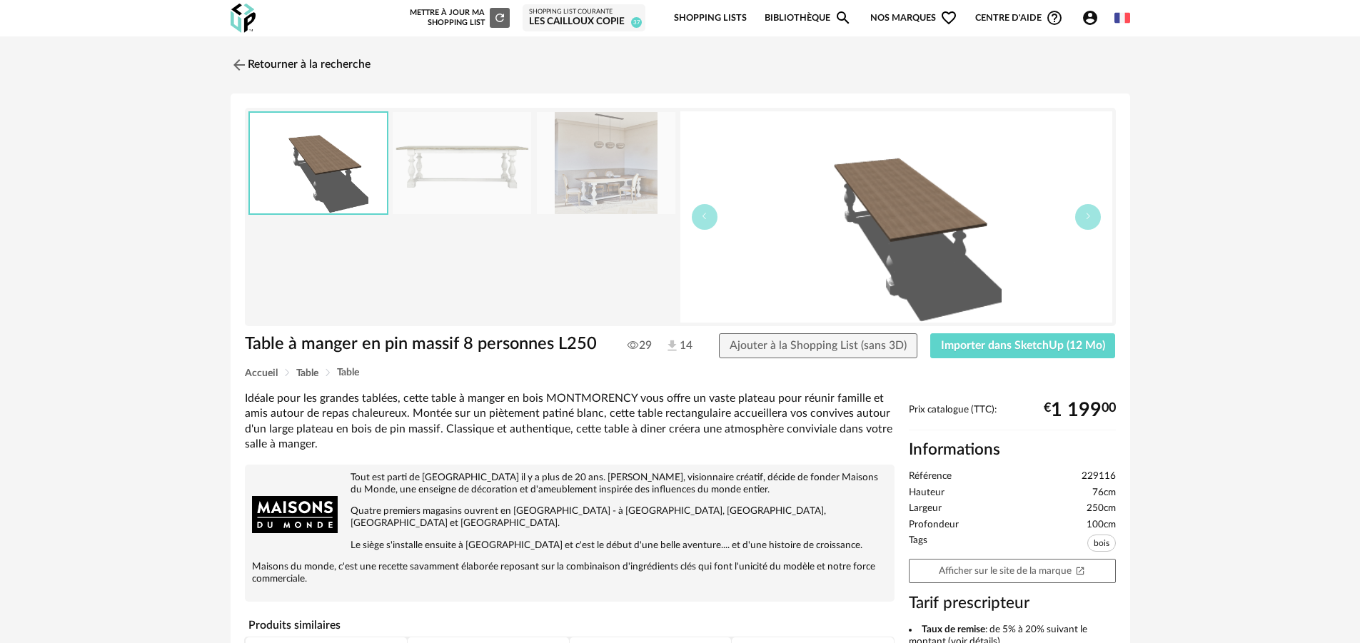
click at [597, 171] on img at bounding box center [606, 163] width 139 height 102
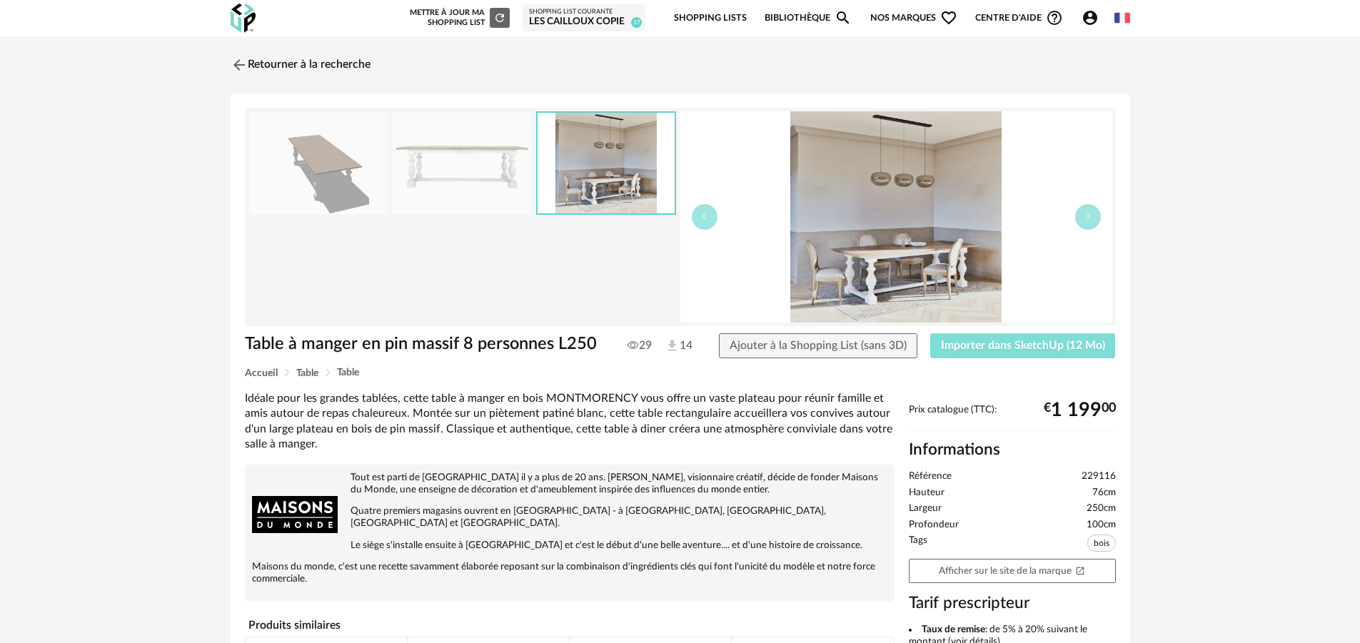
click at [1003, 341] on span "Importer dans SketchUp (12 Mo)" at bounding box center [1023, 345] width 164 height 11
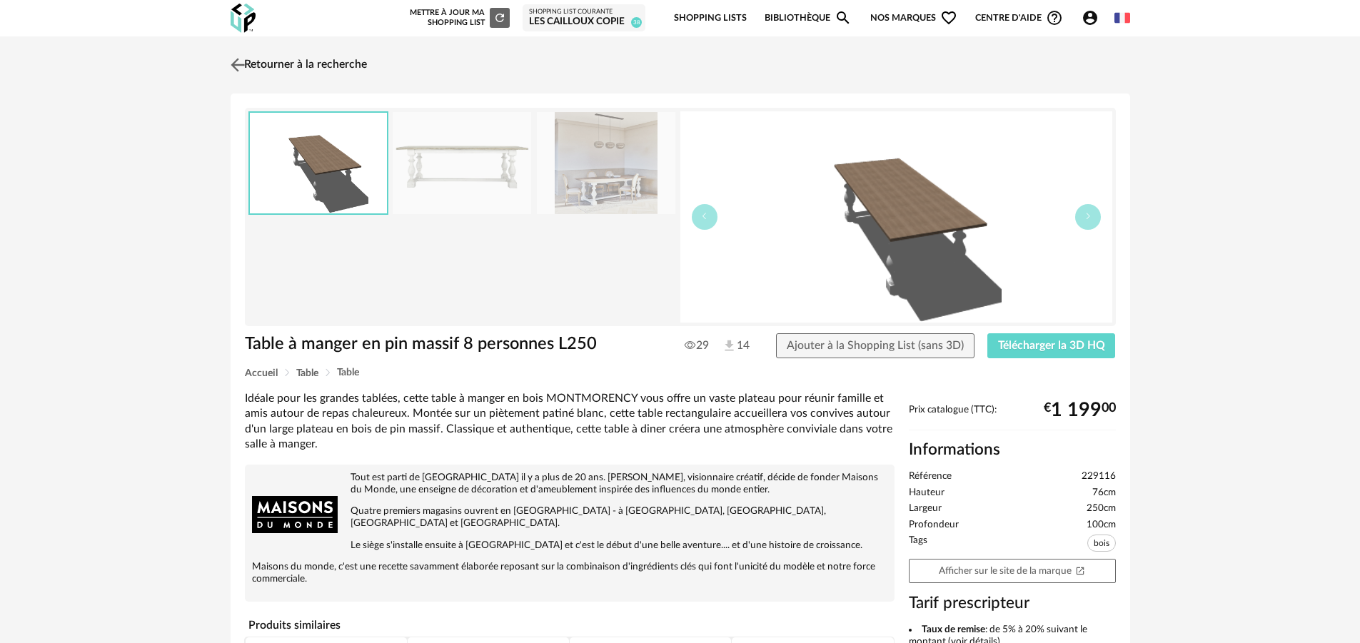
click at [229, 63] on img at bounding box center [237, 64] width 21 height 21
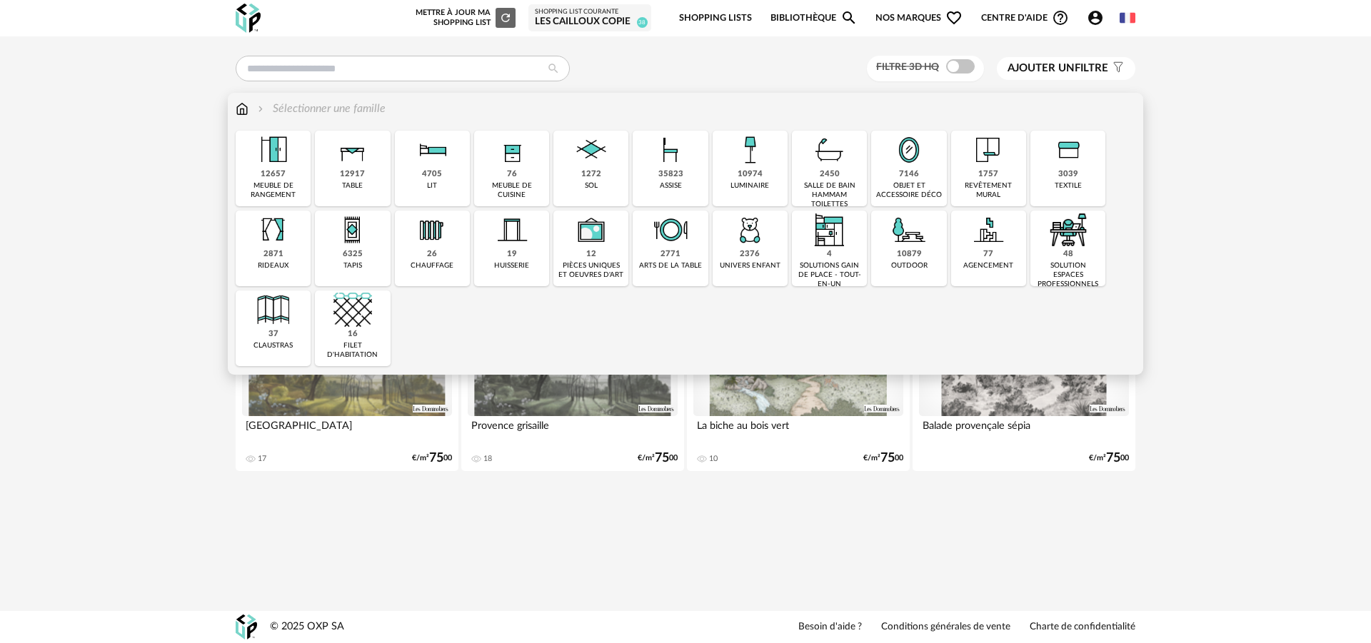
click at [733, 174] on div "10974 luminaire" at bounding box center [750, 169] width 75 height 76
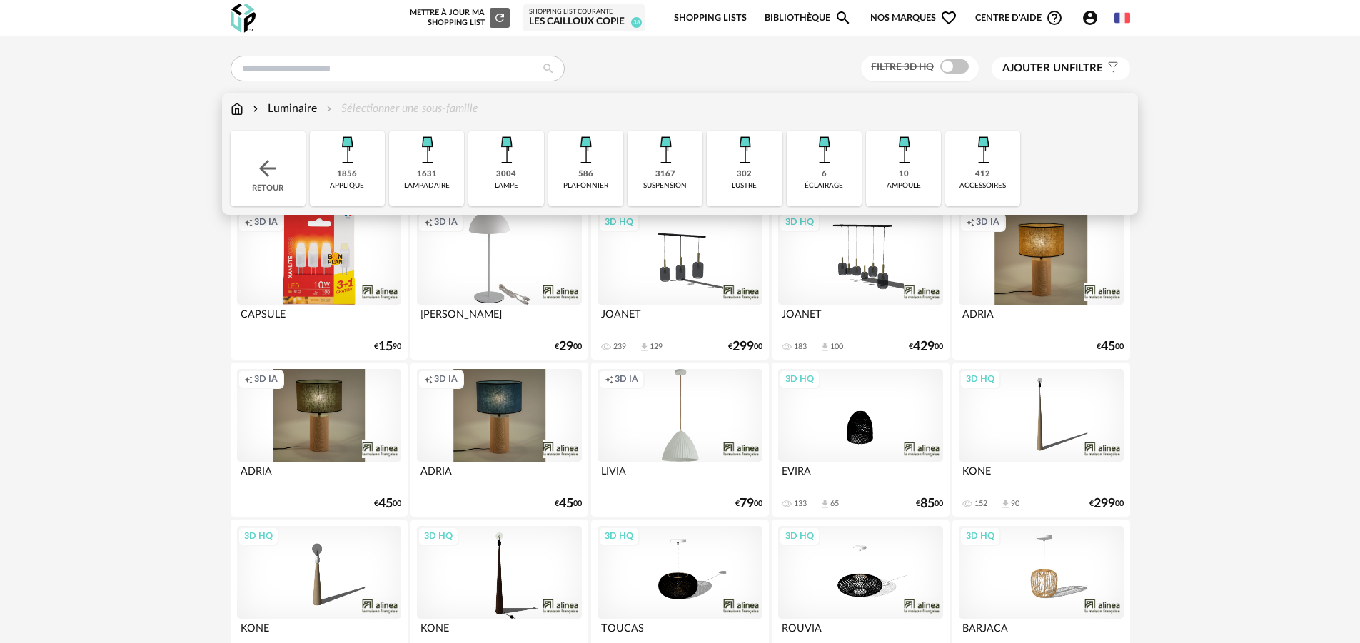
click at [367, 169] on div "1856 applique" at bounding box center [347, 169] width 75 height 76
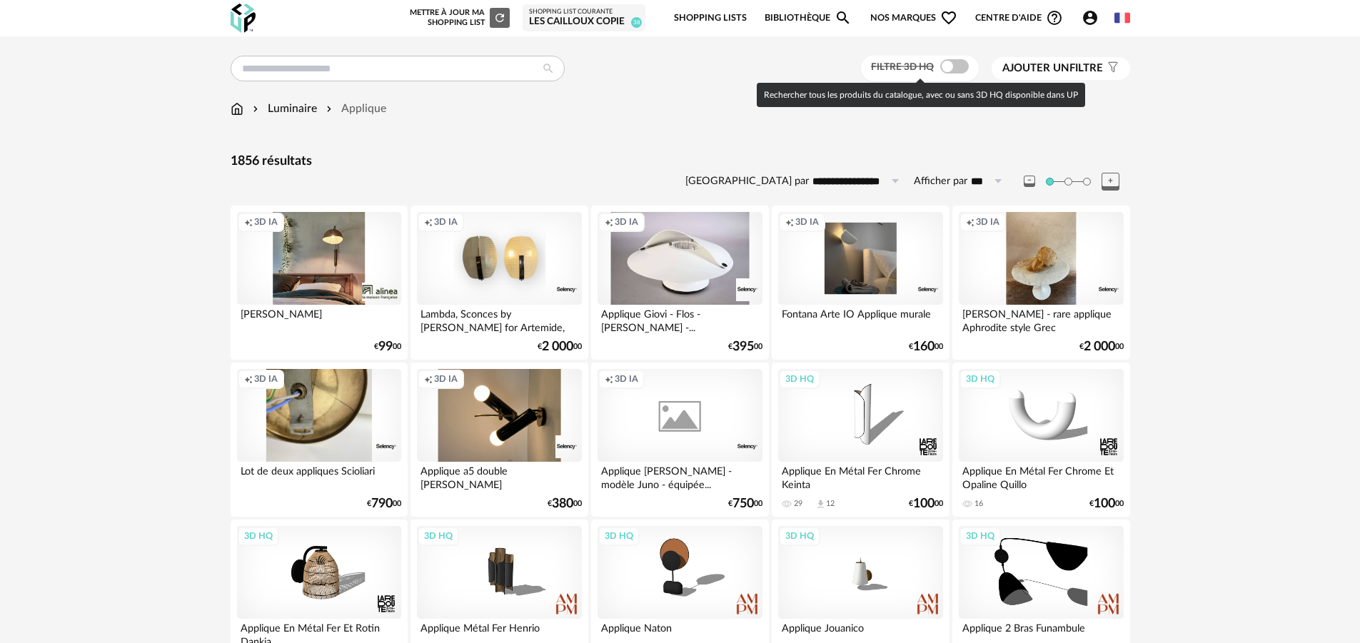
click at [959, 69] on span at bounding box center [954, 66] width 29 height 14
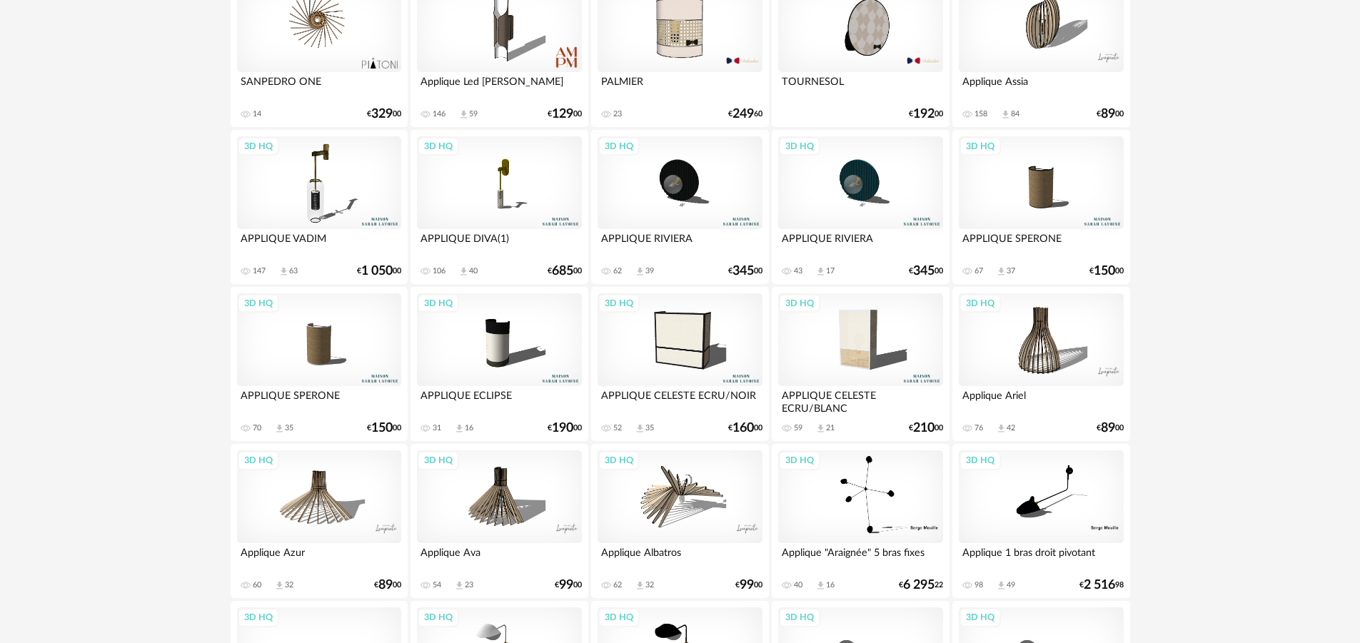
scroll to position [1333, 0]
click at [507, 353] on div "3D HQ" at bounding box center [499, 340] width 164 height 93
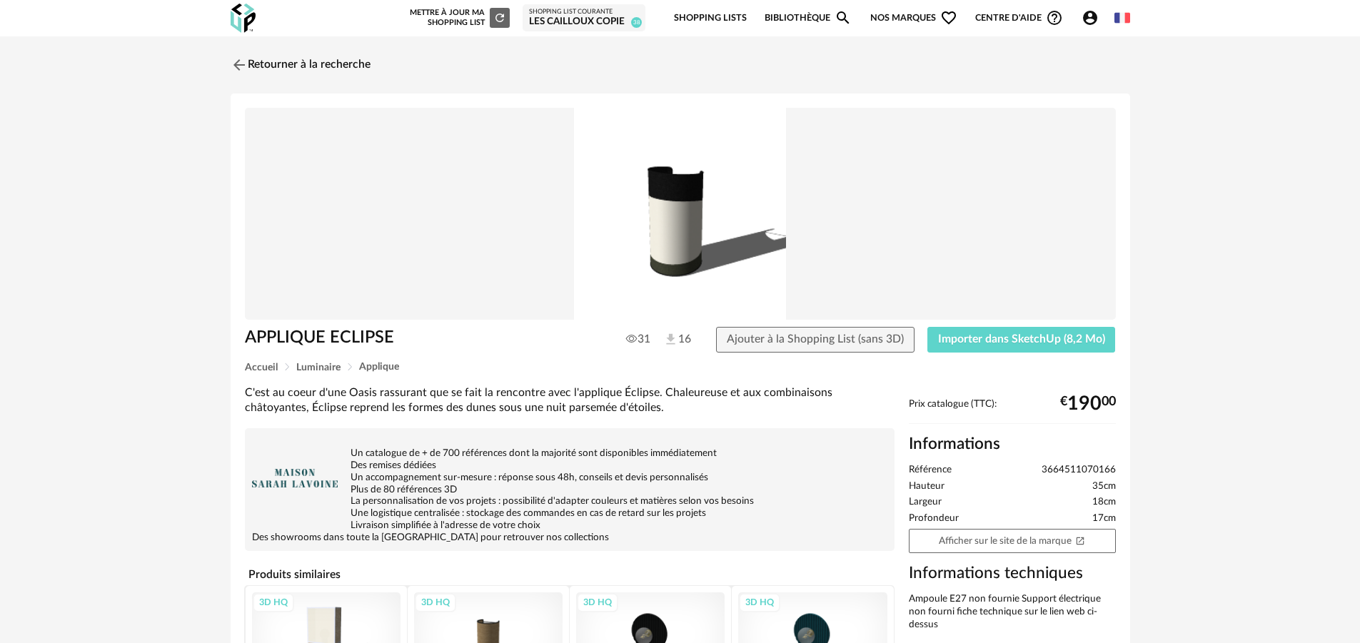
scroll to position [225, 0]
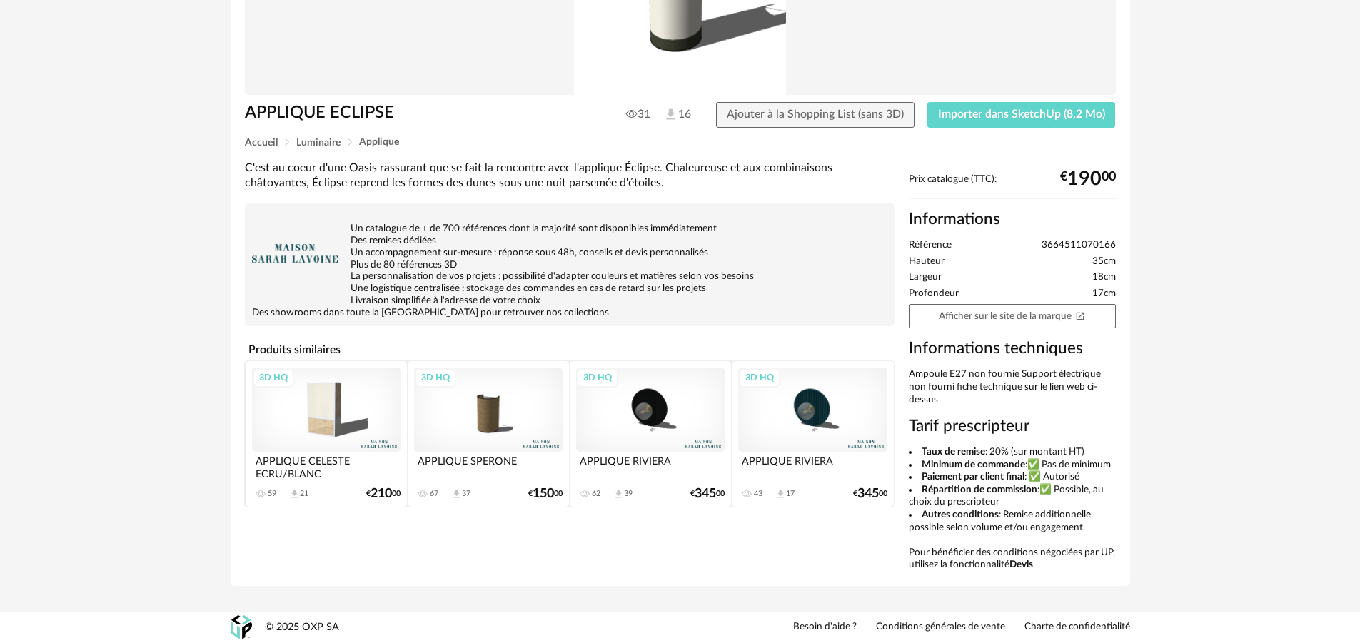
click at [657, 411] on div "3D HQ" at bounding box center [650, 410] width 149 height 84
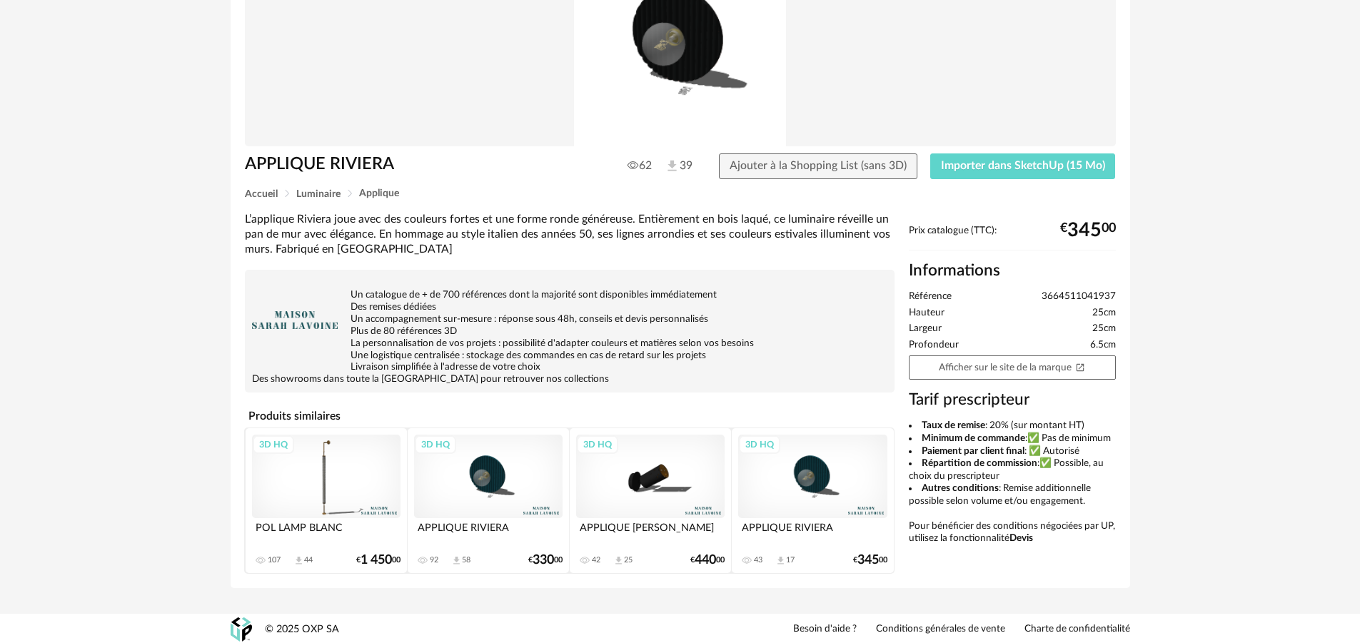
scroll to position [174, 0]
click at [1042, 164] on span "Importer dans SketchUp (15 Mo)" at bounding box center [1023, 165] width 164 height 11
